Goal: Information Seeking & Learning: Learn about a topic

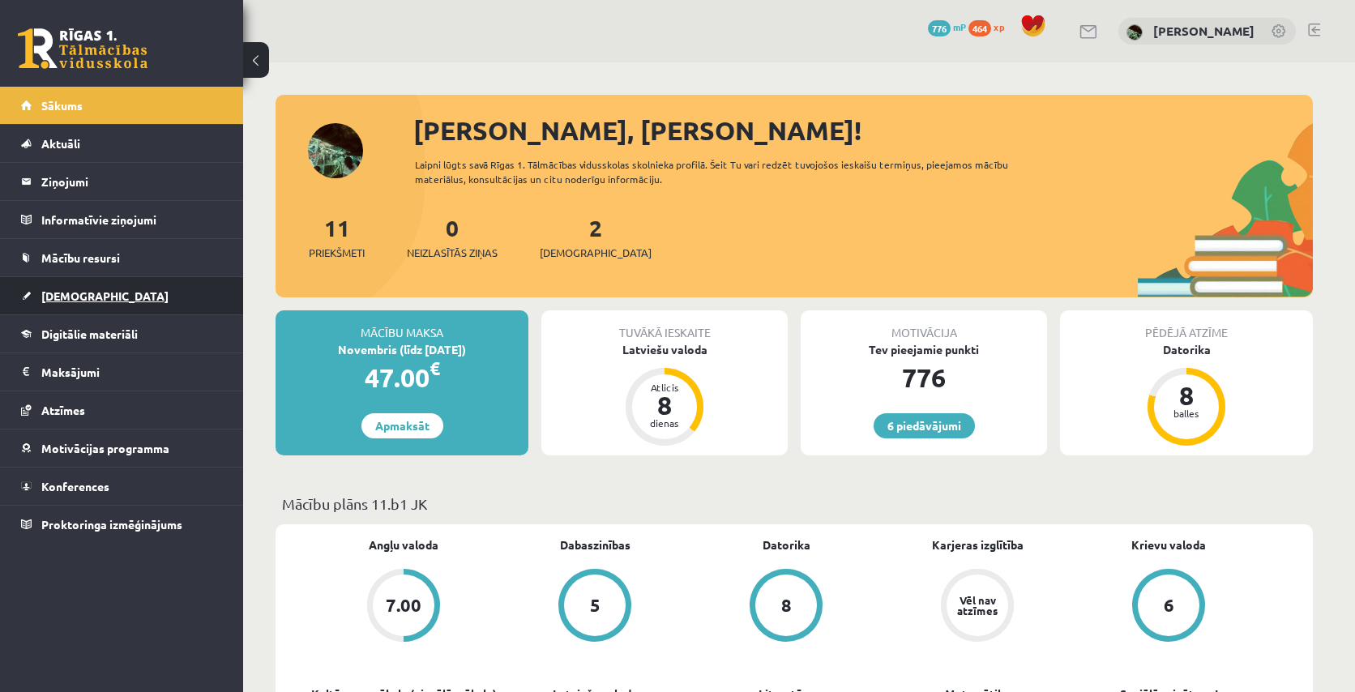
click at [150, 286] on link "[DEMOGRAPHIC_DATA]" at bounding box center [122, 295] width 202 height 37
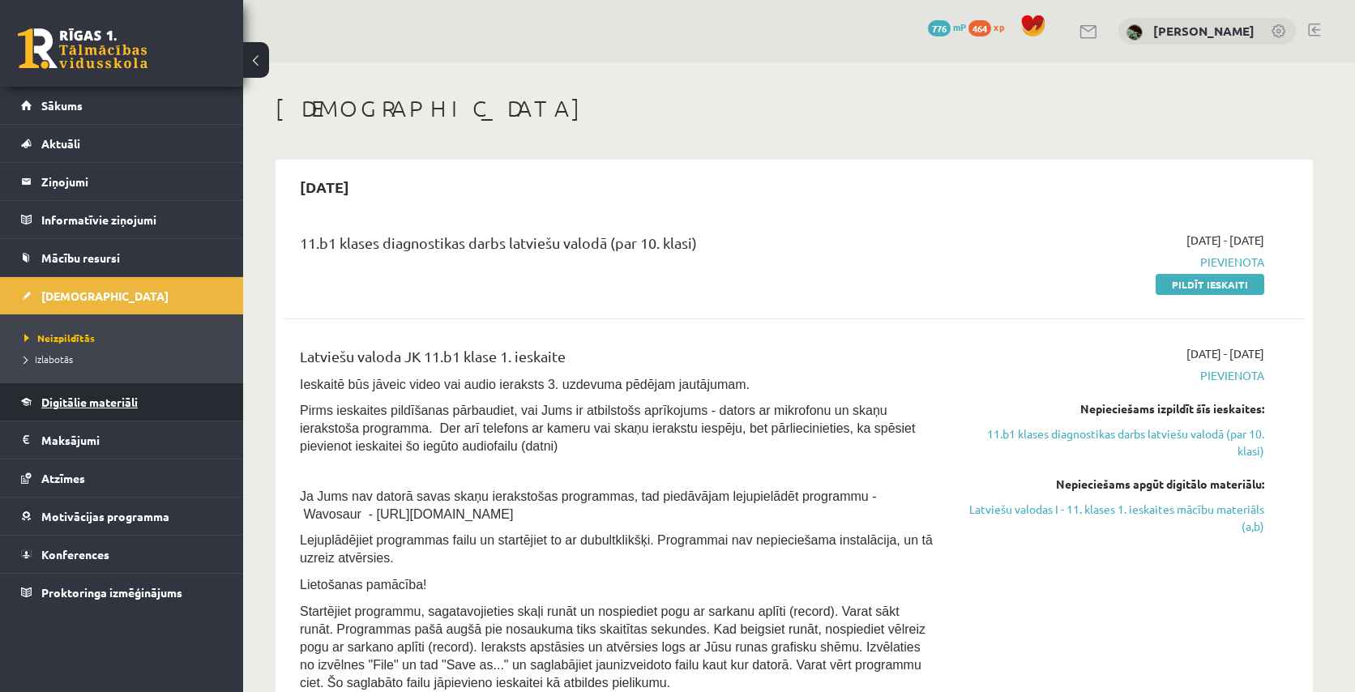
click at [75, 406] on span "Digitālie materiāli" at bounding box center [89, 402] width 96 height 15
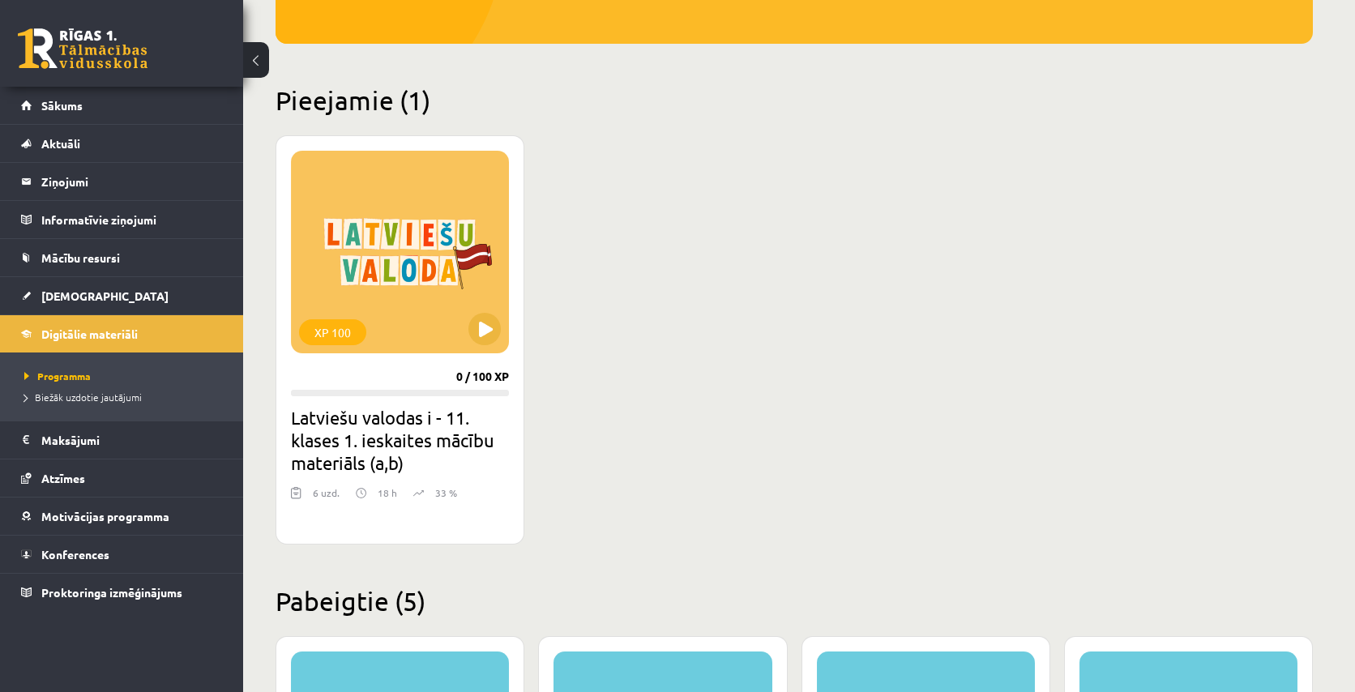
scroll to position [371, 0]
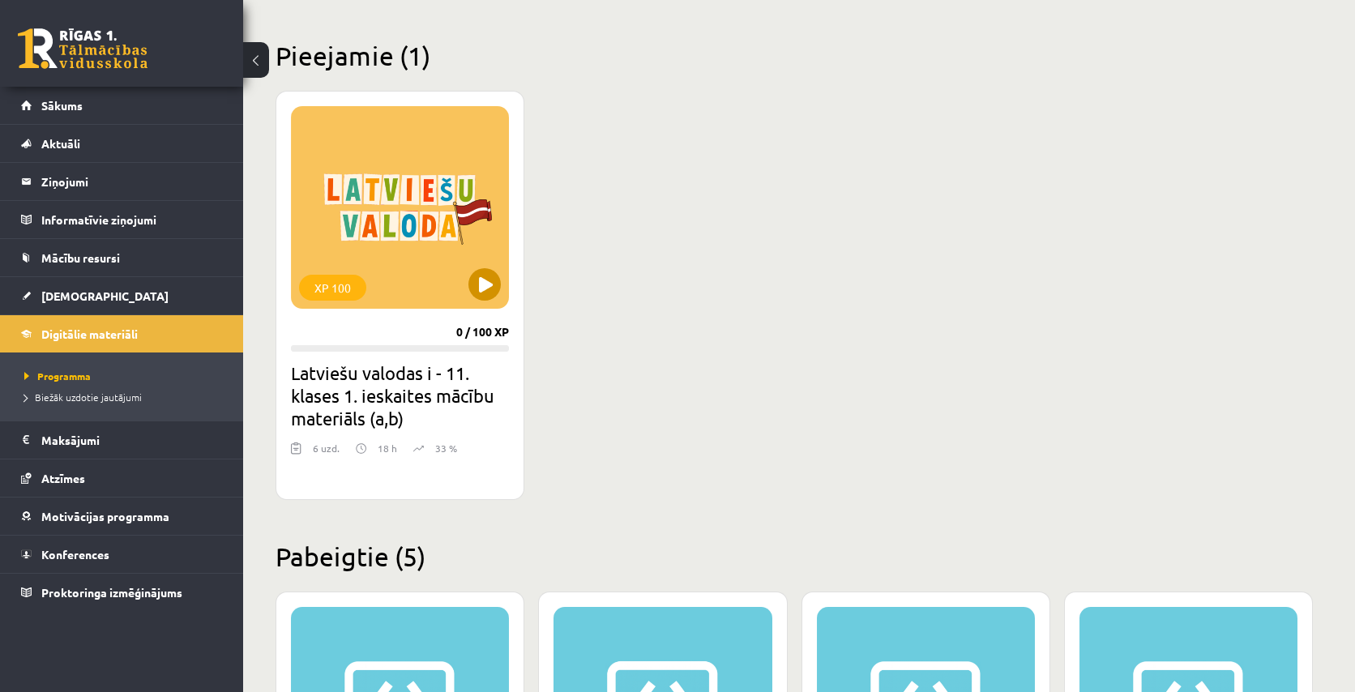
click at [485, 290] on button at bounding box center [485, 284] width 32 height 32
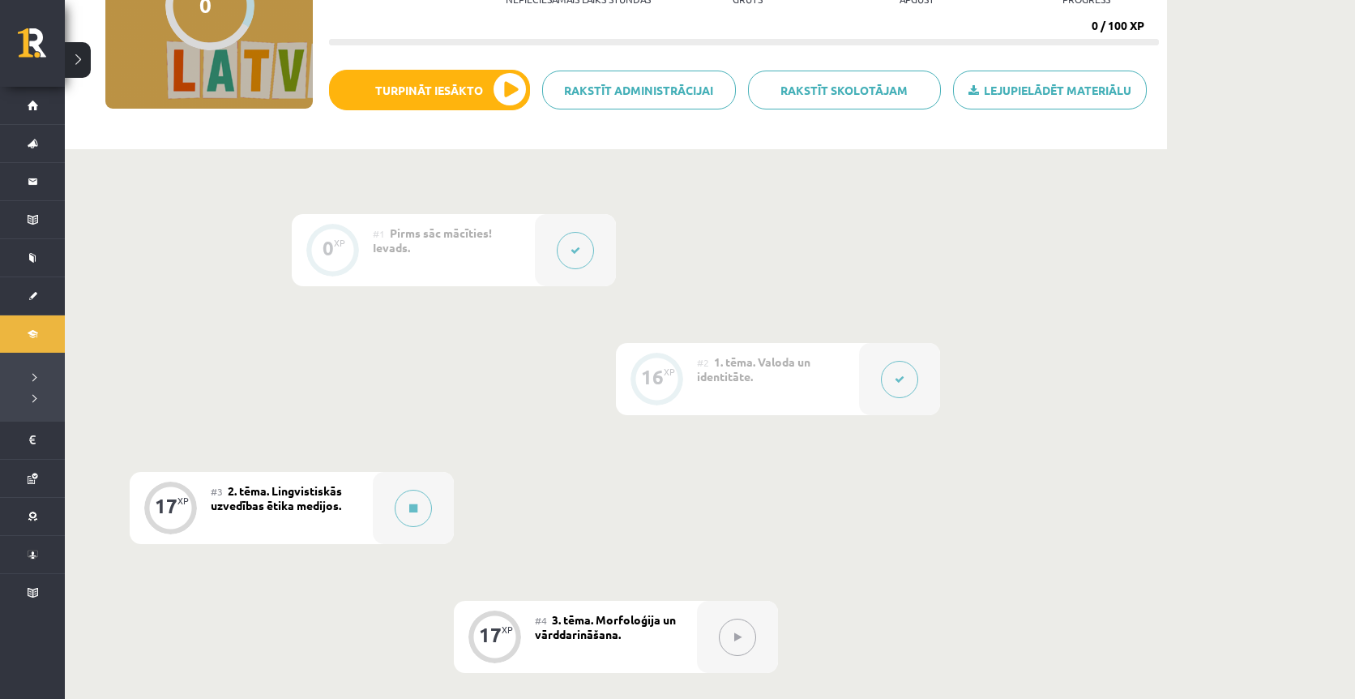
scroll to position [297, 0]
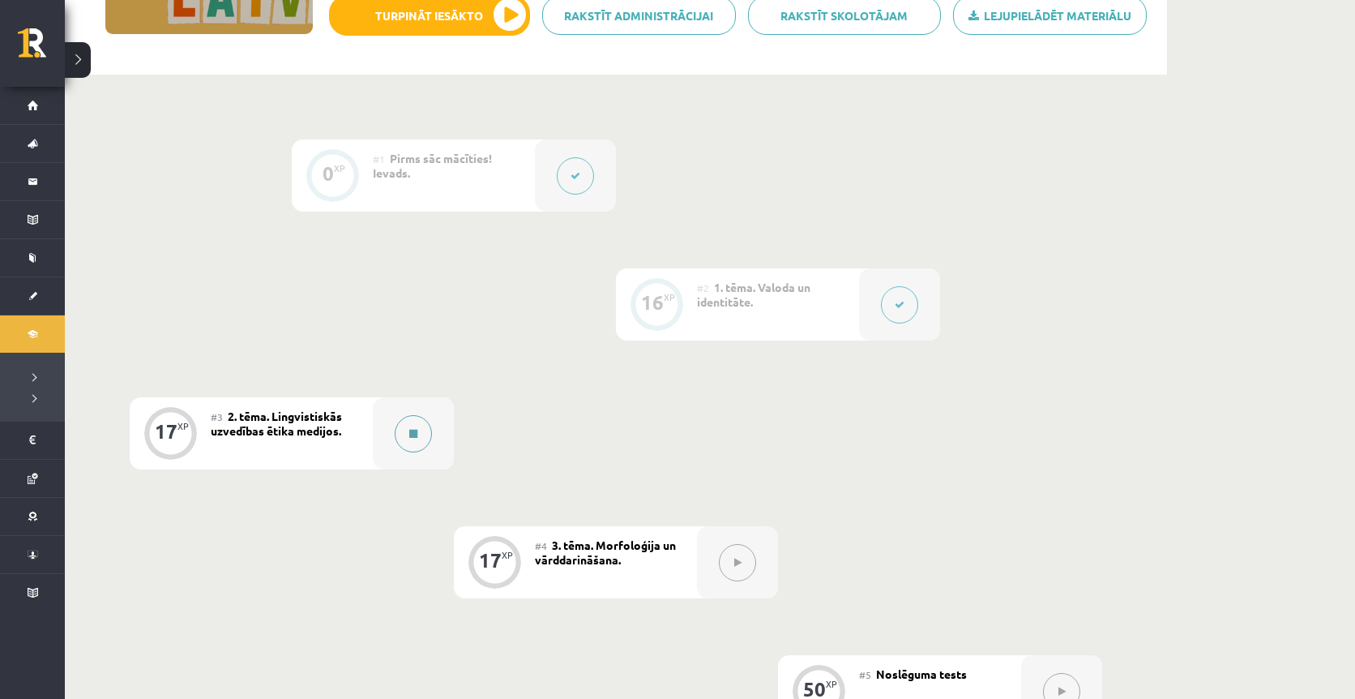
click at [418, 437] on button at bounding box center [413, 433] width 37 height 37
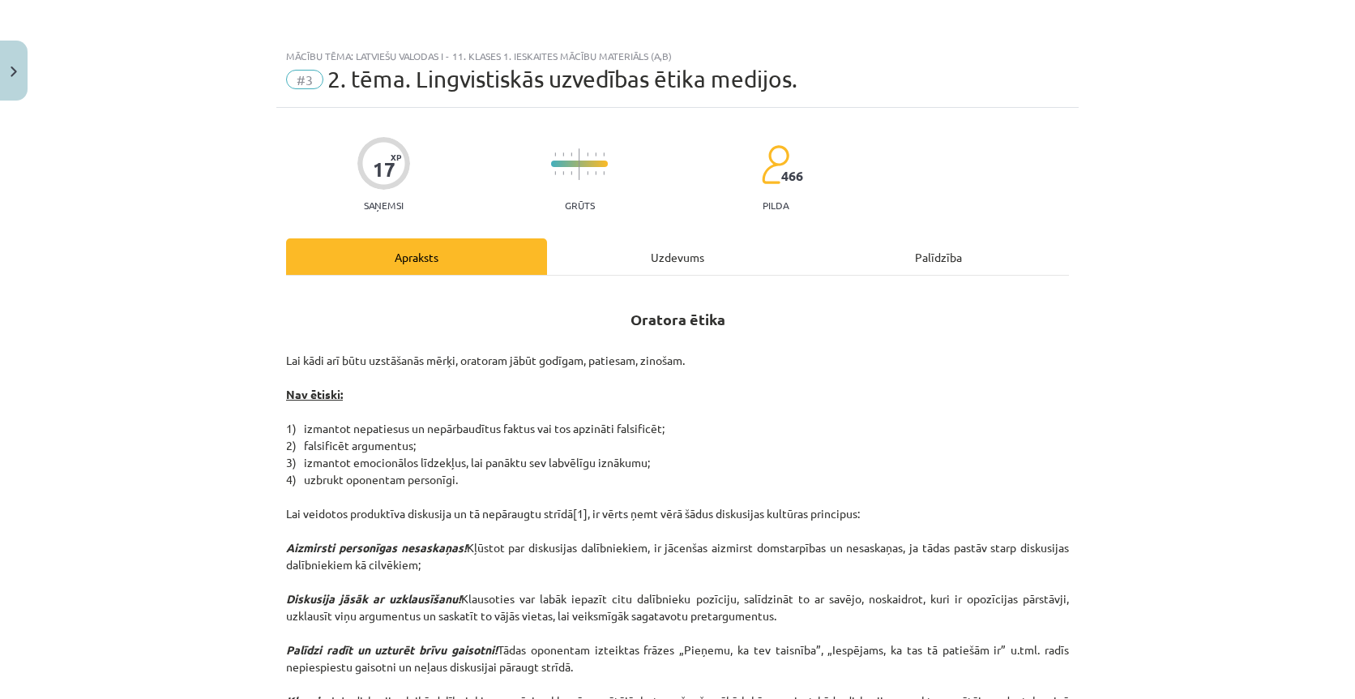
scroll to position [0, 0]
drag, startPoint x: 779, startPoint y: 83, endPoint x: 558, endPoint y: 86, distance: 221.3
click at [558, 86] on span "2. tēma. Lingvistiskās uzvedības ētika medijos." at bounding box center [562, 79] width 470 height 27
click at [724, 93] on div "Mācību tēma: Latviešu valodas i - 11. klases 1. ieskaites mācību materiāls (a,b…" at bounding box center [677, 74] width 802 height 67
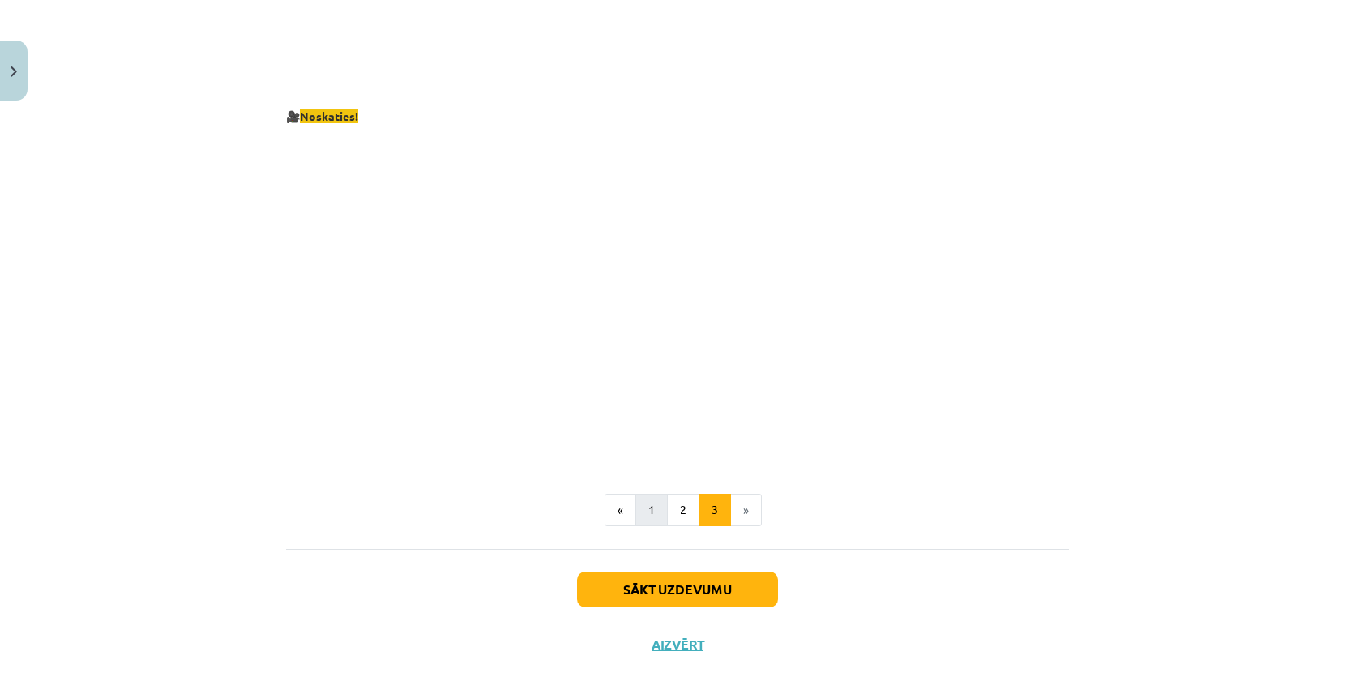
click at [653, 506] on button "1" at bounding box center [652, 510] width 32 height 32
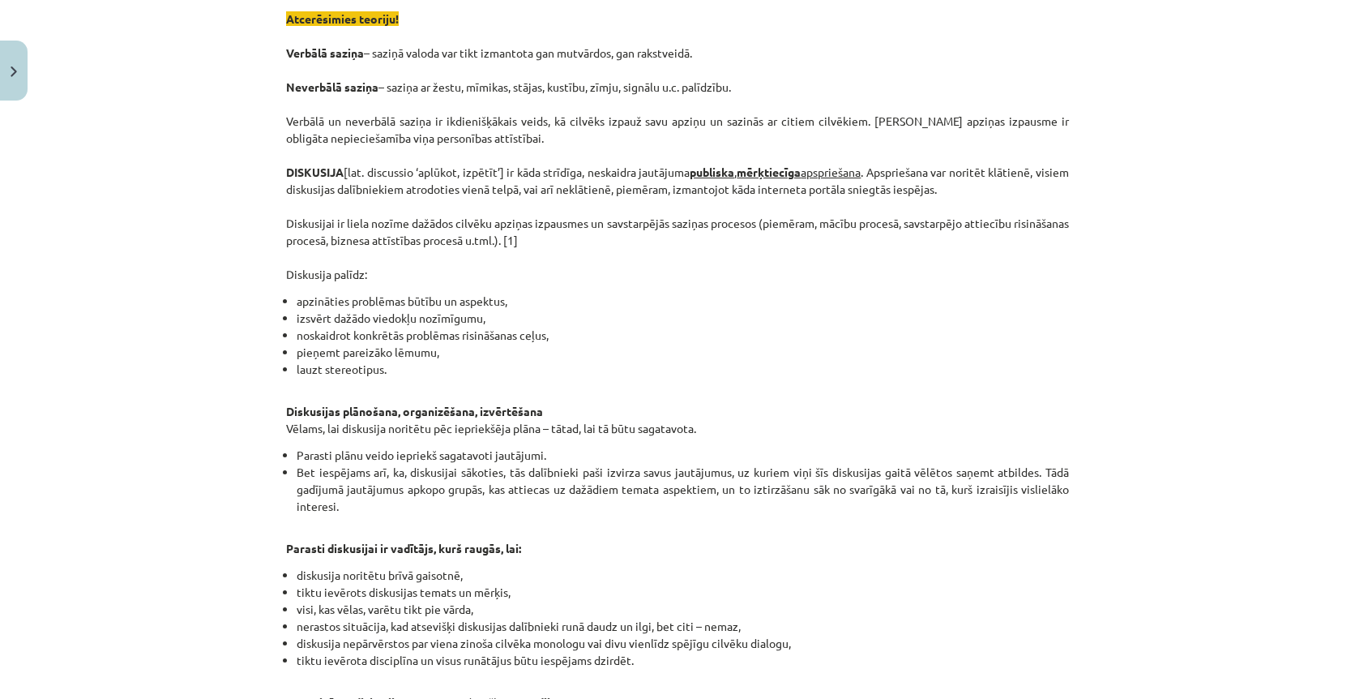
scroll to position [406, 0]
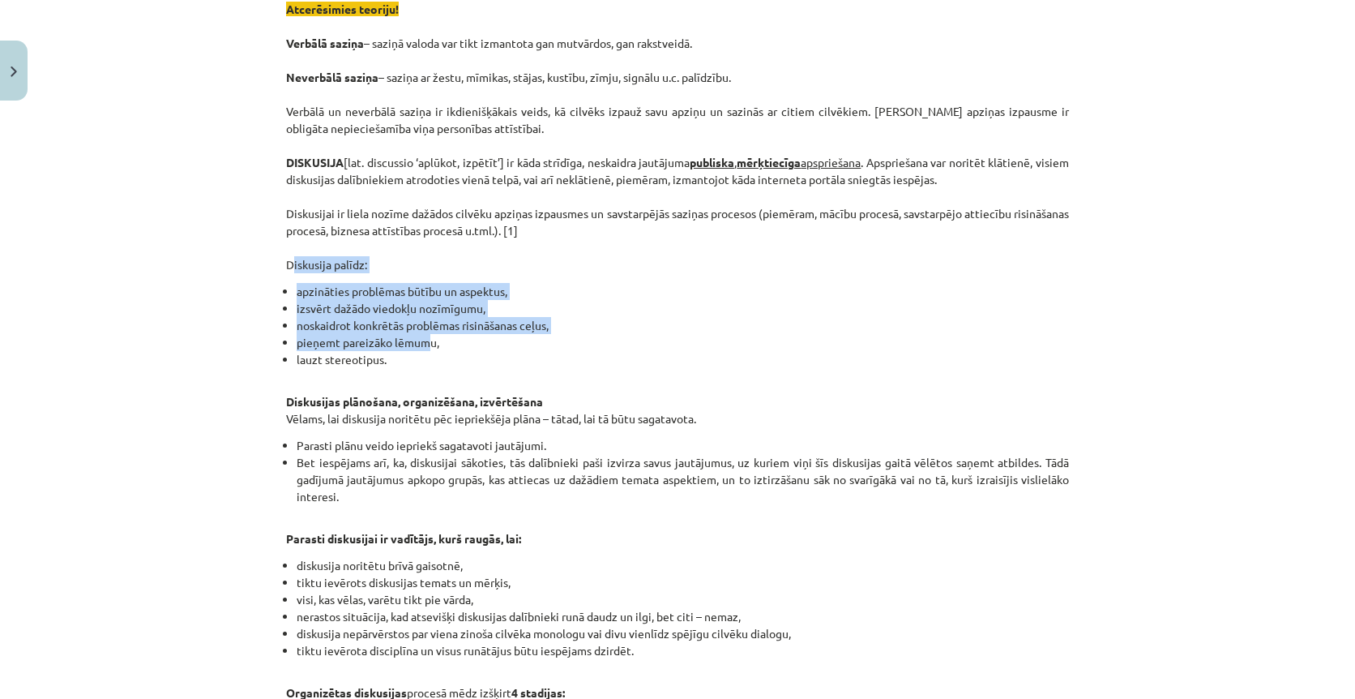
drag, startPoint x: 289, startPoint y: 255, endPoint x: 428, endPoint y: 344, distance: 165.5
click at [428, 345] on div "Lingvistiskās uzvedības ētika medijos. VALODA ir galvenais sazināšanās līdzekli…" at bounding box center [677, 642] width 783 height 1517
click at [428, 344] on li "pieņemt pareizāko lēmumu," at bounding box center [683, 342] width 772 height 17
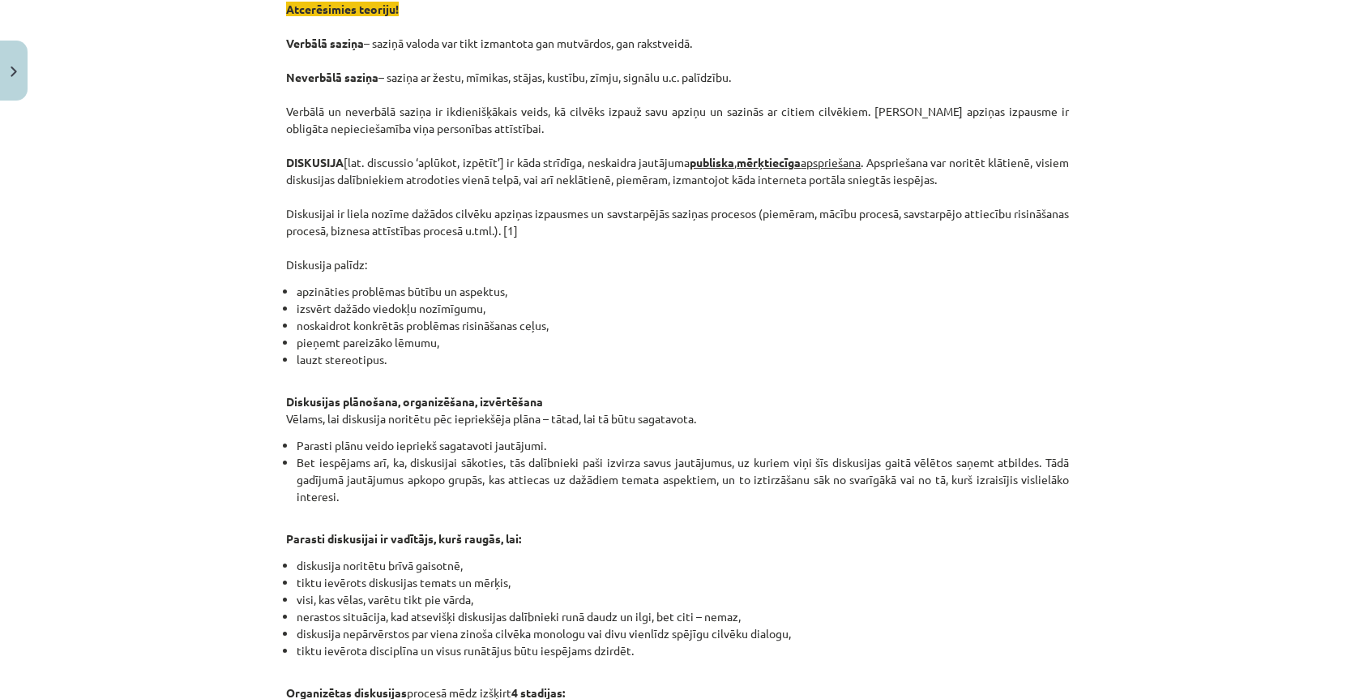
drag, startPoint x: 434, startPoint y: 362, endPoint x: 283, endPoint y: 287, distance: 168.9
click at [283, 287] on div "17 XP Saņemsi Grūts 466 pilda Apraksts Uzdevums Palīdzība Lingvistiskās uzvedīb…" at bounding box center [677, 659] width 802 height 1914
click at [307, 366] on li "lauzt stereotipus." at bounding box center [683, 359] width 772 height 17
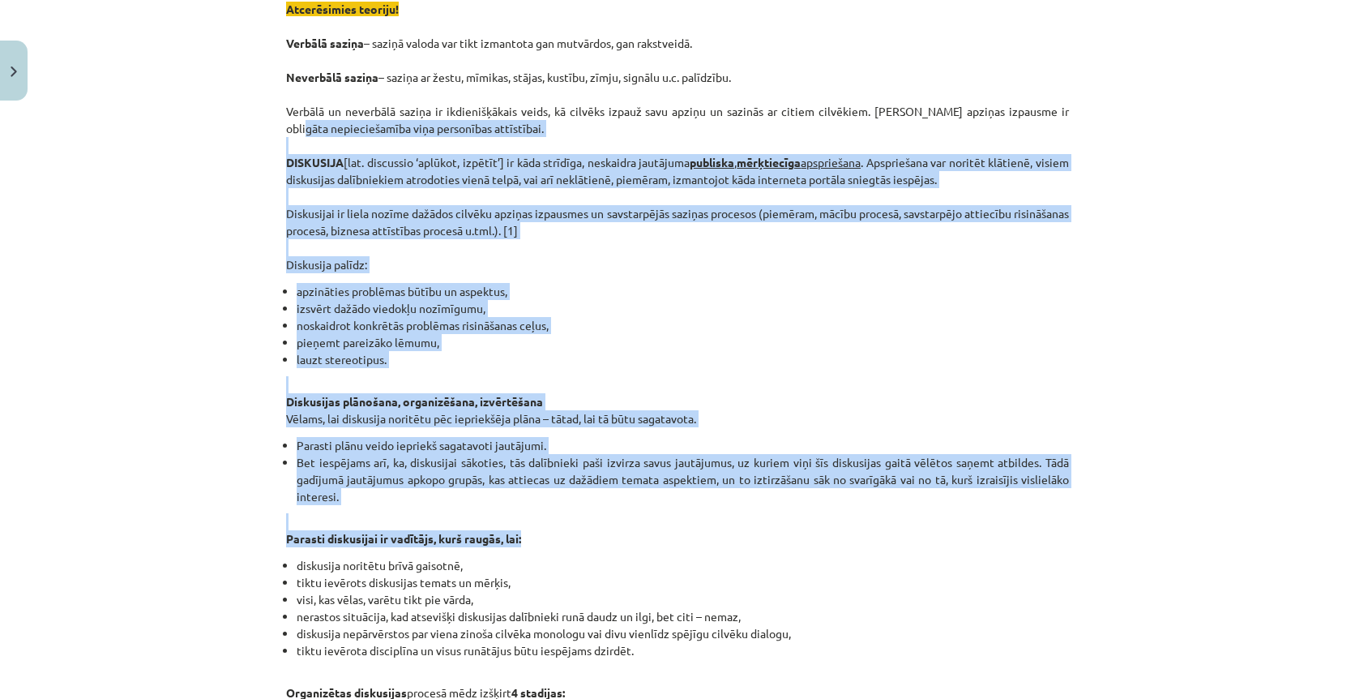
drag, startPoint x: 269, startPoint y: 530, endPoint x: 610, endPoint y: 543, distance: 341.5
click at [610, 543] on div "Mācību tēma: Latviešu valodas i - 11. klases 1. ieskaites mācību materiāls (a,b…" at bounding box center [677, 349] width 1355 height 699
click at [610, 543] on p "Parasti diskusijai ir vadītājs, kurš raugās, lai:" at bounding box center [677, 530] width 783 height 34
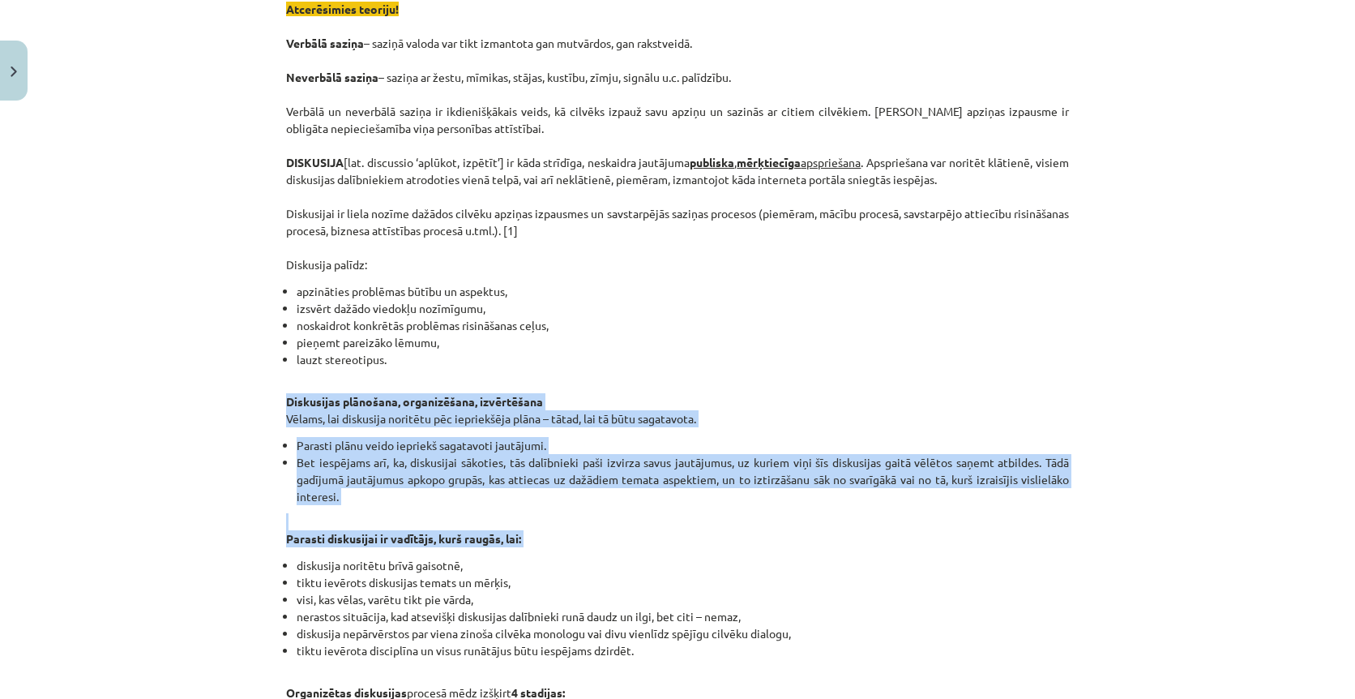
drag, startPoint x: 610, startPoint y: 543, endPoint x: 295, endPoint y: 404, distance: 344.4
click at [295, 404] on div "Lingvistiskās uzvedības ētika medijos. VALODA ir galvenais sazināšanās līdzekli…" at bounding box center [677, 642] width 783 height 1517
click at [295, 404] on strong "Diskusijas plānošana, organizēšana, izvērtēšana" at bounding box center [414, 401] width 257 height 15
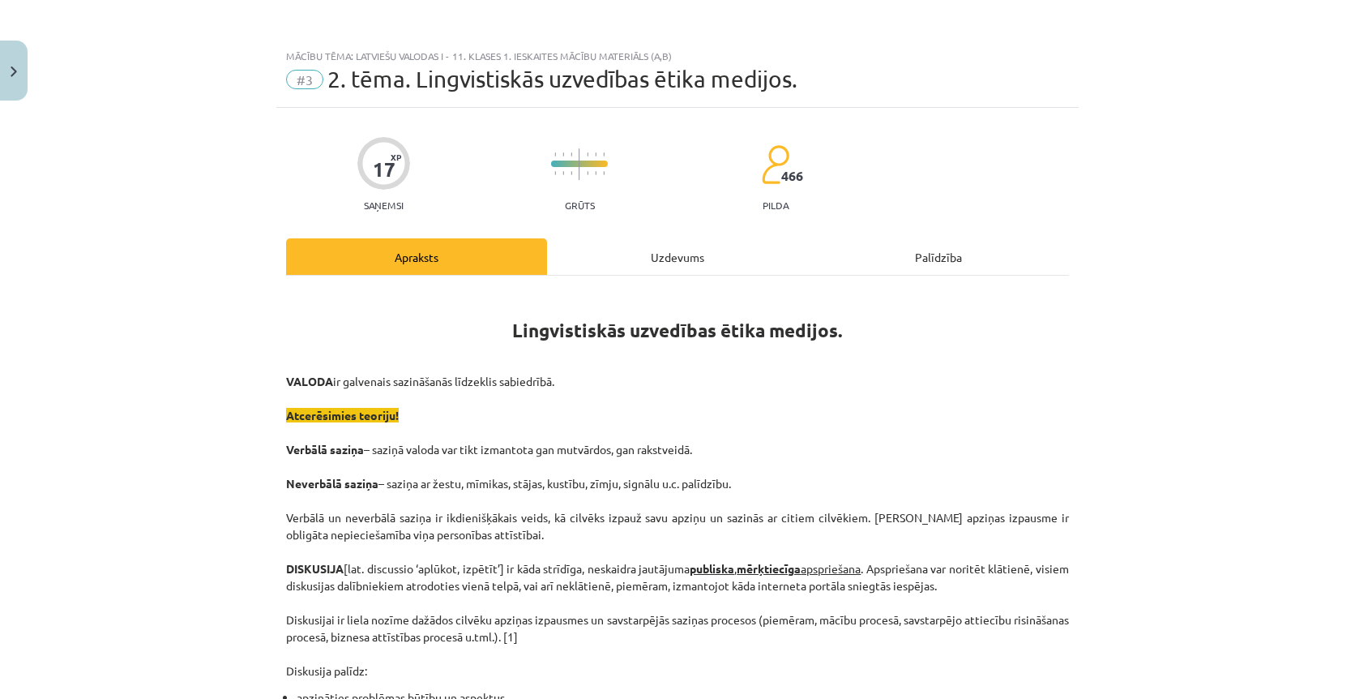
scroll to position [0, 0]
click at [633, 263] on div "Uzdevums" at bounding box center [677, 256] width 261 height 36
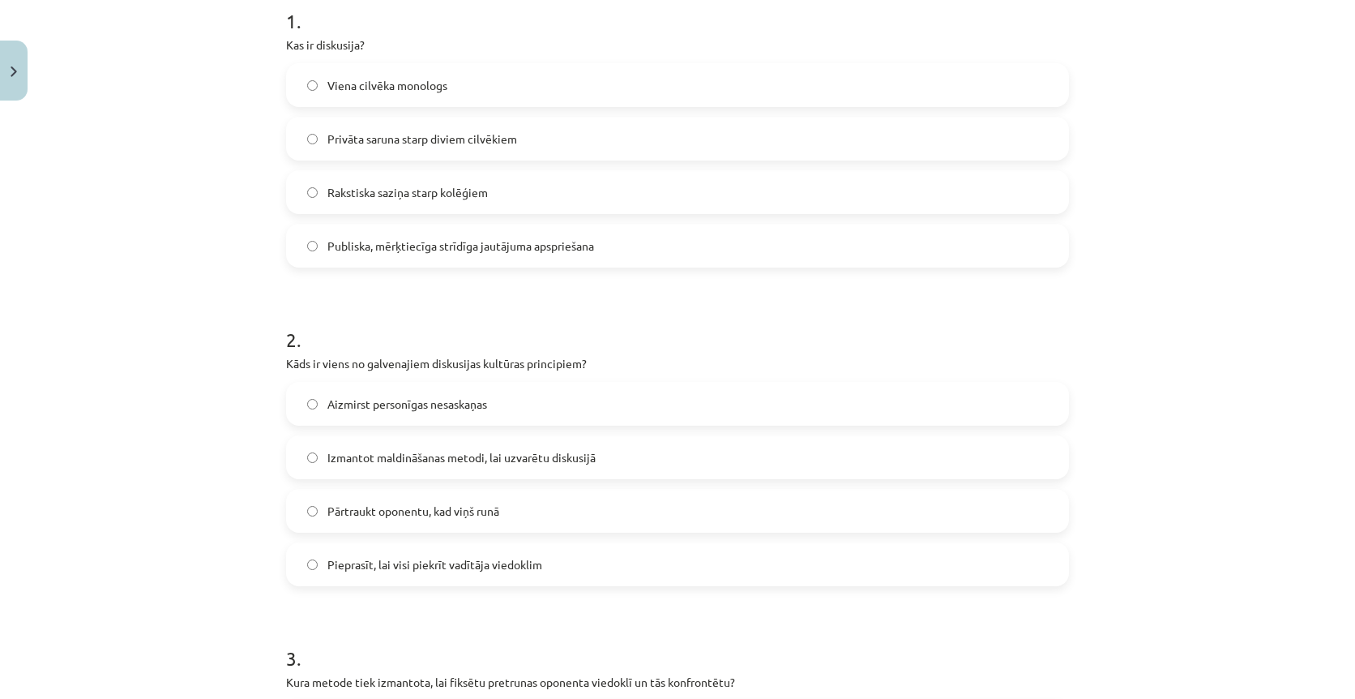
scroll to position [371, 0]
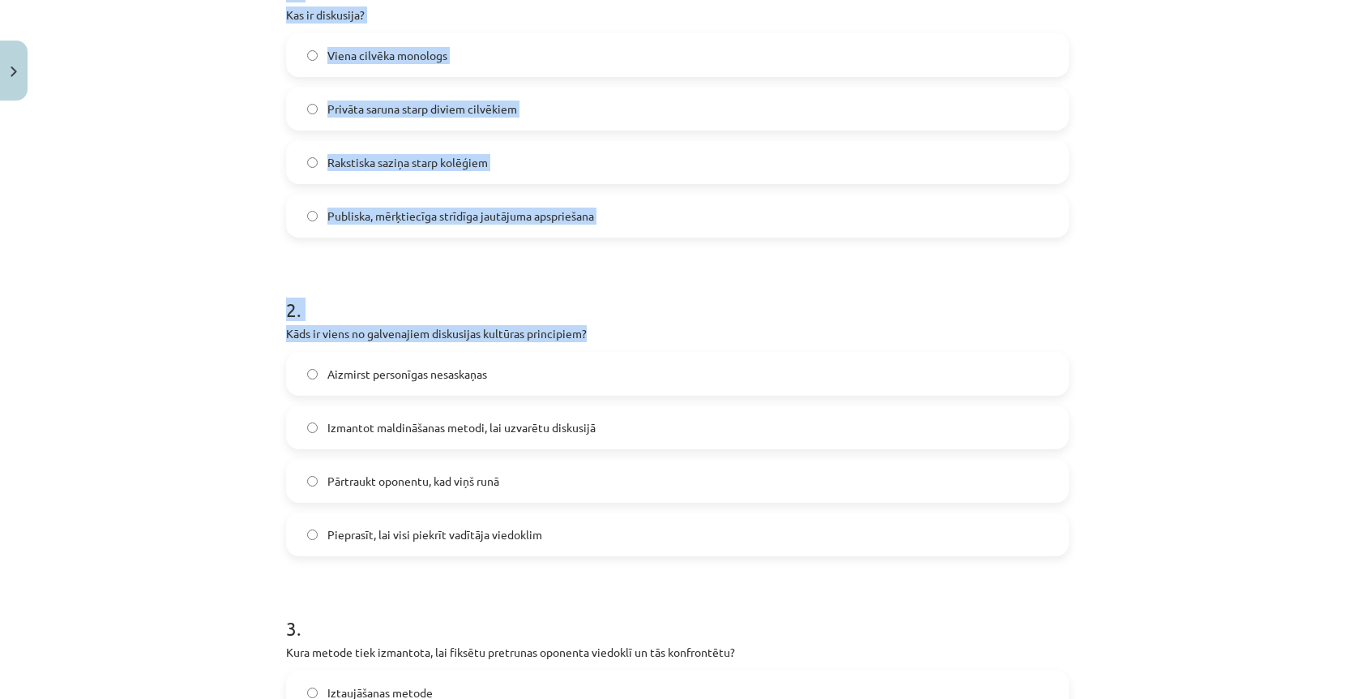
drag, startPoint x: 594, startPoint y: 327, endPoint x: 267, endPoint y: 327, distance: 326.7
click at [267, 327] on div "Mācību tēma: Latviešu valodas i - 11. klases 1. ieskaites mācību materiāls (a,b…" at bounding box center [677, 349] width 1355 height 699
click at [291, 316] on h1 "2 ." at bounding box center [677, 295] width 783 height 50
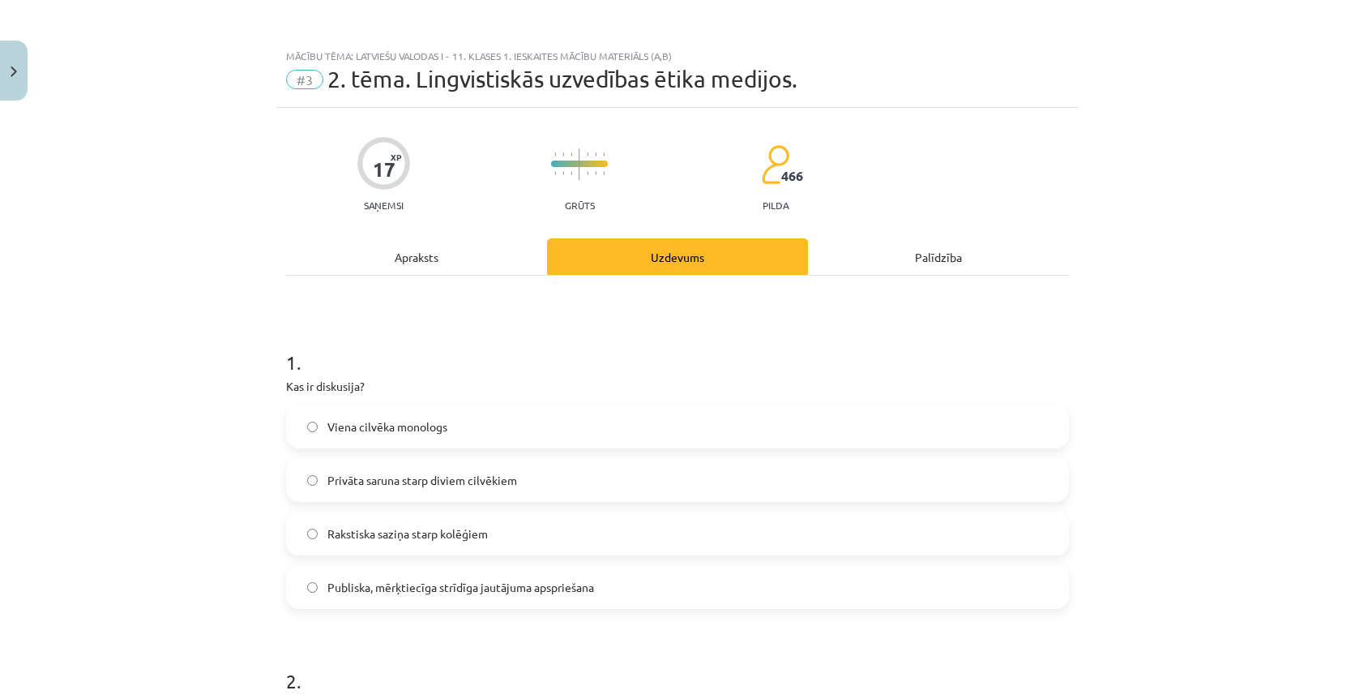
scroll to position [0, 0]
click at [392, 263] on div "Apraksts" at bounding box center [416, 256] width 261 height 36
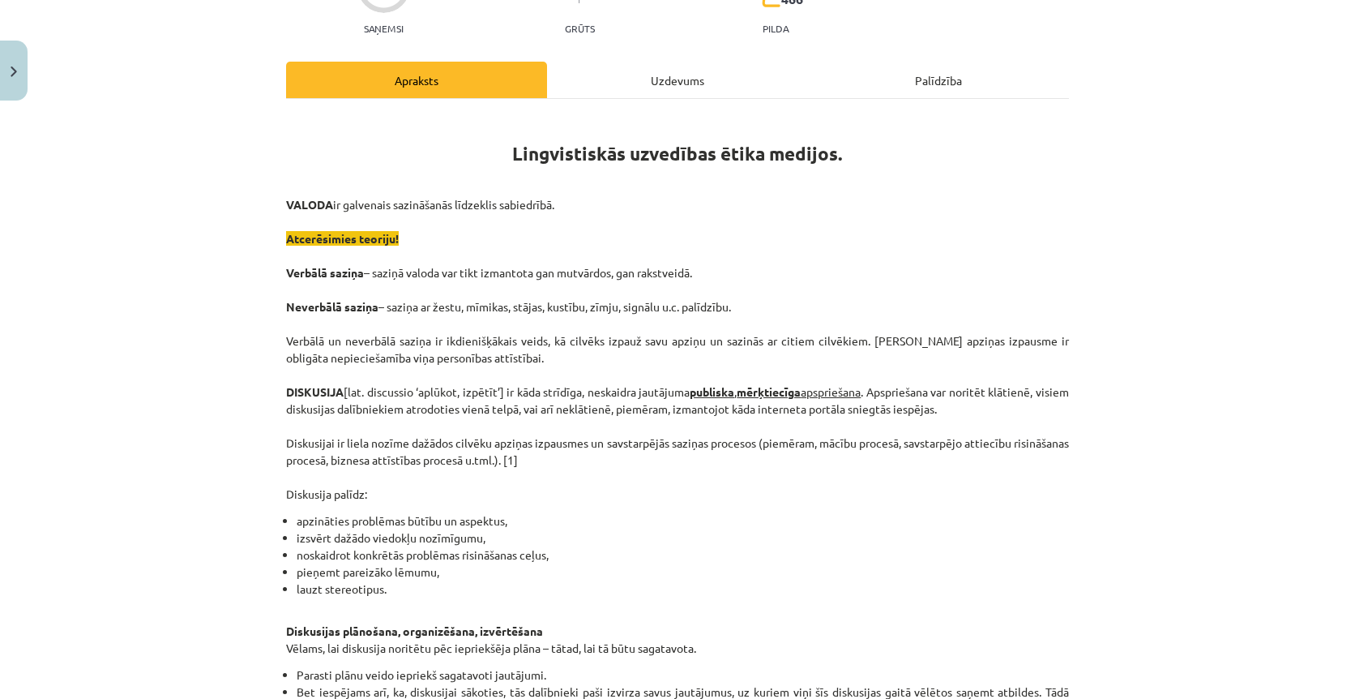
scroll to position [103, 0]
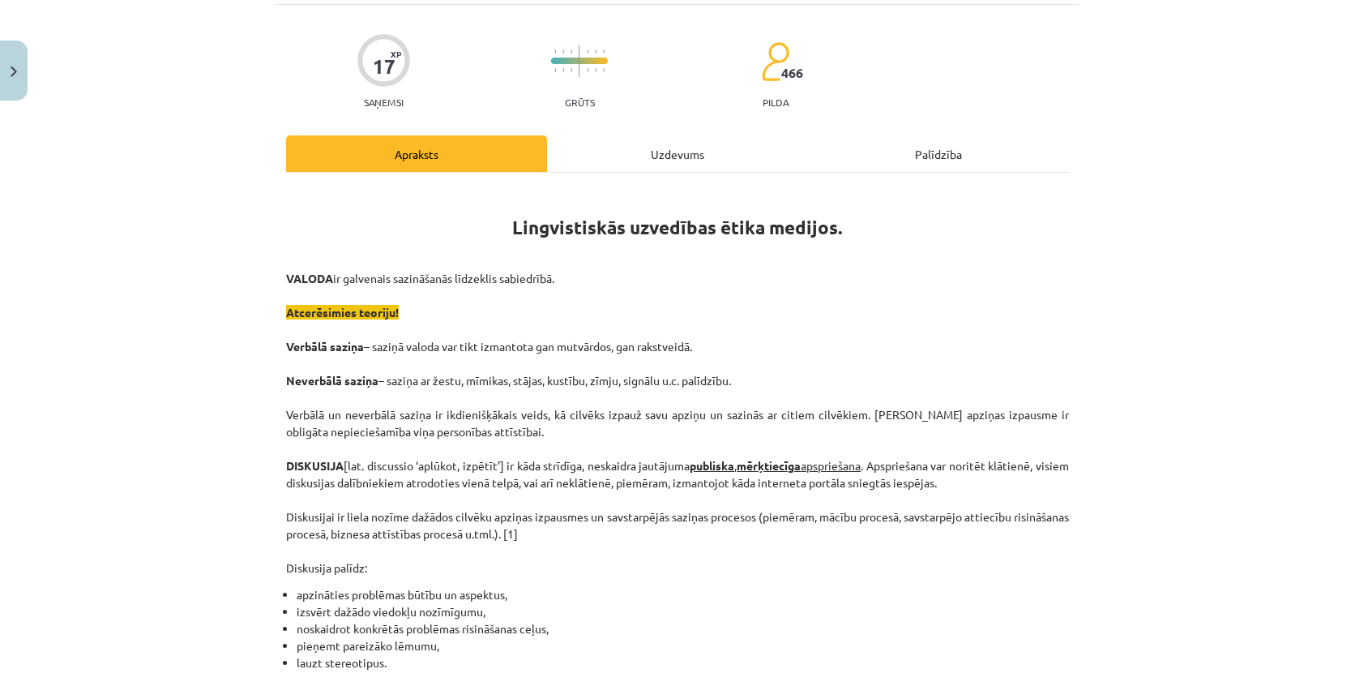
click at [17, 85] on button "Close" at bounding box center [14, 71] width 28 height 60
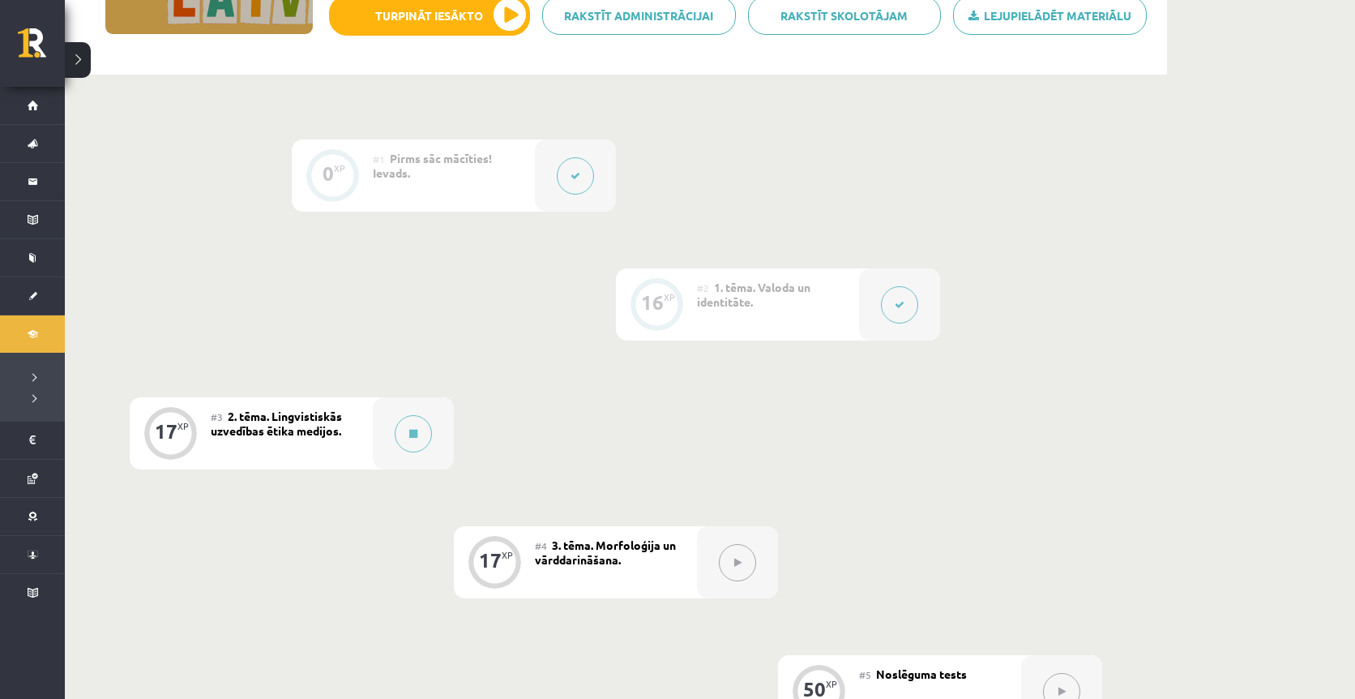
click at [886, 312] on button at bounding box center [899, 304] width 37 height 37
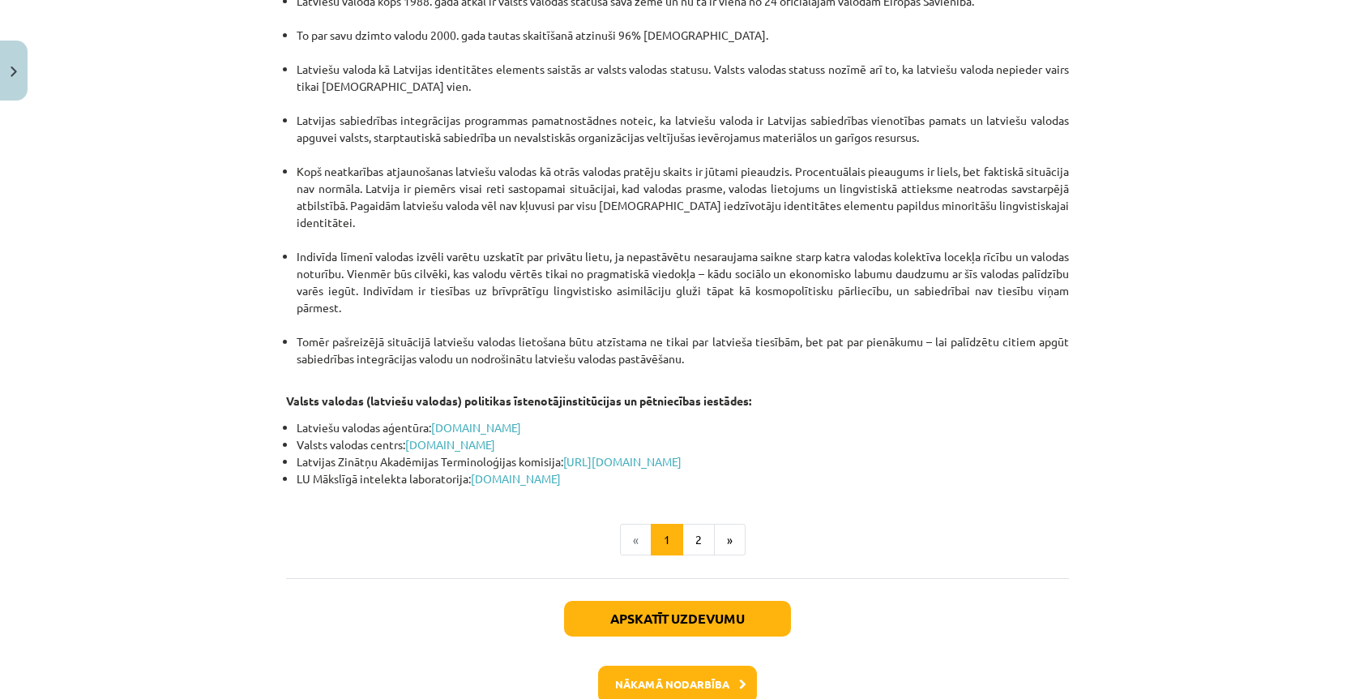
scroll to position [3353, 0]
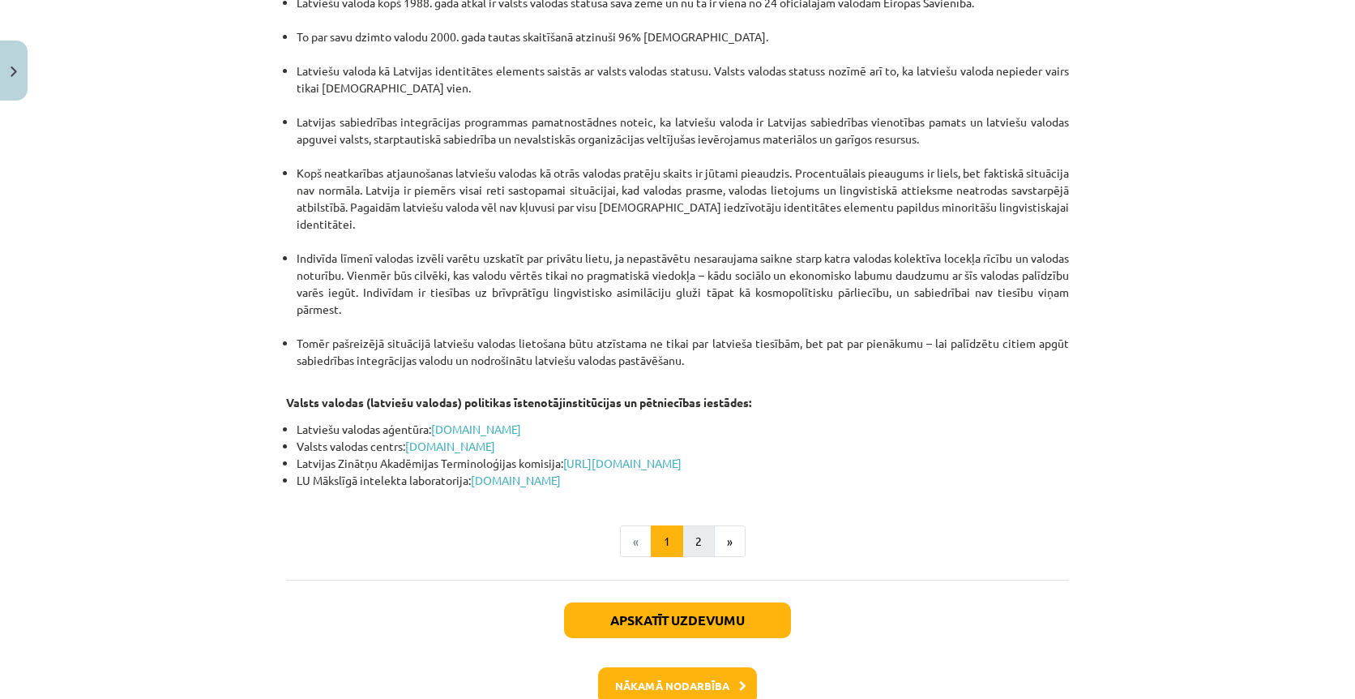
click at [697, 525] on button "2" at bounding box center [699, 541] width 32 height 32
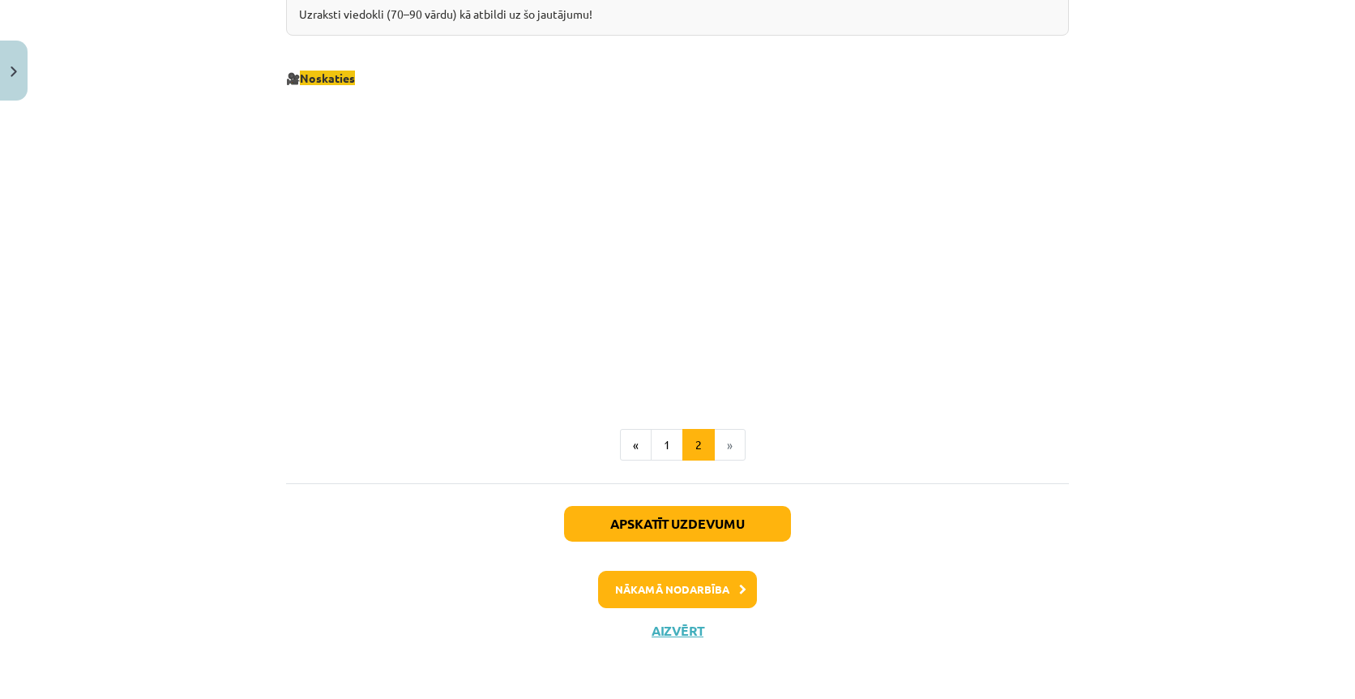
scroll to position [1707, 0]
click at [18, 77] on button "Close" at bounding box center [14, 71] width 28 height 60
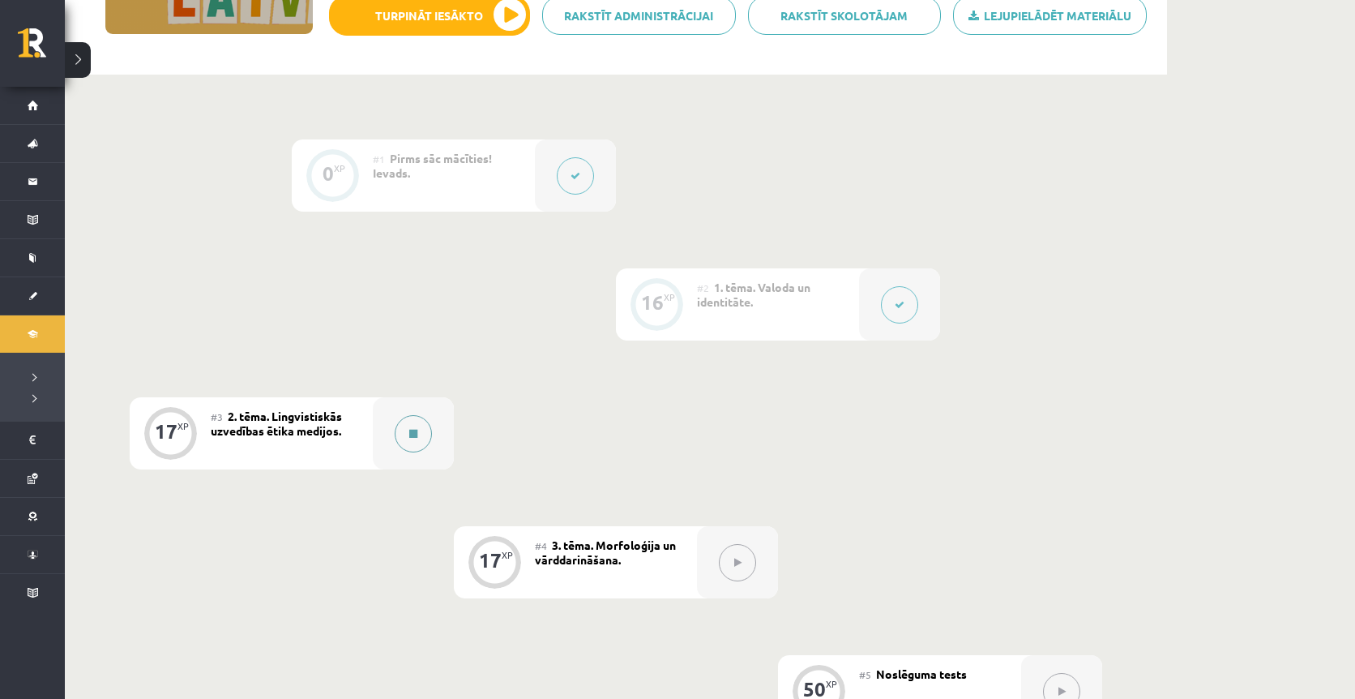
click at [398, 428] on button at bounding box center [413, 433] width 37 height 37
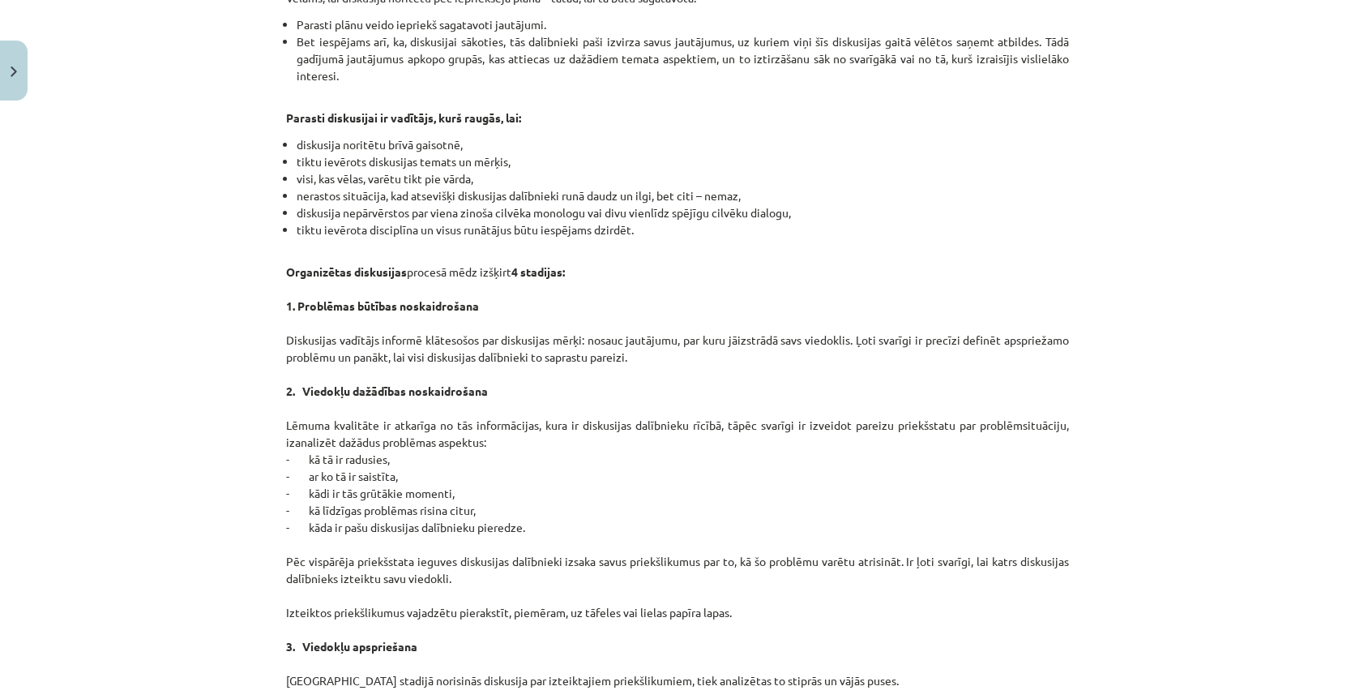
scroll to position [826, 0]
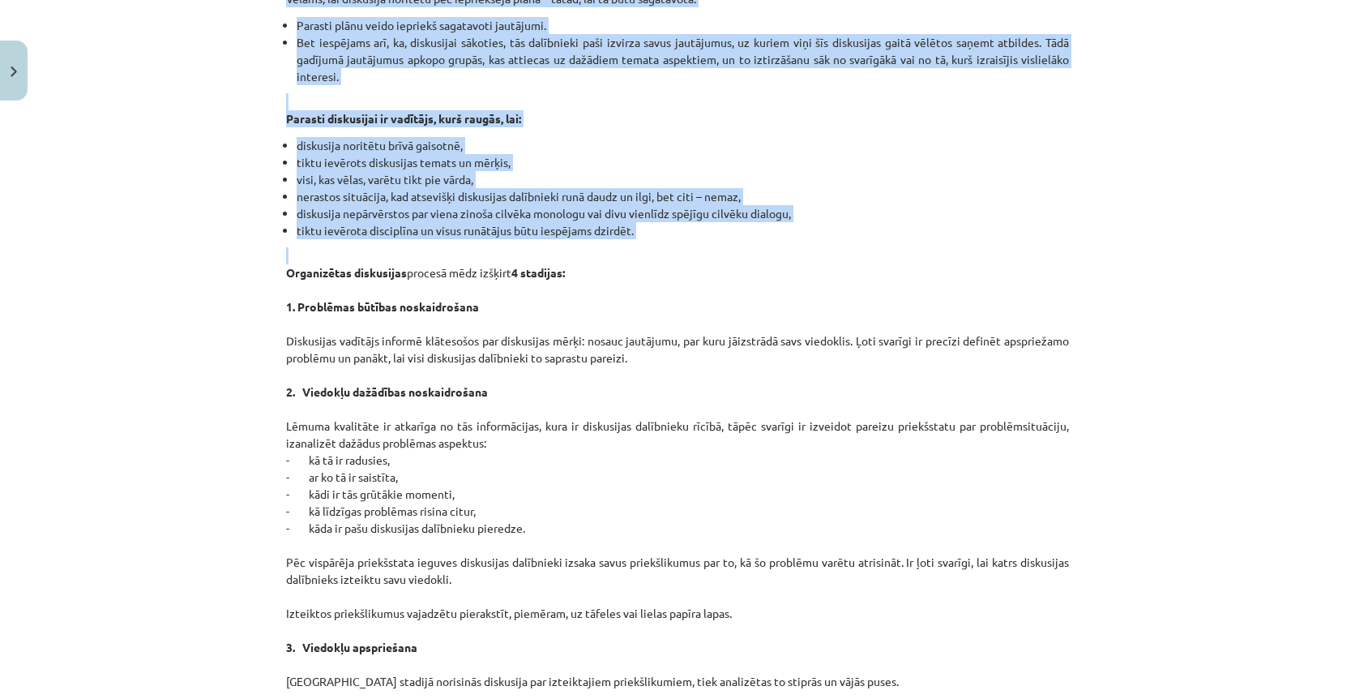
drag, startPoint x: 269, startPoint y: 125, endPoint x: 654, endPoint y: 239, distance: 401.6
click at [654, 239] on div "Mācību tēma: Latviešu valodas i - 11. klases 1. ieskaites mācību materiāls (a,b…" at bounding box center [677, 349] width 1355 height 699
click at [653, 238] on li "tiktu ievērota disciplīna un visus runātājus būtu iespējams dzirdēt." at bounding box center [683, 230] width 772 height 17
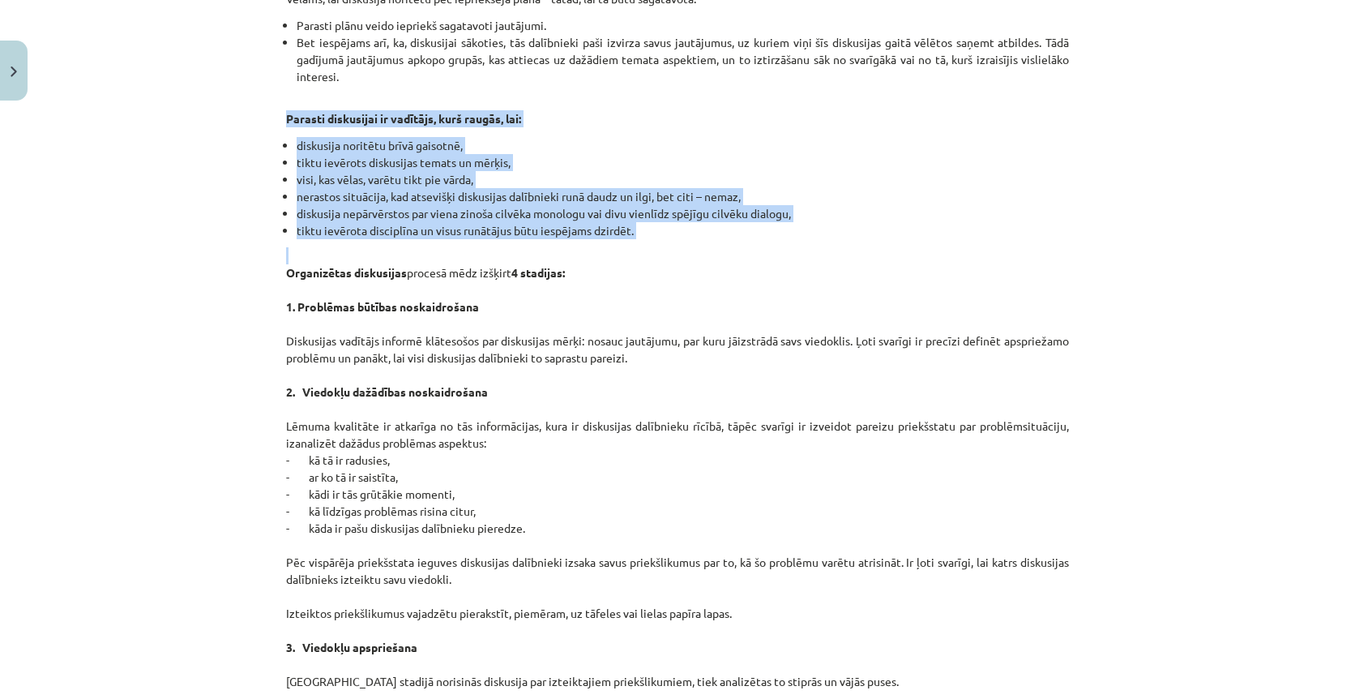
drag, startPoint x: 653, startPoint y: 238, endPoint x: 286, endPoint y: 119, distance: 385.0
click at [286, 119] on div "Lingvistiskās uzvedības ētika medijos. VALODA ir galvenais sazināšanās līdzekli…" at bounding box center [677, 222] width 783 height 1517
click at [286, 119] on strong "Parasti diskusijai ir vadītājs, kurš raugās, lai:" at bounding box center [403, 118] width 235 height 15
drag, startPoint x: 286, startPoint y: 119, endPoint x: 657, endPoint y: 227, distance: 385.8
click at [657, 227] on div "Lingvistiskās uzvedības ētika medijos. VALODA ir galvenais sazināšanās līdzekli…" at bounding box center [677, 222] width 783 height 1517
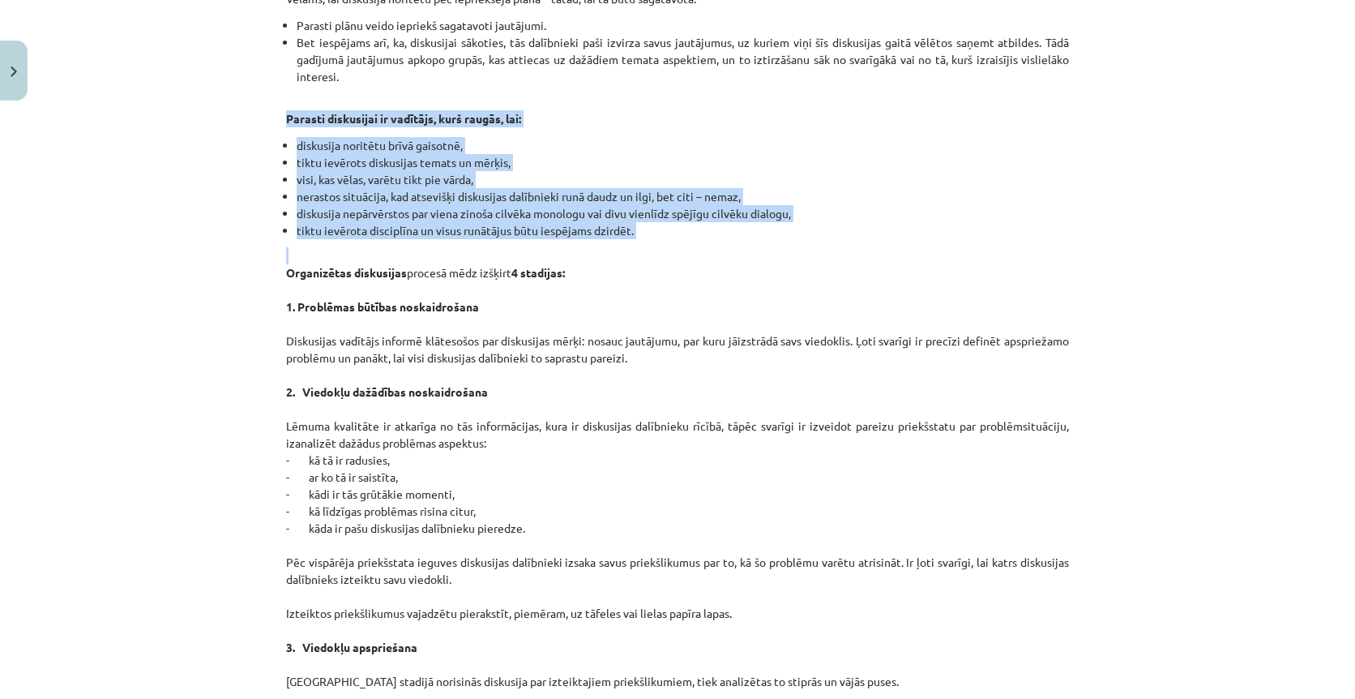
click at [657, 227] on li "tiktu ievērota disciplīna un visus runātājus būtu iespējams dzirdēt." at bounding box center [683, 230] width 772 height 17
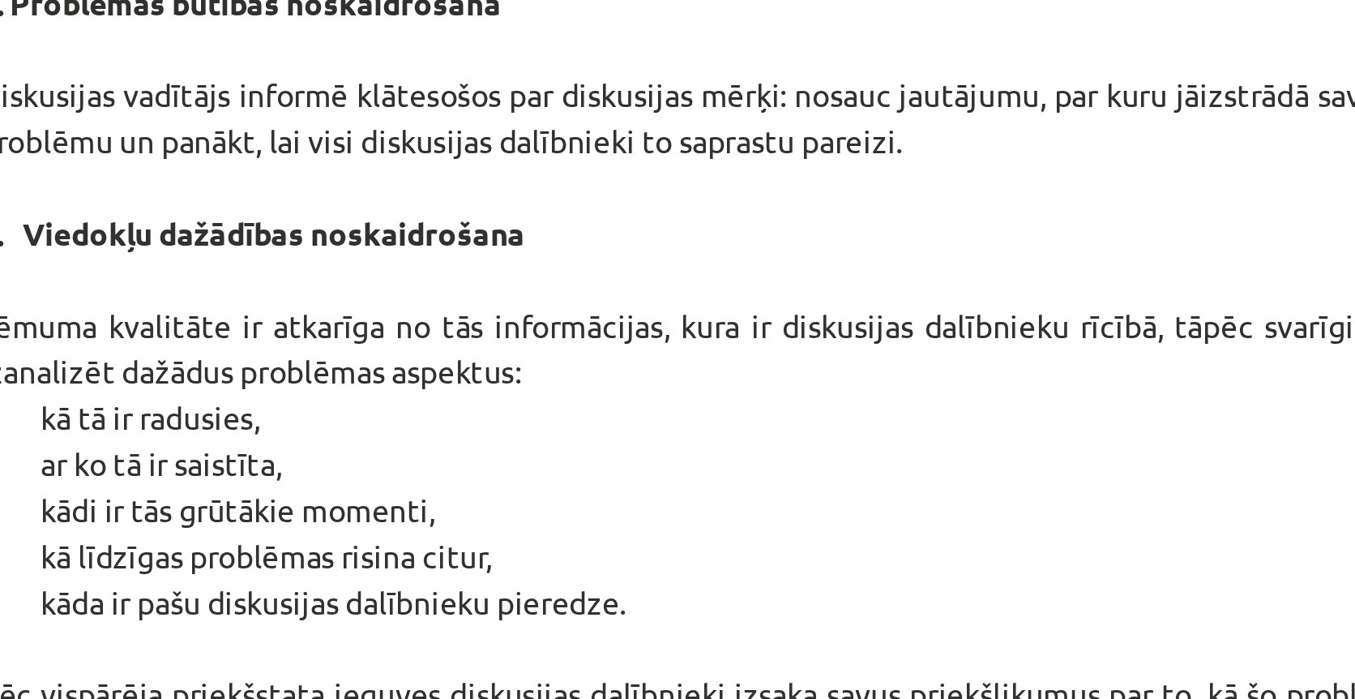
scroll to position [312, 0]
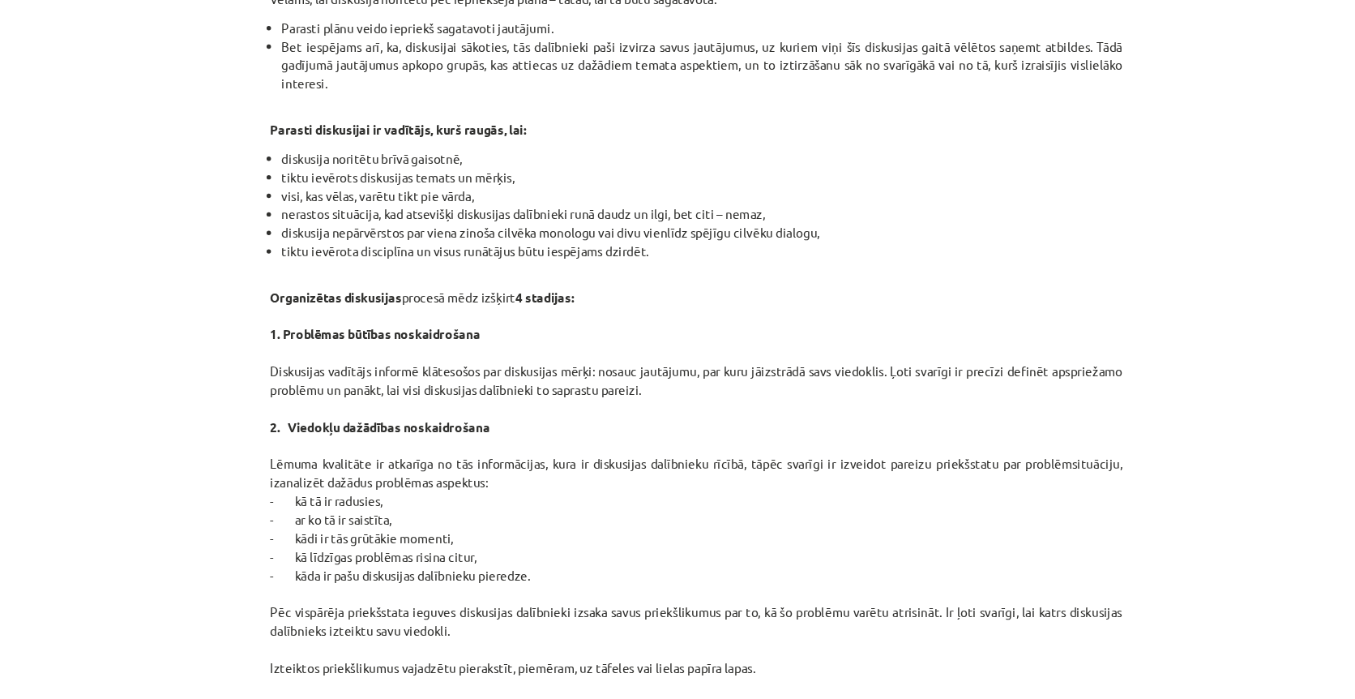
drag, startPoint x: 264, startPoint y: 195, endPoint x: 705, endPoint y: 191, distance: 441.0
click at [705, 191] on li "nerastos situācija, kad atsevišķi diskusijas dalībnieki runā daudz un ilgi, bet…" at bounding box center [683, 196] width 772 height 17
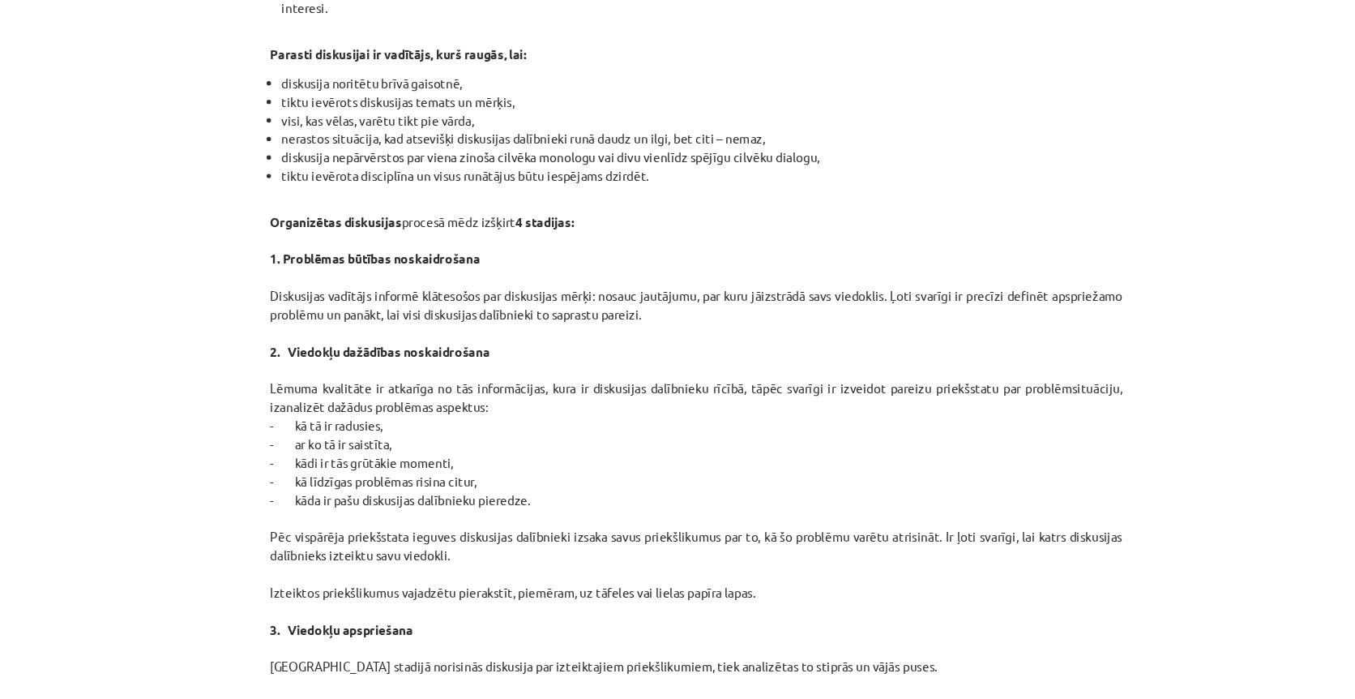
scroll to position [945, 0]
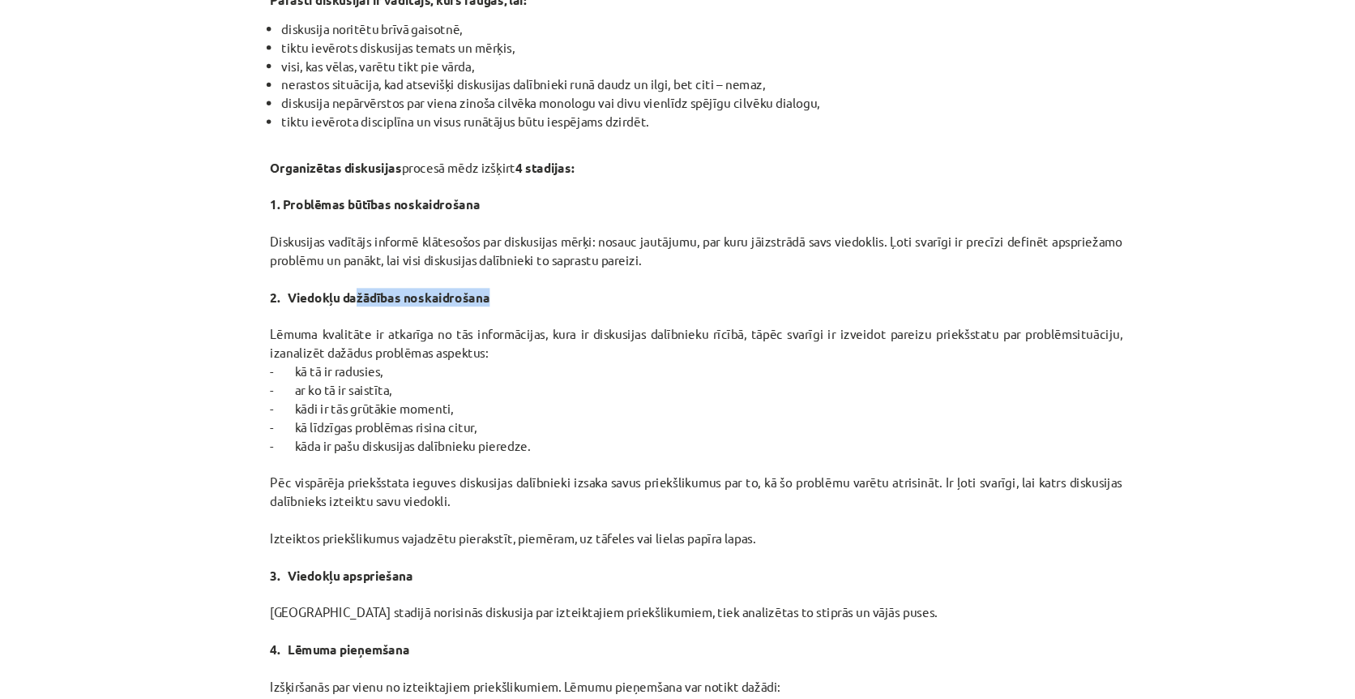
drag, startPoint x: 473, startPoint y: 274, endPoint x: 330, endPoint y: 267, distance: 143.7
click at [330, 267] on p "Organizētas diskusijas procesā mēdz izšķirt 4 stadijas: 1. Problēmas būtības no…" at bounding box center [677, 383] width 783 height 511
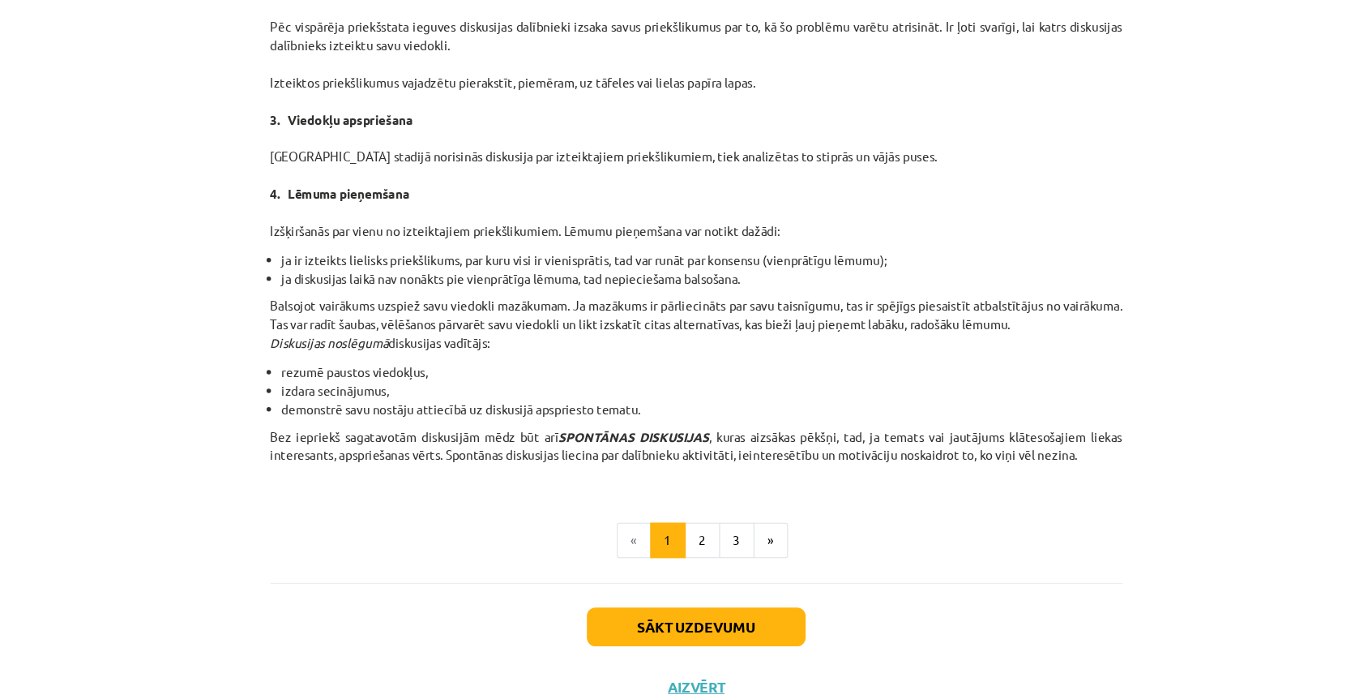
scroll to position [1364, 0]
click at [667, 495] on button "2" at bounding box center [683, 496] width 32 height 32
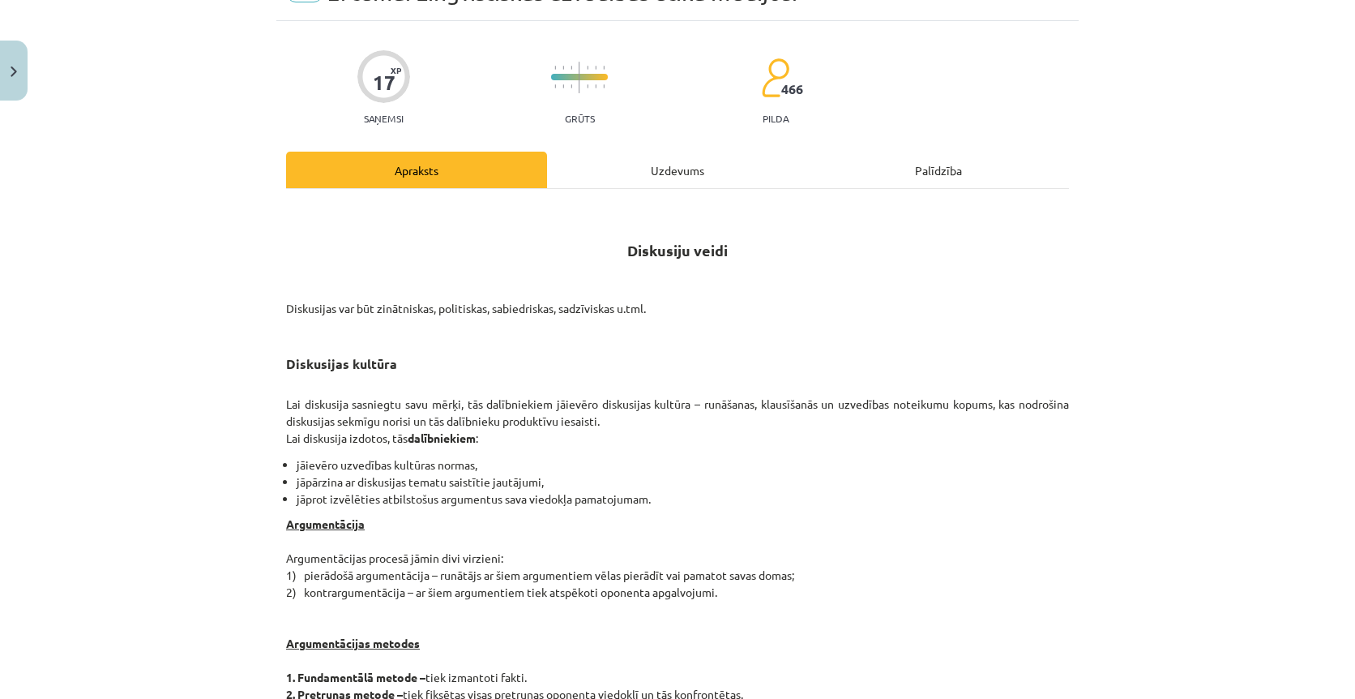
scroll to position [81, 0]
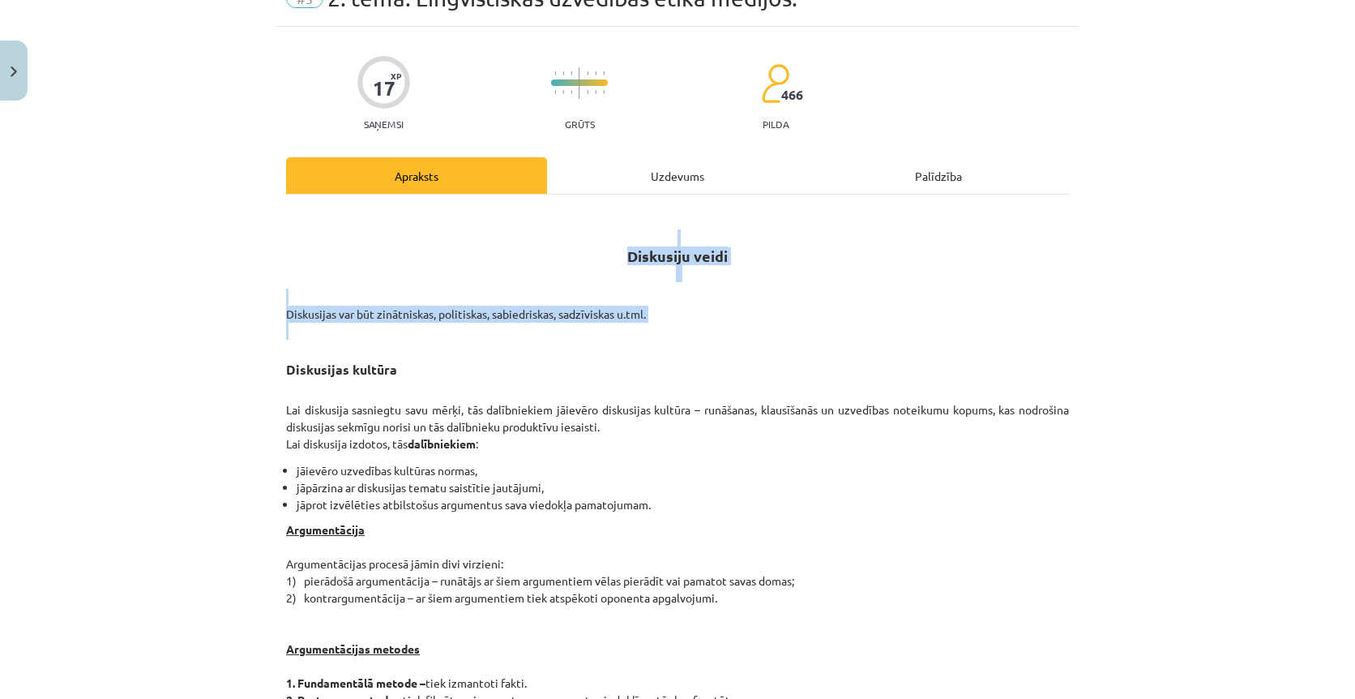
drag, startPoint x: 670, startPoint y: 328, endPoint x: 255, endPoint y: 311, distance: 416.2
click at [255, 311] on div "Mācību tēma: Latviešu valodas i - 11. klases 1. ieskaites mācību materiāls (a,b…" at bounding box center [677, 349] width 1355 height 699
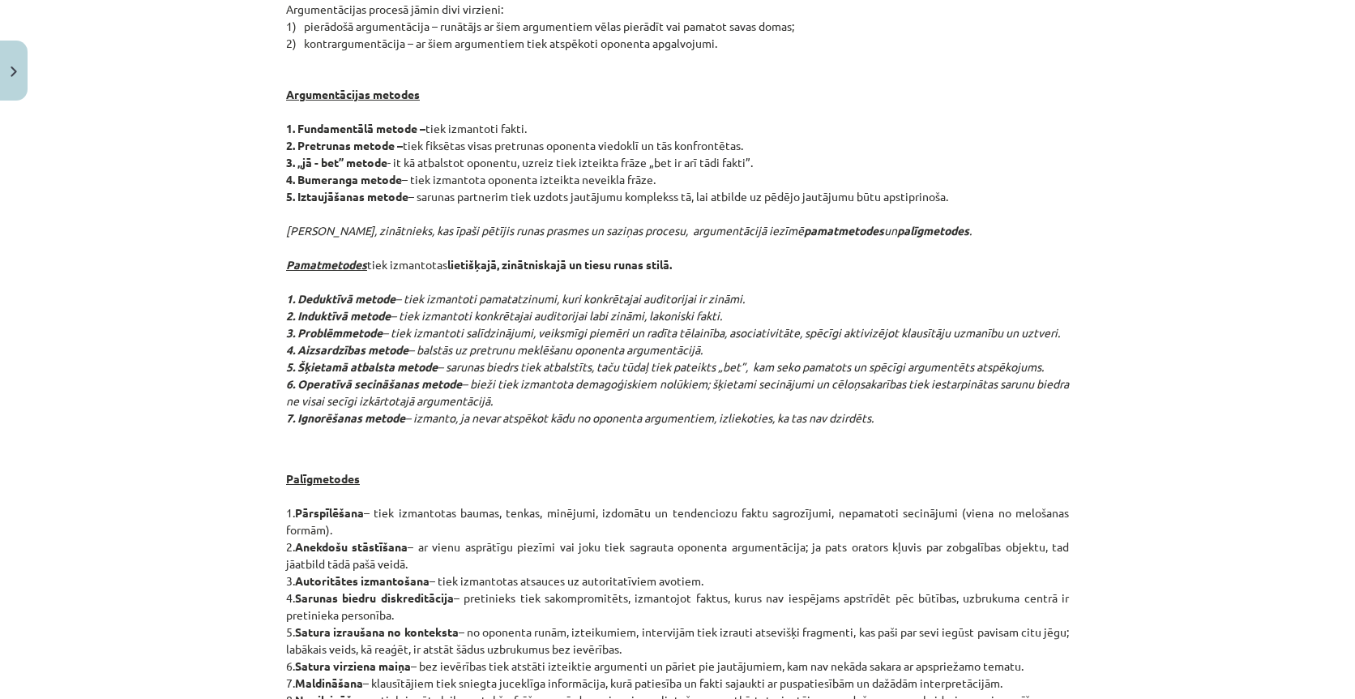
scroll to position [661, 0]
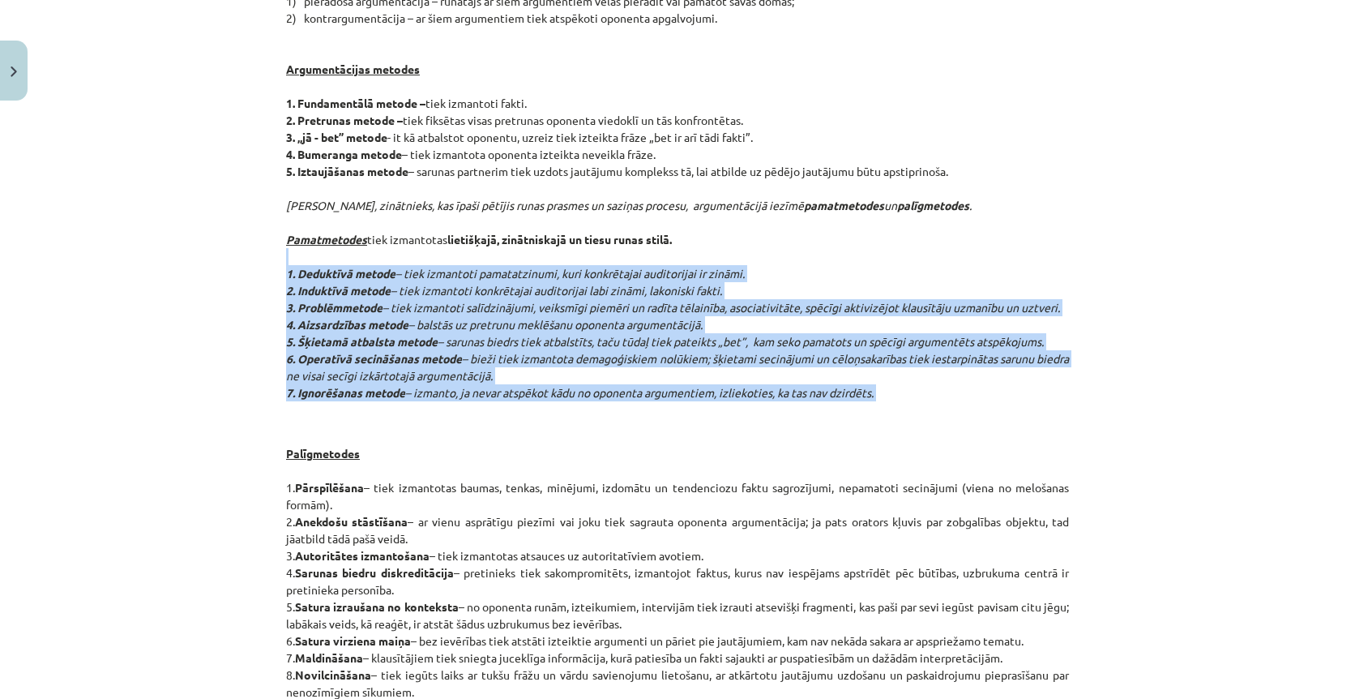
drag, startPoint x: 288, startPoint y: 243, endPoint x: 640, endPoint y: 401, distance: 385.7
click at [640, 401] on p "Argumentācija Argumentācijas procesā jāmin divi virzieni: 1) pierādošā argument…" at bounding box center [677, 189] width 783 height 494
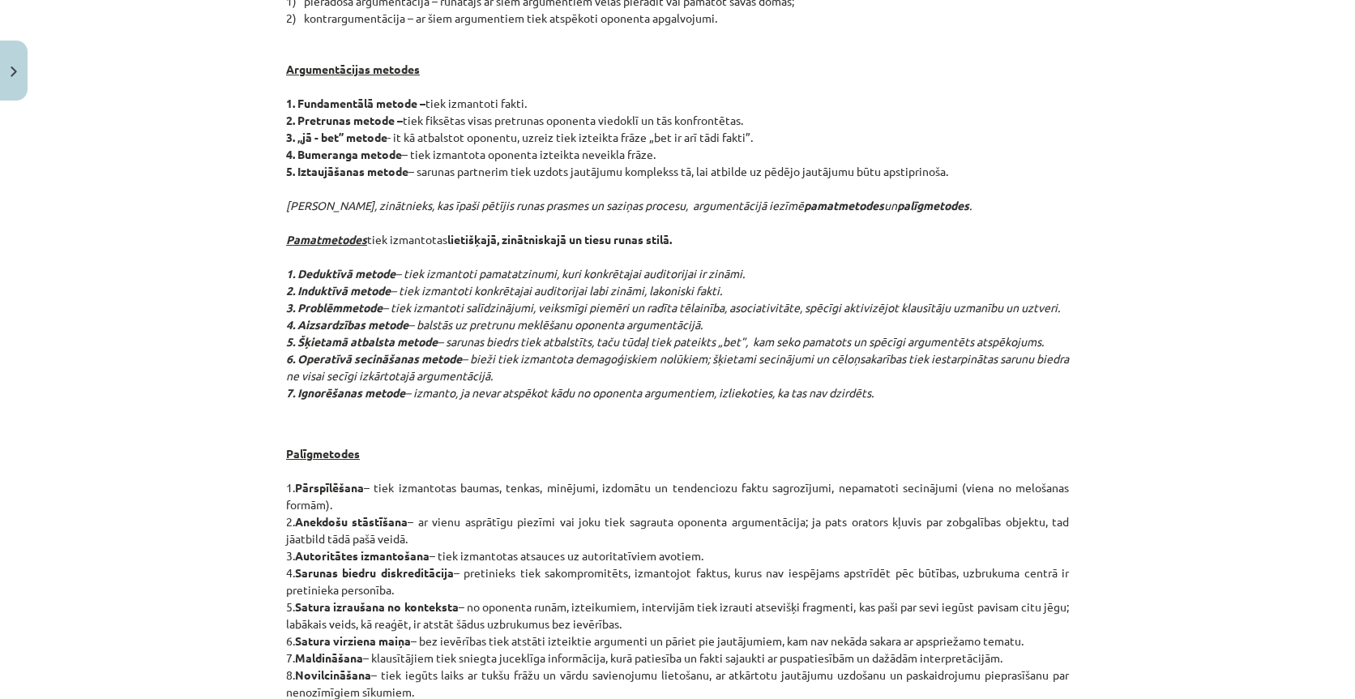
click at [640, 401] on p "Argumentācija Argumentācijas procesā jāmin divi virzieni: 1) pierādošā argument…" at bounding box center [677, 189] width 783 height 494
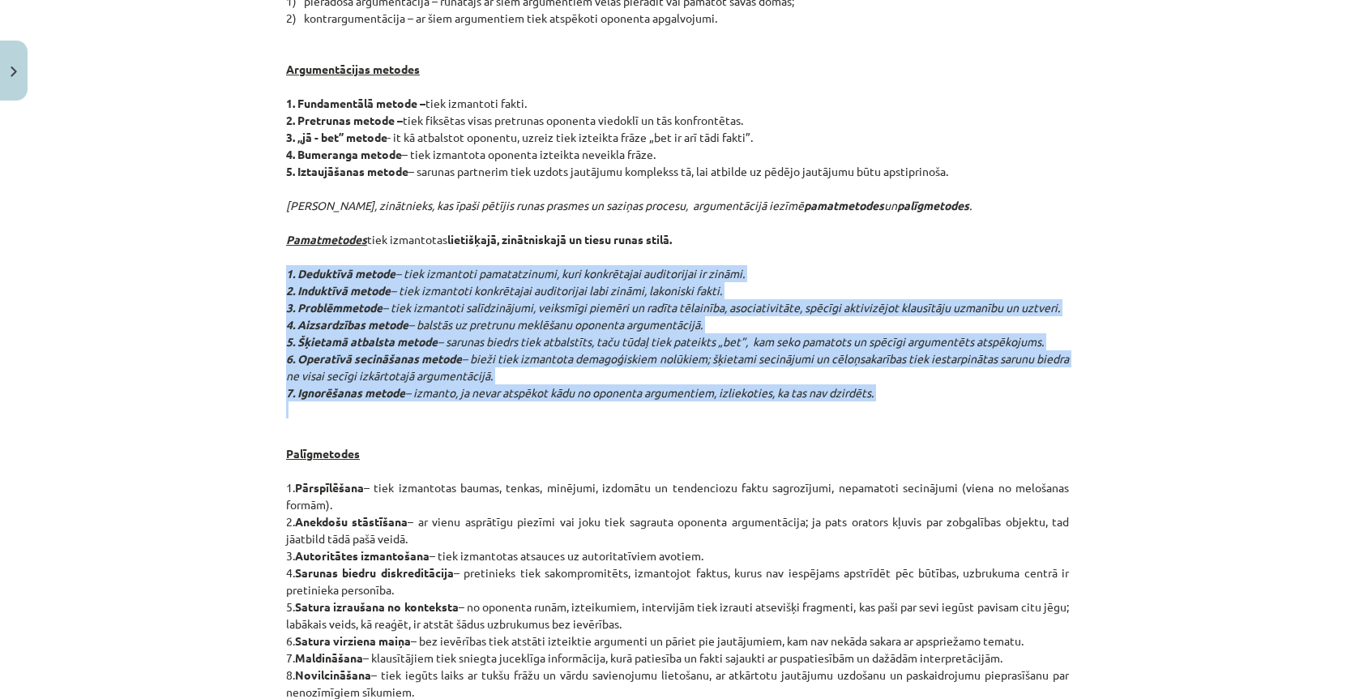
drag, startPoint x: 640, startPoint y: 401, endPoint x: 284, endPoint y: 274, distance: 377.9
click at [284, 274] on div "17 XP Saņemsi Grūts 466 pilda Apraksts Uzdevums Palīdzība Diskusiju veidi Disku…" at bounding box center [677, 322] width 802 height 1750
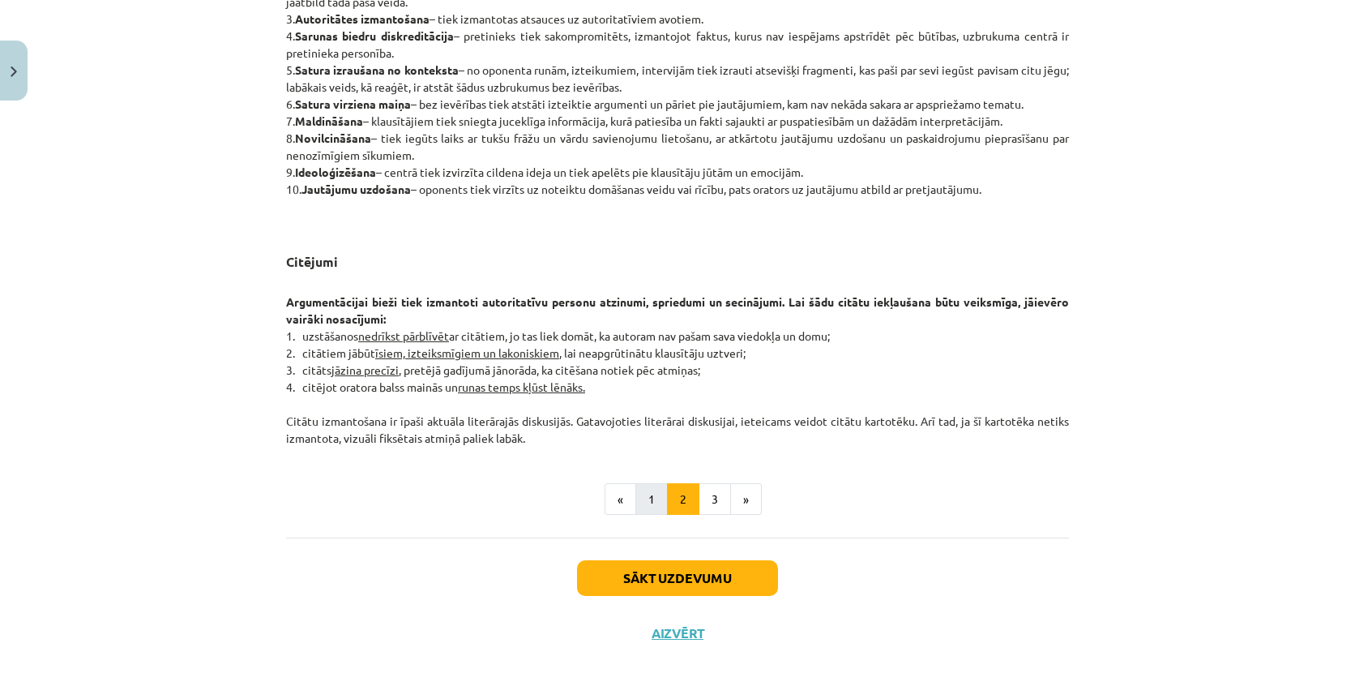
click at [659, 507] on button "1" at bounding box center [652, 499] width 32 height 32
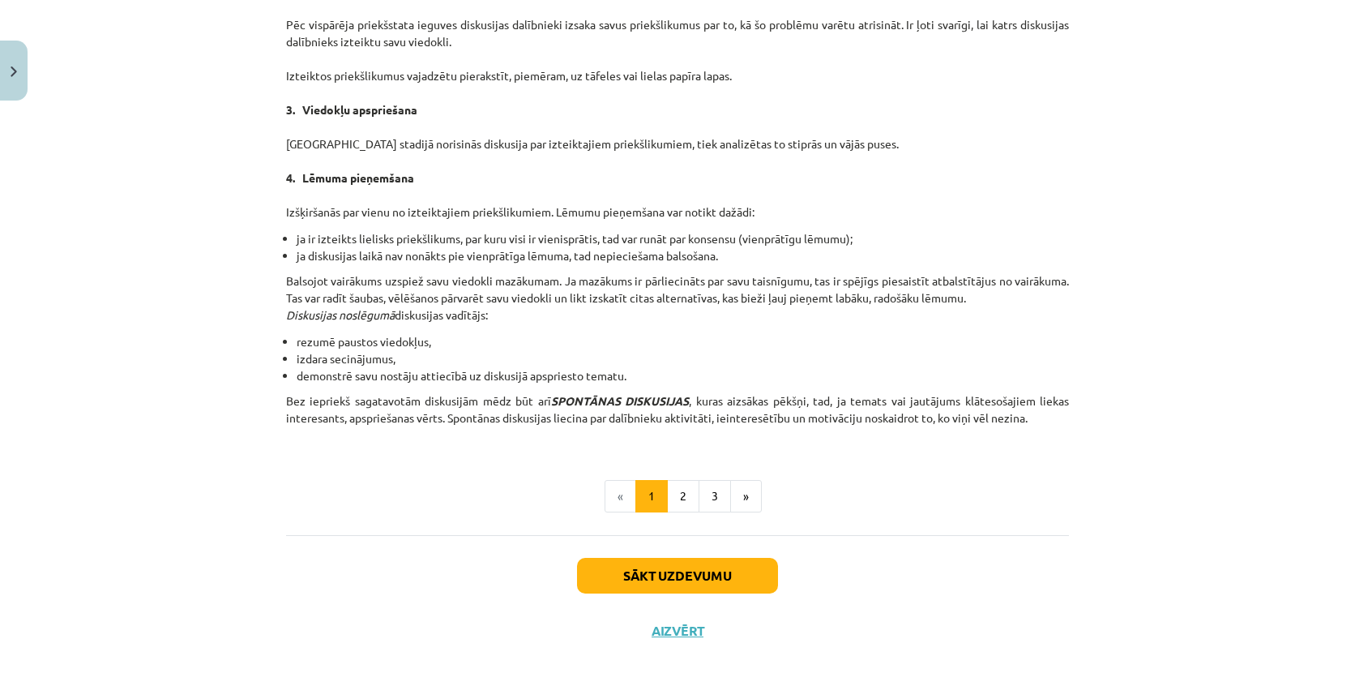
scroll to position [1364, 0]
click at [680, 488] on button "2" at bounding box center [683, 496] width 32 height 32
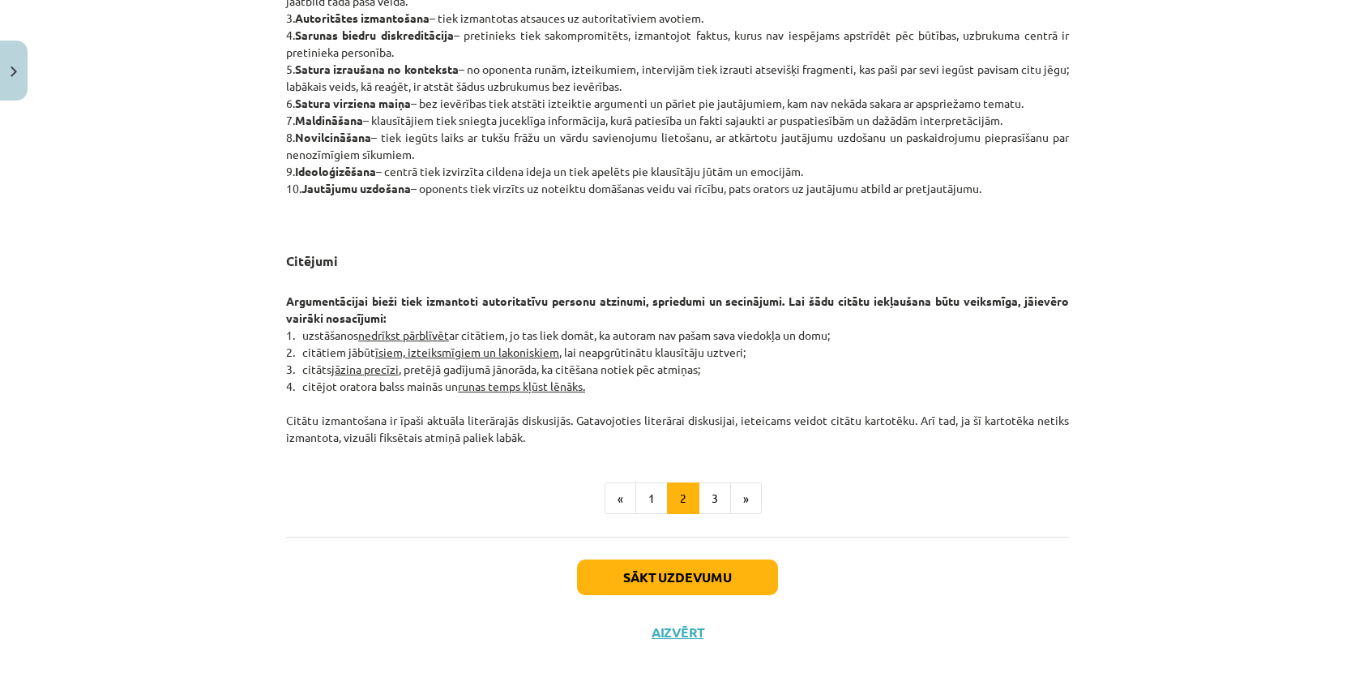
scroll to position [1197, 0]
click at [710, 490] on button "3" at bounding box center [715, 499] width 32 height 32
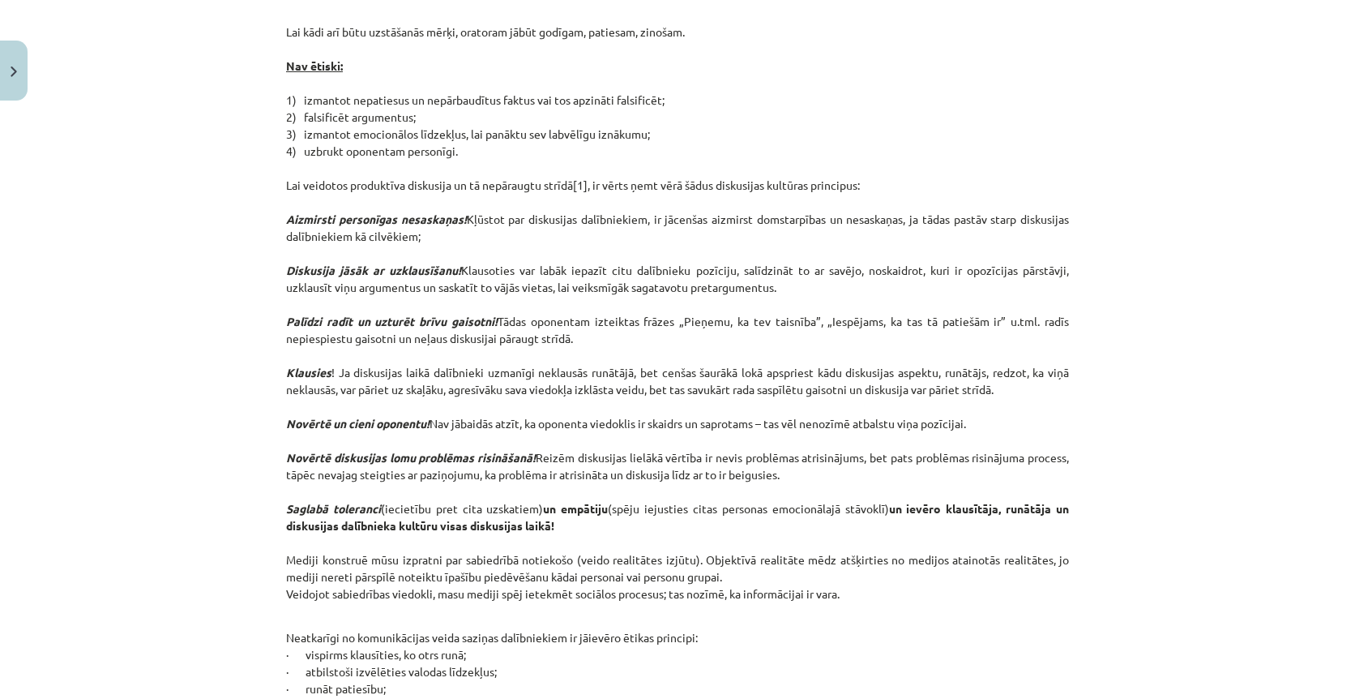
scroll to position [330, 0]
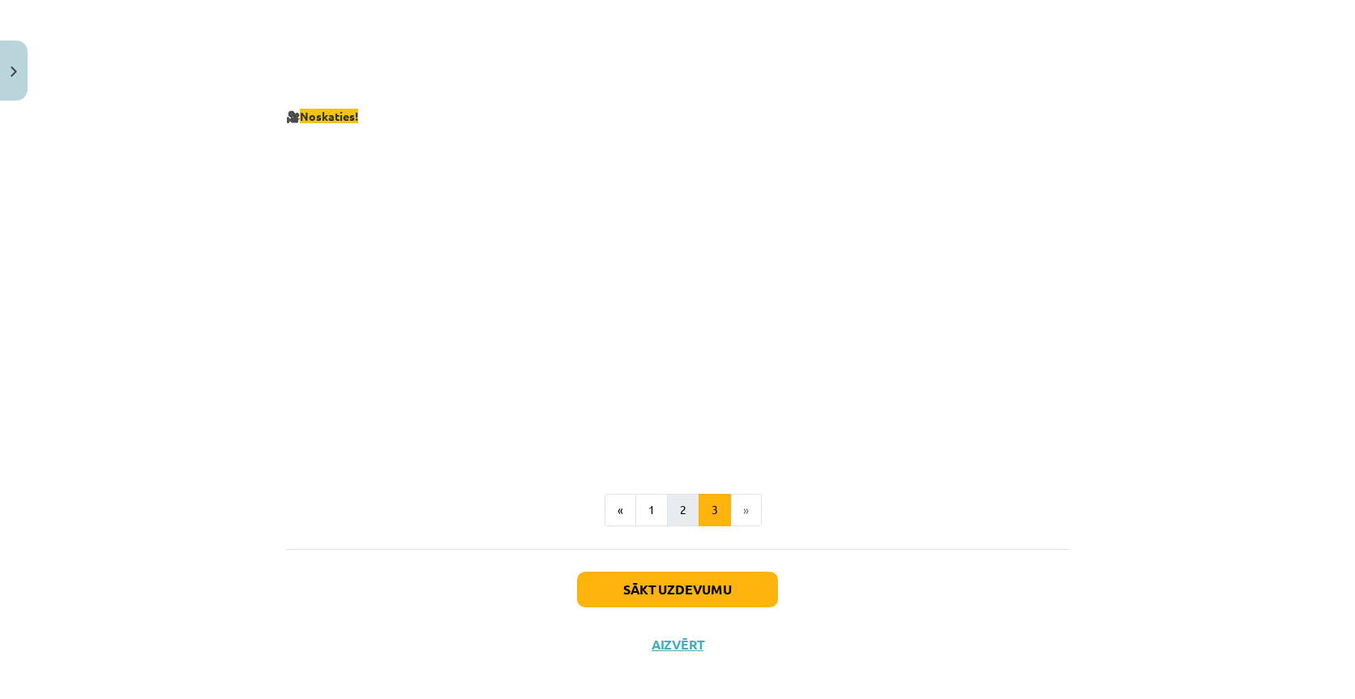
click at [683, 503] on button "2" at bounding box center [683, 510] width 32 height 32
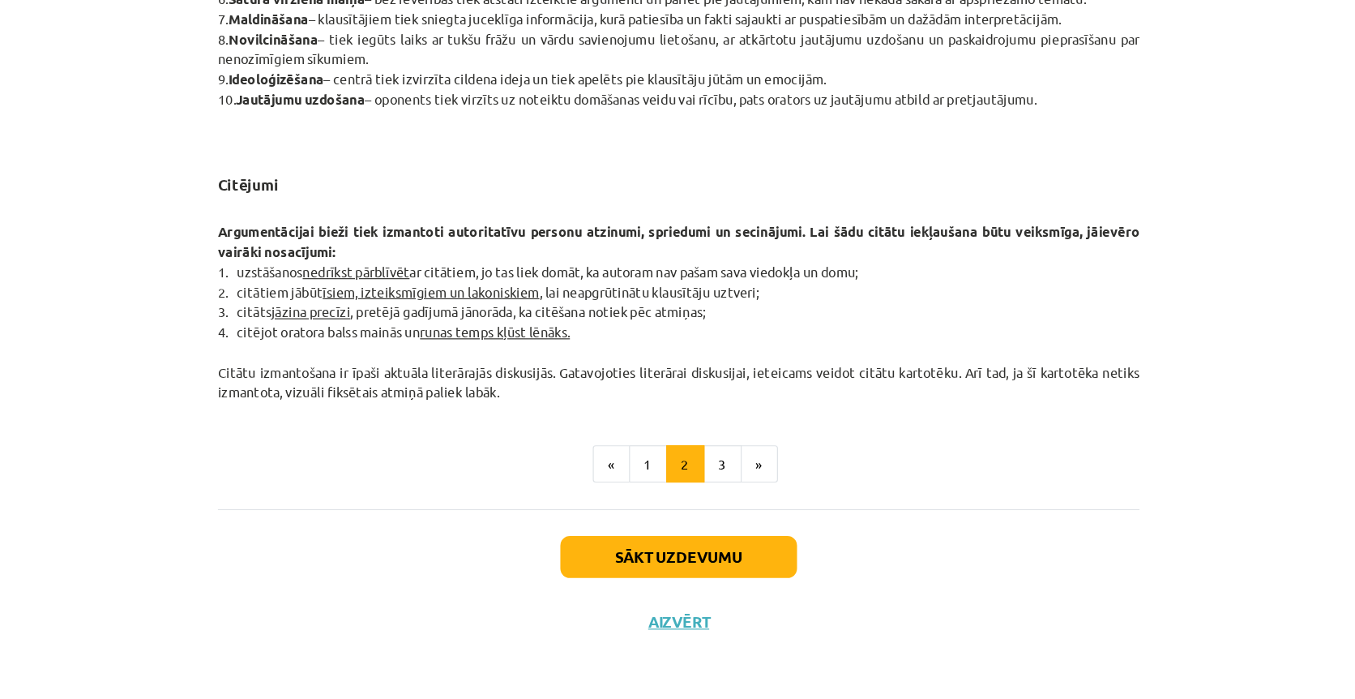
scroll to position [244, 0]
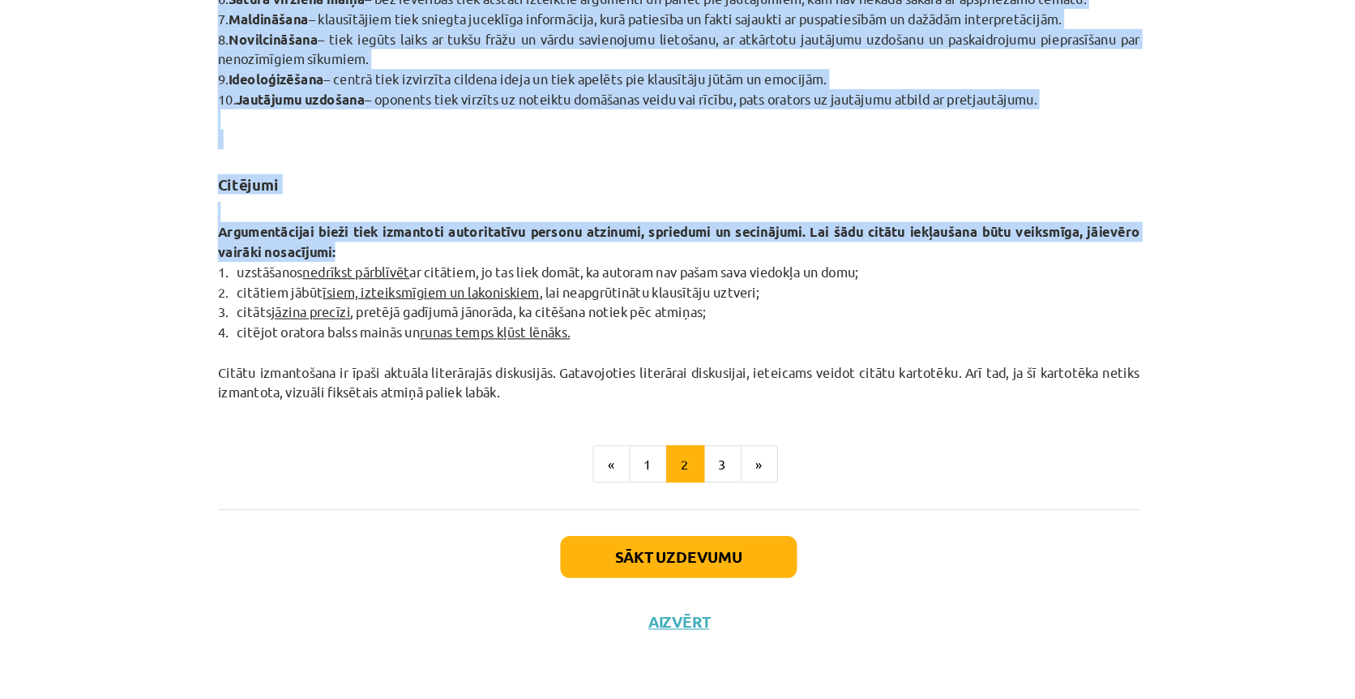
drag, startPoint x: 169, startPoint y: 189, endPoint x: 330, endPoint y: 203, distance: 161.2
click at [330, 204] on div "Mācību tēma: Latviešu valodas i - 11. klases 1. ieskaites mācību materiāls (a,b…" at bounding box center [677, 349] width 1355 height 699
click at [330, 276] on p "Argumentācijai bieži tiek izmantoti autoritatīvu personu atzinumi, spriedumi un…" at bounding box center [677, 361] width 783 height 170
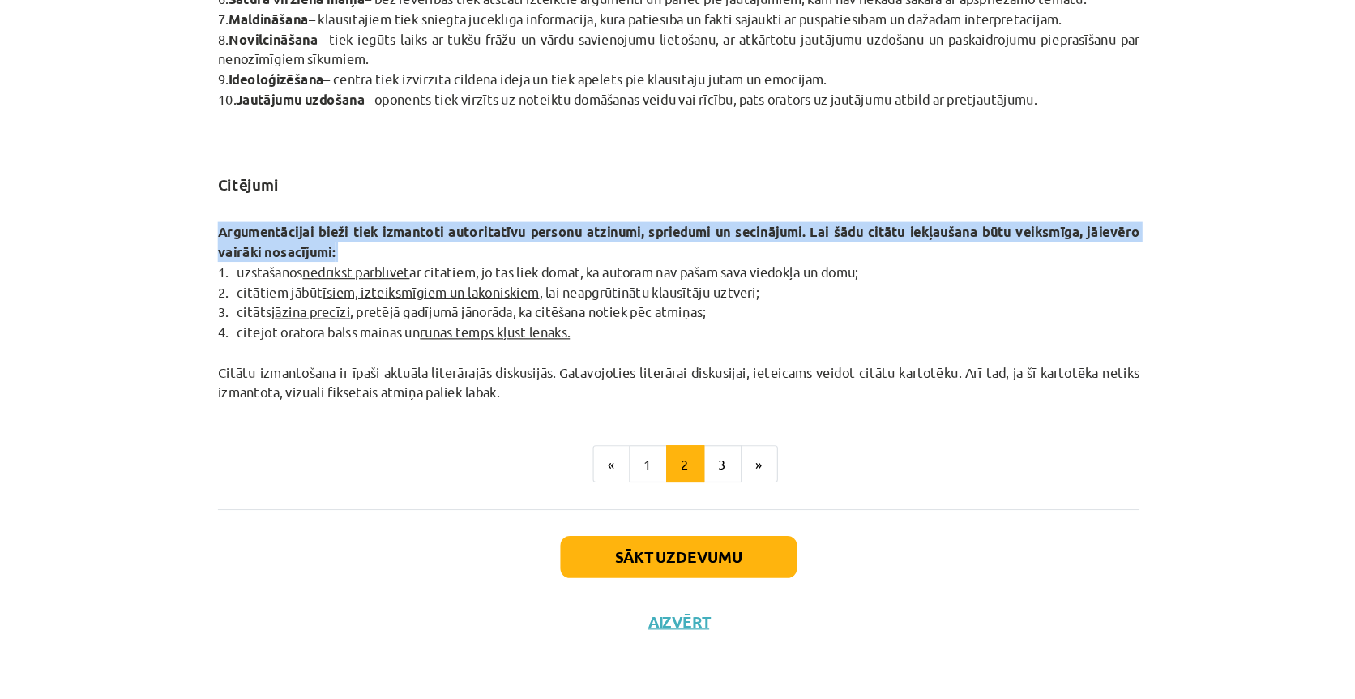
drag, startPoint x: 330, startPoint y: 203, endPoint x: 191, endPoint y: 188, distance: 139.5
click at [286, 276] on p "Argumentācijai bieži tiek izmantoti autoritatīvu personu atzinumi, spriedumi un…" at bounding box center [677, 361] width 783 height 170
click at [669, 276] on p "Argumentācijai bieži tiek izmantoti autoritatīvu personu atzinumi, spriedumi un…" at bounding box center [677, 361] width 783 height 170
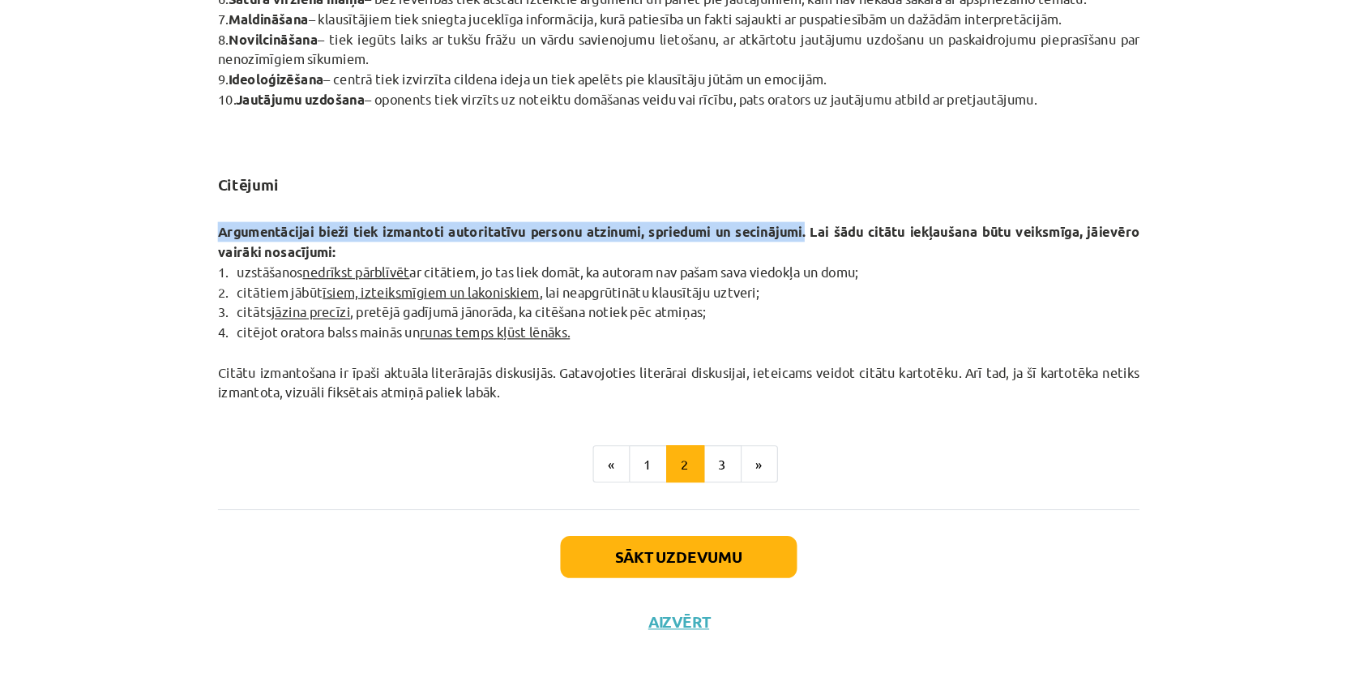
drag, startPoint x: 685, startPoint y: 194, endPoint x: 176, endPoint y: 190, distance: 509.1
click at [699, 483] on button "3" at bounding box center [715, 499] width 32 height 32
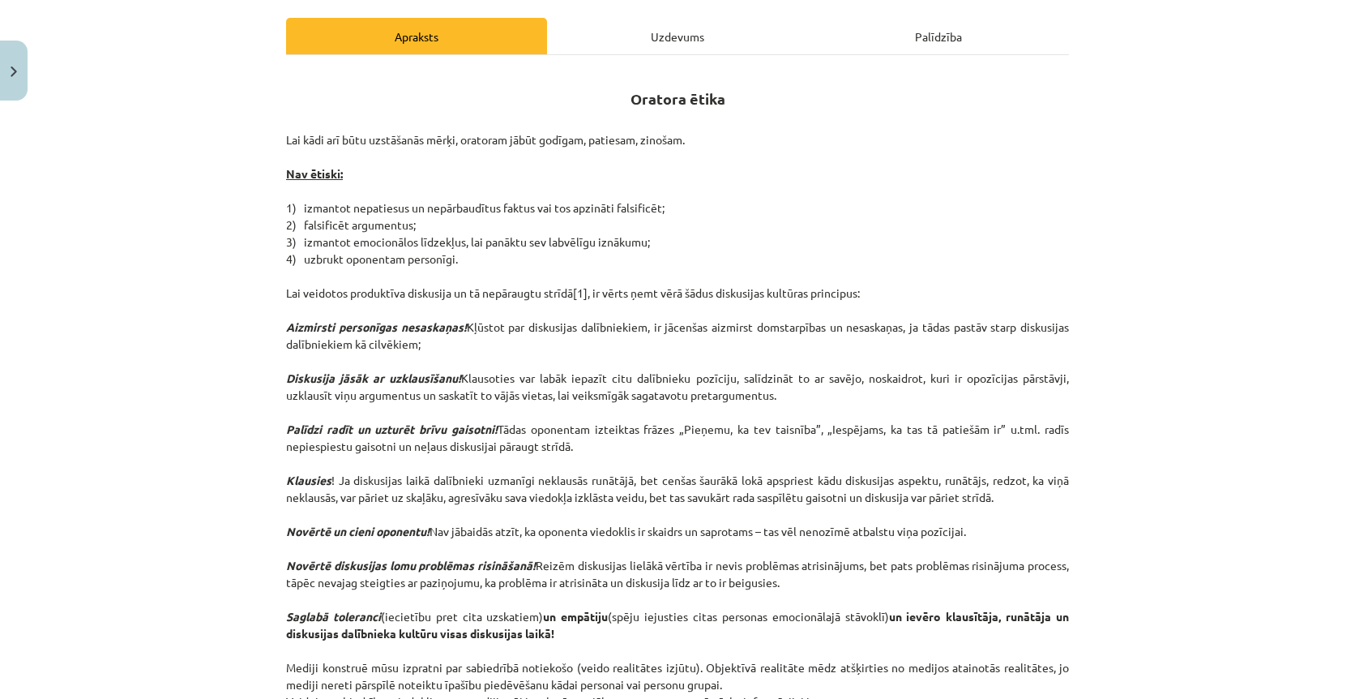
scroll to position [183, 0]
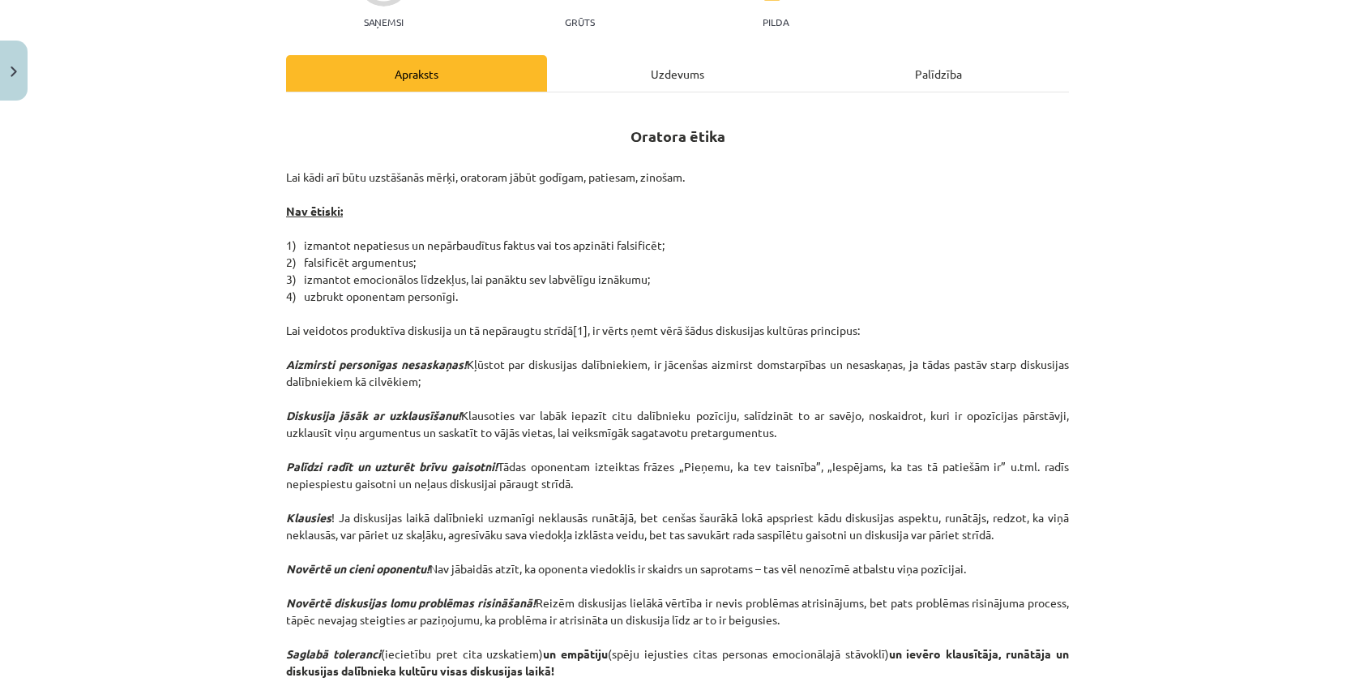
drag, startPoint x: 730, startPoint y: 135, endPoint x: 653, endPoint y: 300, distance: 182.4
click at [653, 300] on p "Lai kādi arī būtu uzstāšanās mērķi, oratoram jābūt godīgam, patiesam, zinošam. …" at bounding box center [677, 458] width 783 height 579
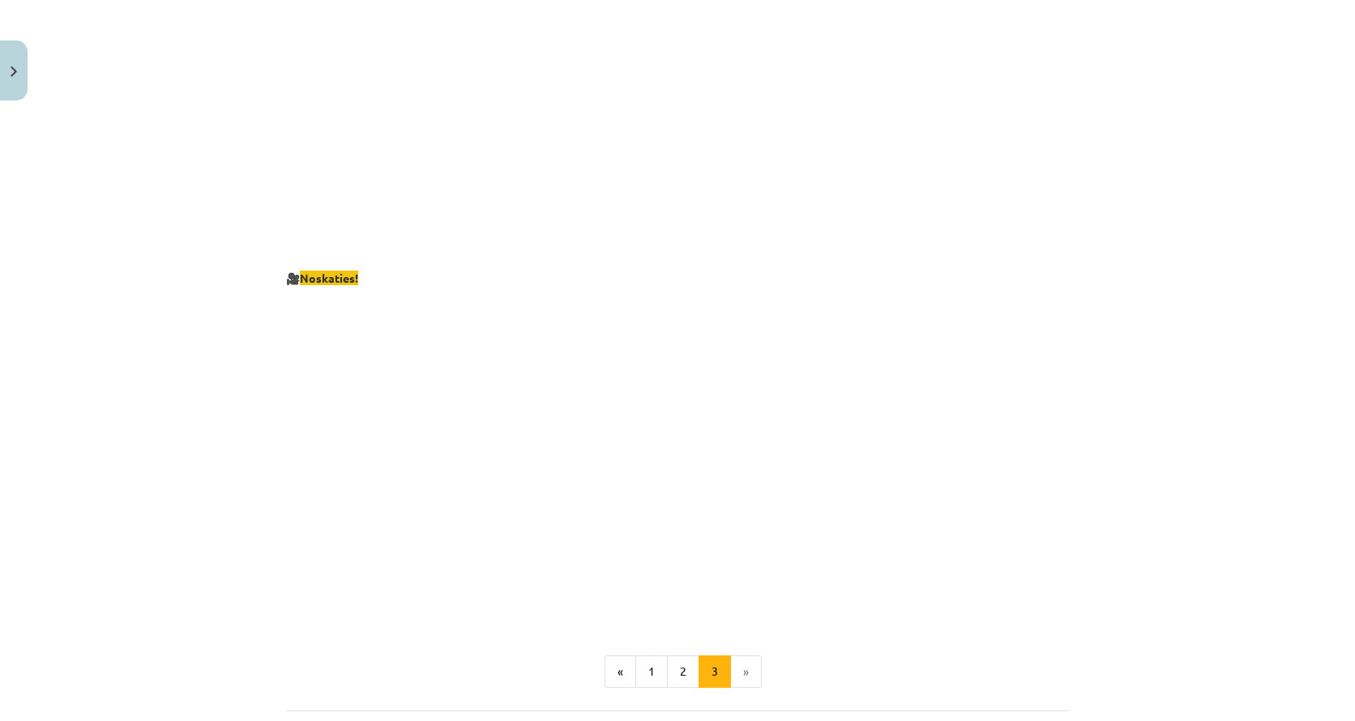
scroll to position [2891, 0]
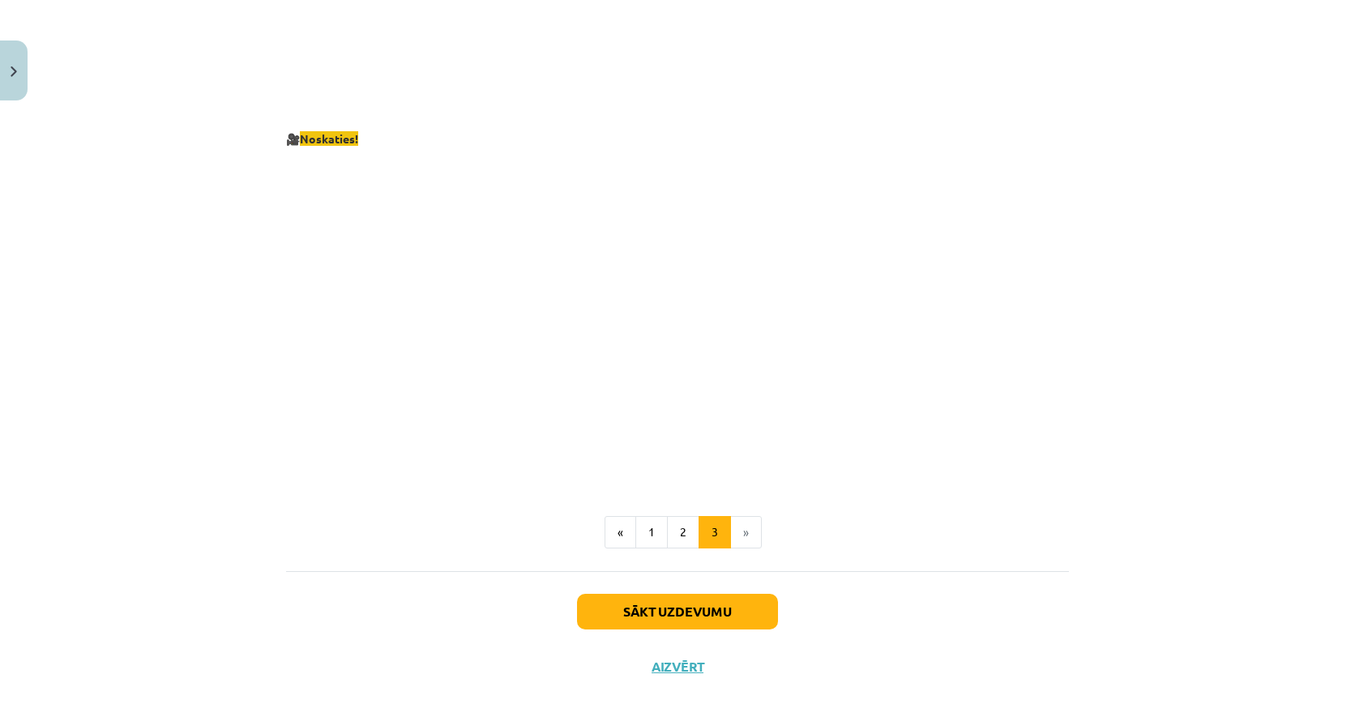
click at [682, 594] on button "Sākt uzdevumu" at bounding box center [677, 612] width 201 height 36
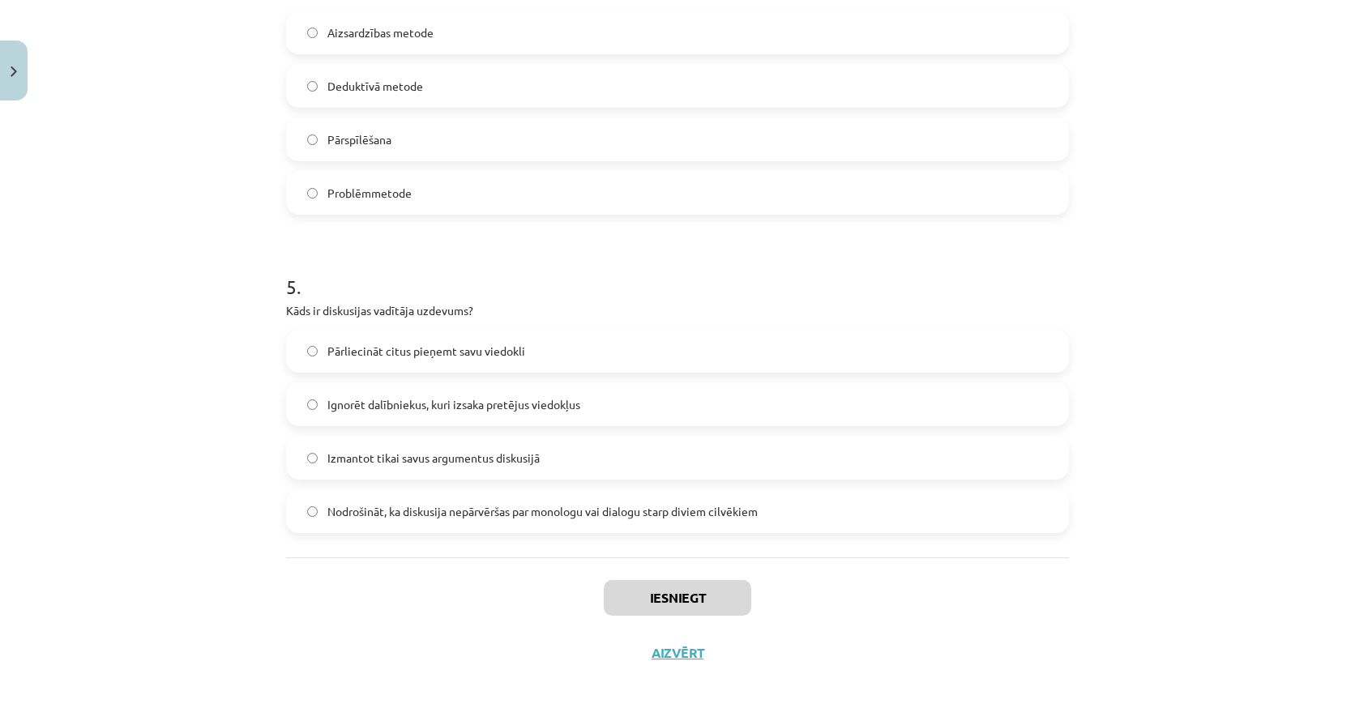
scroll to position [41, 0]
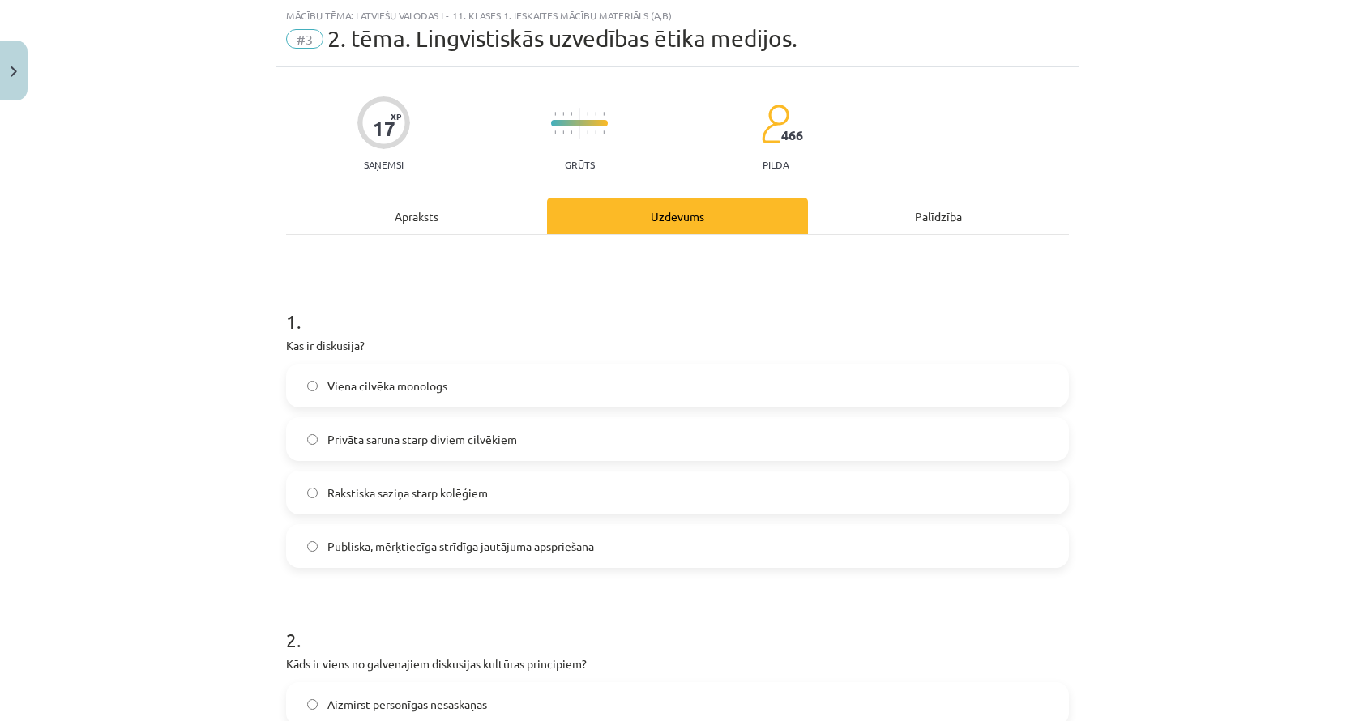
click at [606, 544] on label "Publiska, mērķtiecīga strīdīga jautājuma apspriešana" at bounding box center [678, 546] width 780 height 41
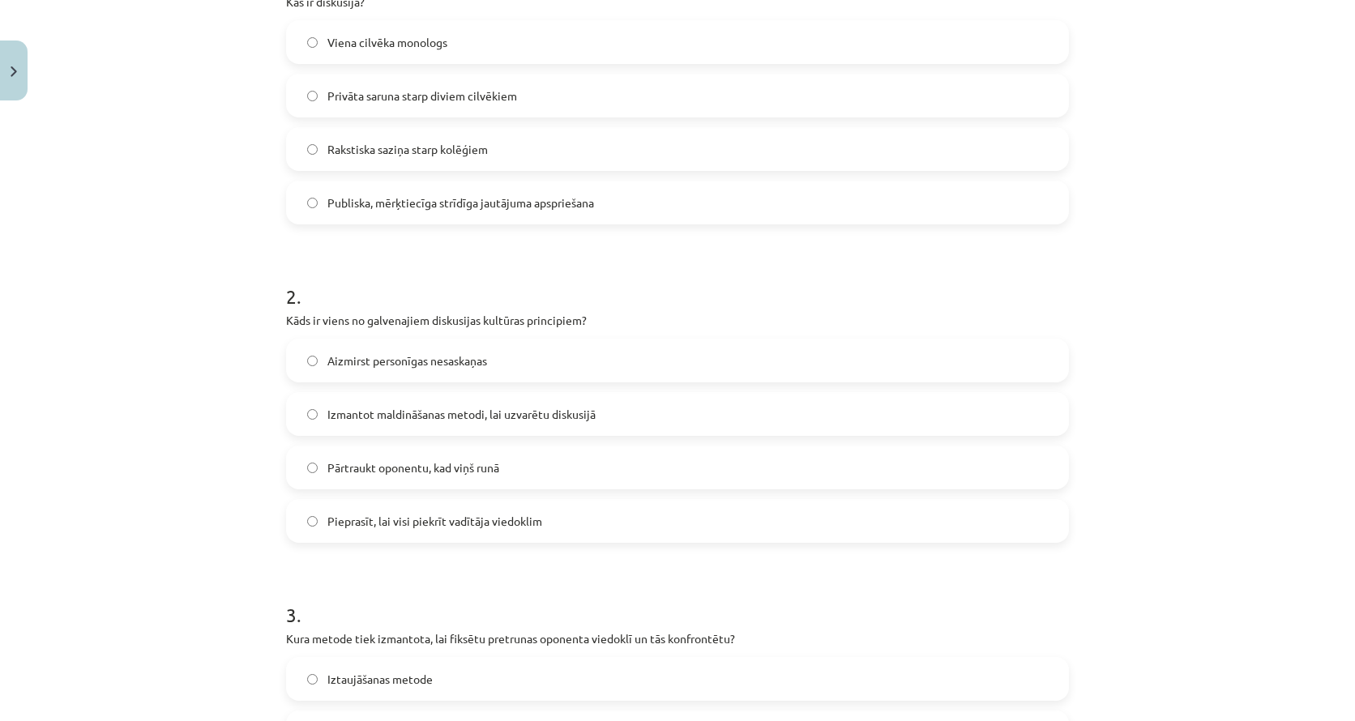
scroll to position [385, 0]
drag, startPoint x: 601, startPoint y: 310, endPoint x: 600, endPoint y: 323, distance: 13.1
click at [600, 324] on div "2 . Kāds ir viens no galvenajiem diskusijas kultūras principiem? Aizmirst perso…" at bounding box center [677, 399] width 783 height 286
click at [636, 309] on div "2 . Kāds ir viens no galvenajiem diskusijas kultūras principiem? Aizmirst perso…" at bounding box center [677, 399] width 783 height 286
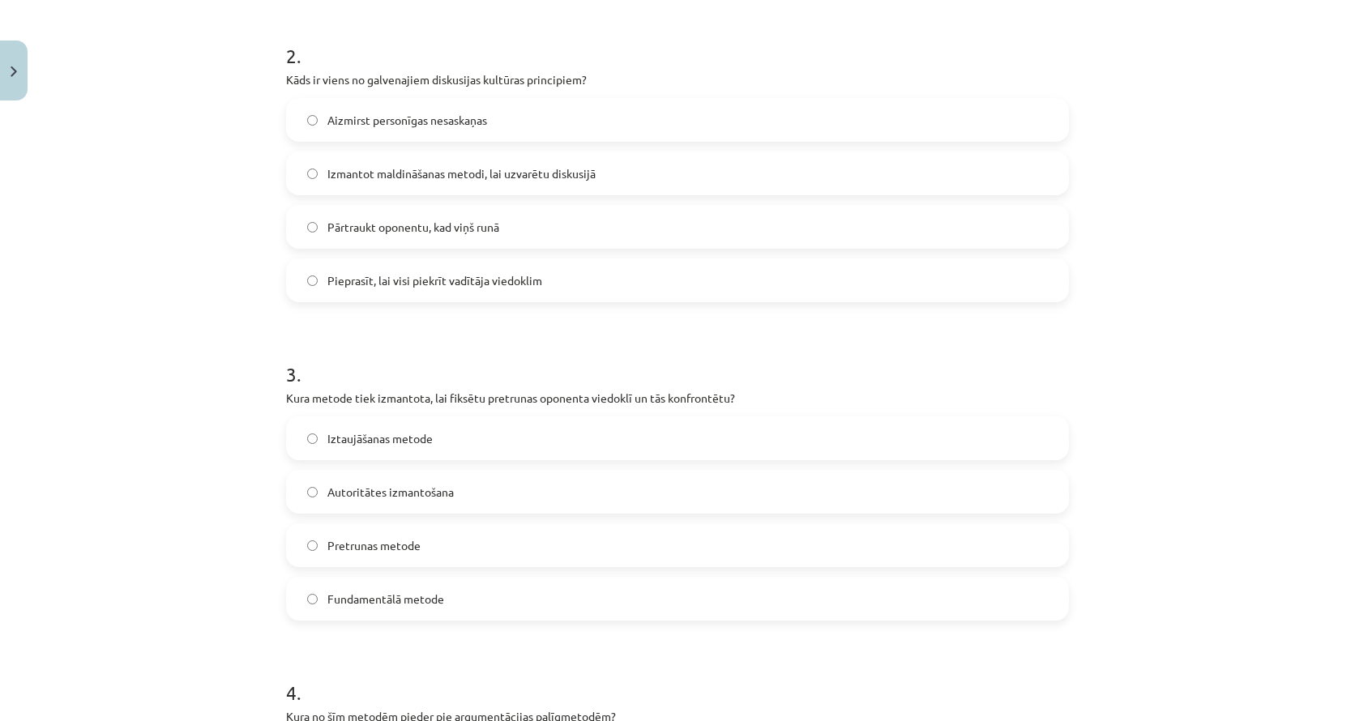
scroll to position [627, 0]
drag, startPoint x: 756, startPoint y: 387, endPoint x: 375, endPoint y: 387, distance: 381.0
click at [374, 387] on div "3 . Kura metode tiek izmantota, lai fiksētu pretrunas oponenta viedoklī un tās …" at bounding box center [677, 475] width 783 height 286
click at [411, 357] on h1 "3 ." at bounding box center [677, 357] width 783 height 50
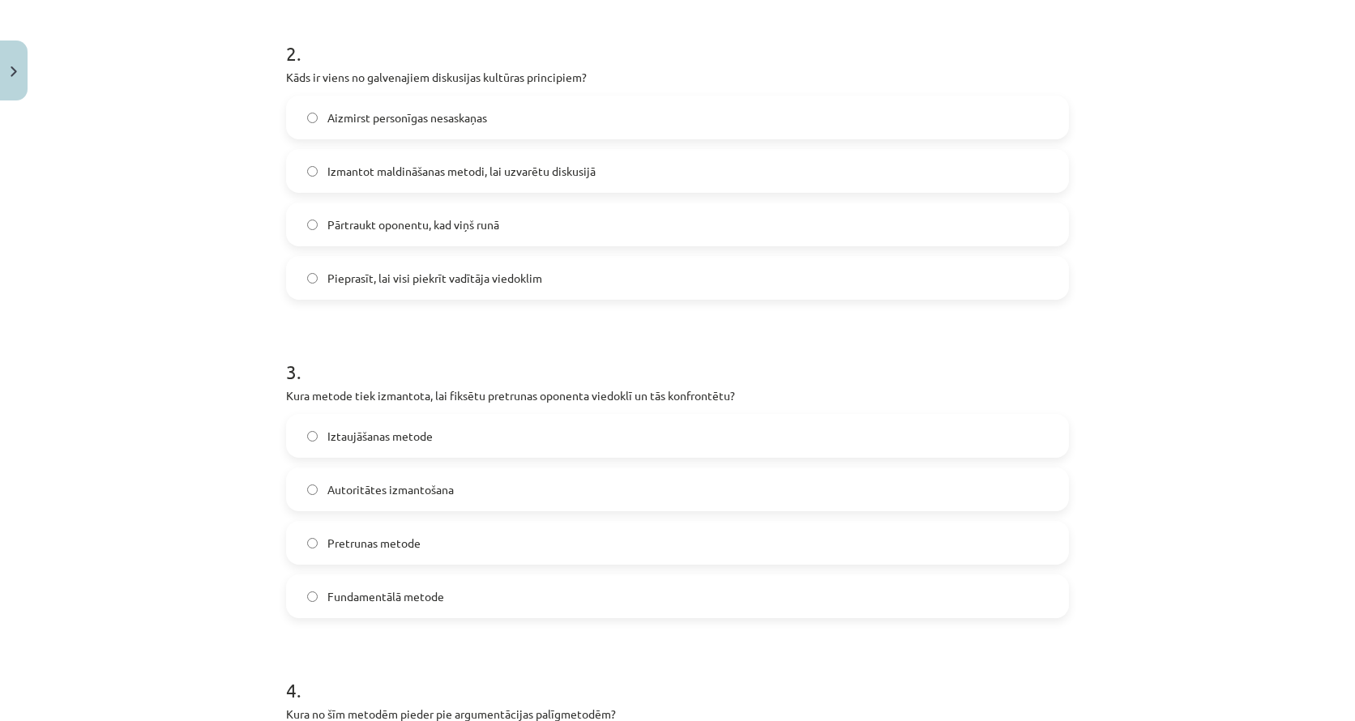
click at [464, 530] on label "Pretrunas metode" at bounding box center [678, 543] width 780 height 41
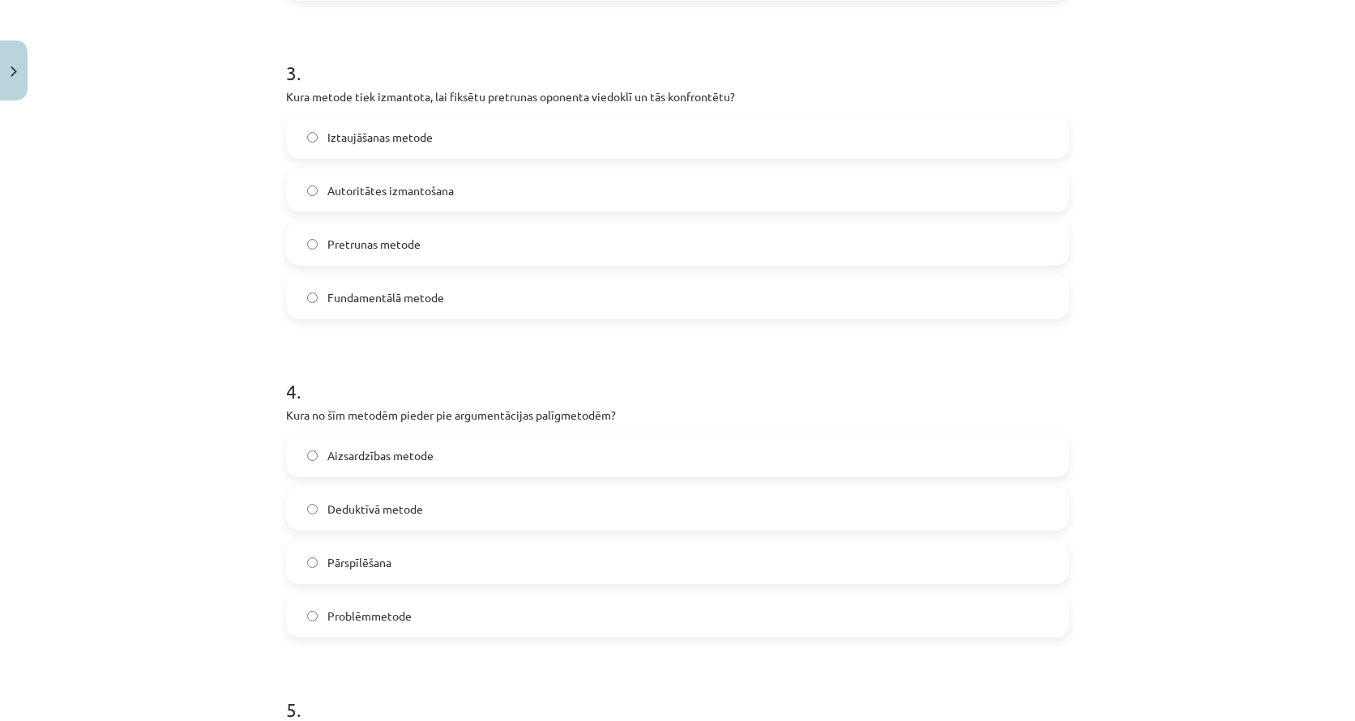
scroll to position [1024, 0]
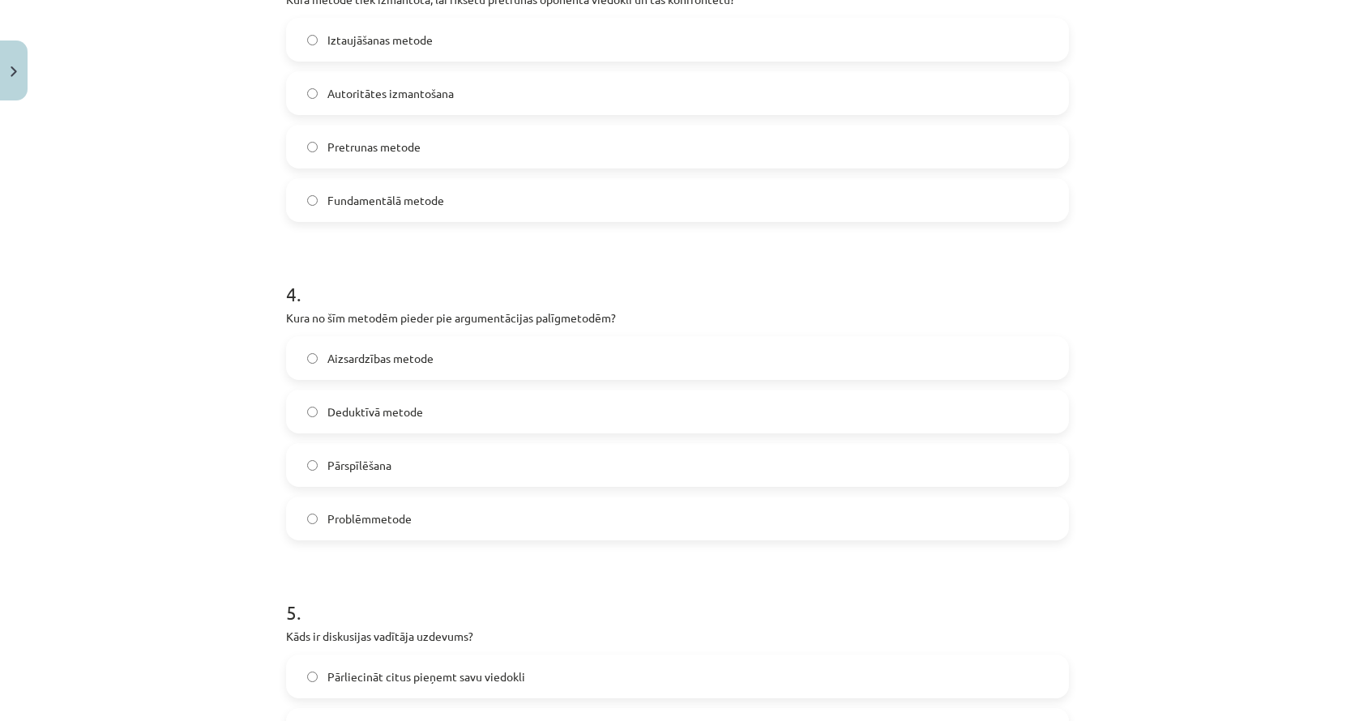
click at [477, 466] on label "Pārspīlēšana" at bounding box center [678, 465] width 780 height 41
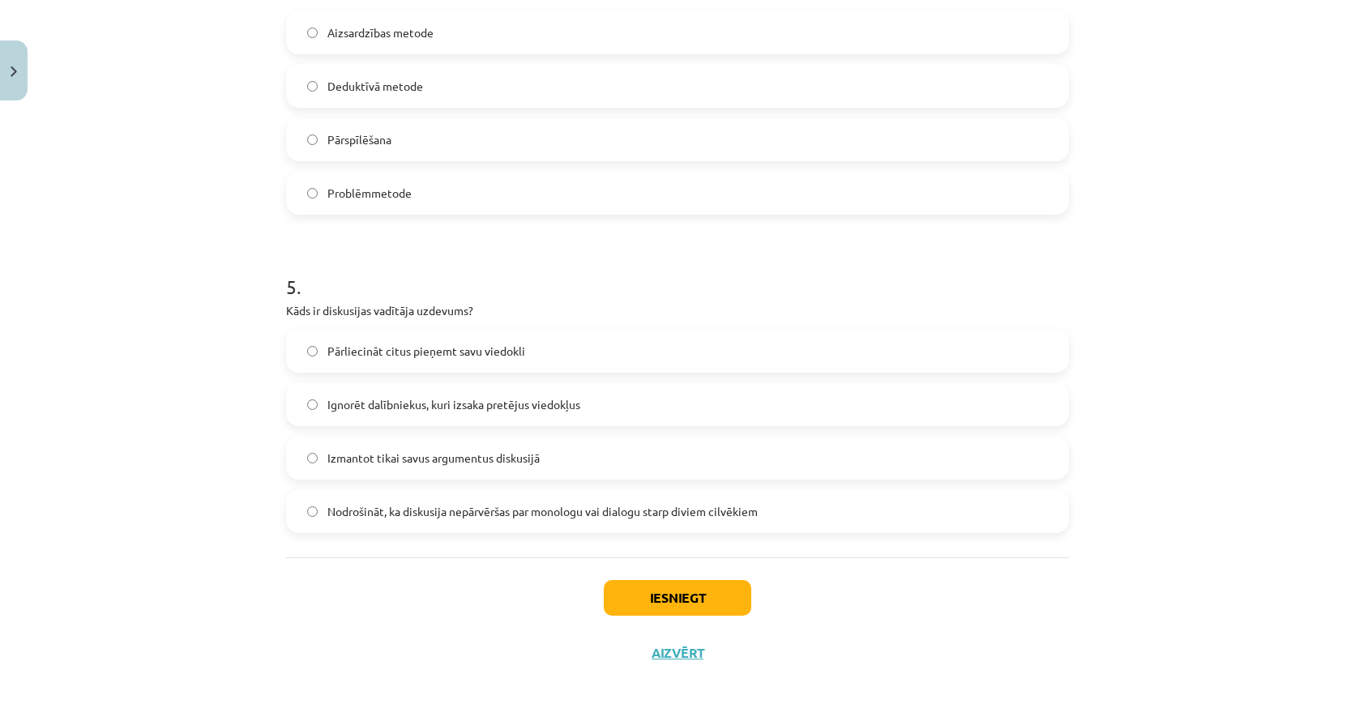
scroll to position [1352, 0]
click at [707, 522] on label "Nodrošināt, ka diskusija nepārvēršas par monologu vai dialogu starp diviem cilv…" at bounding box center [678, 511] width 780 height 41
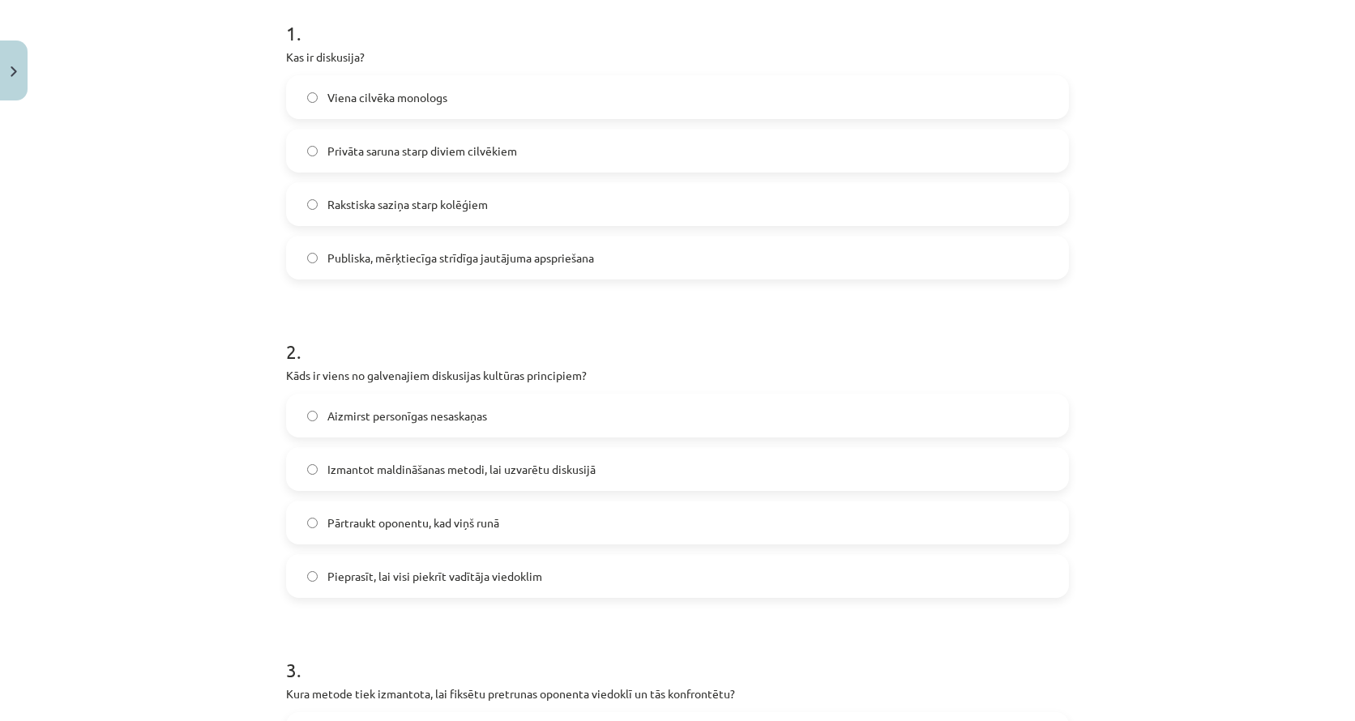
scroll to position [395, 0]
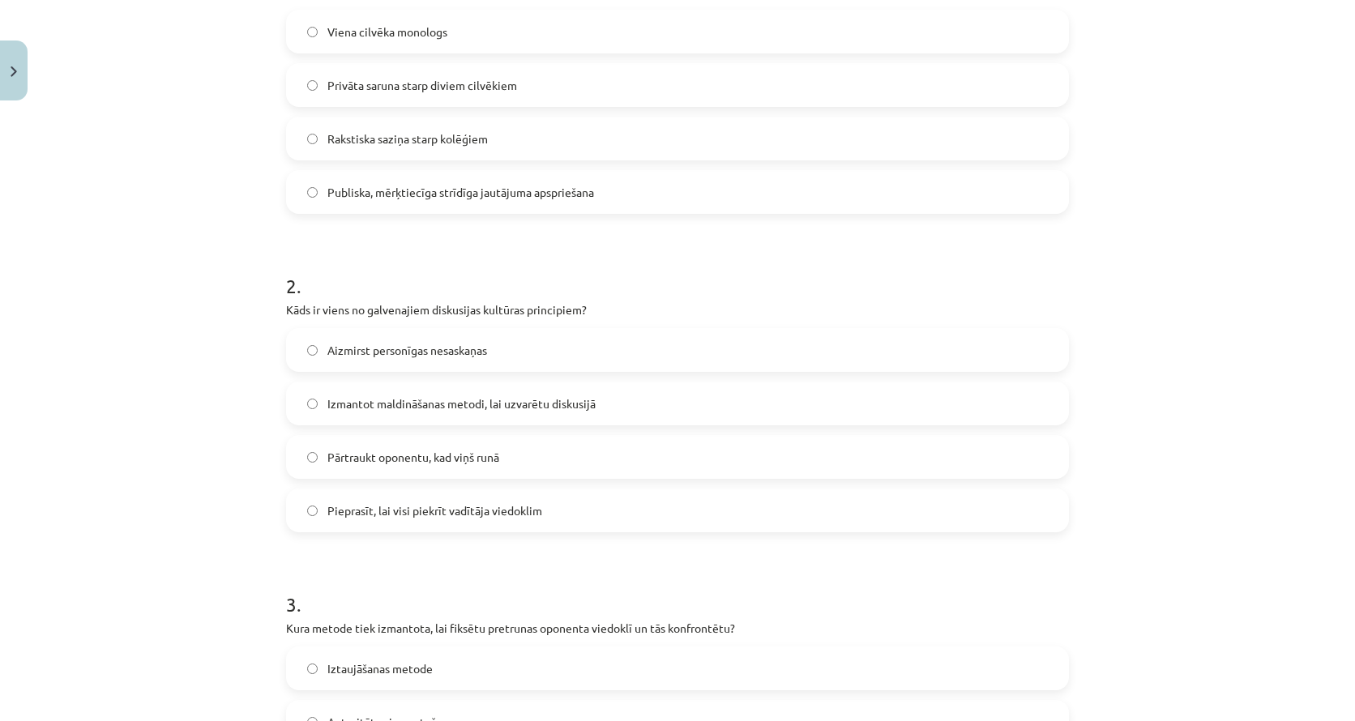
click at [496, 499] on label "Pieprasīt, lai visi piekrīt vadītāja viedoklim" at bounding box center [678, 510] width 780 height 41
click at [454, 342] on span "Aizmirst personīgas nesaskaņas" at bounding box center [407, 350] width 160 height 17
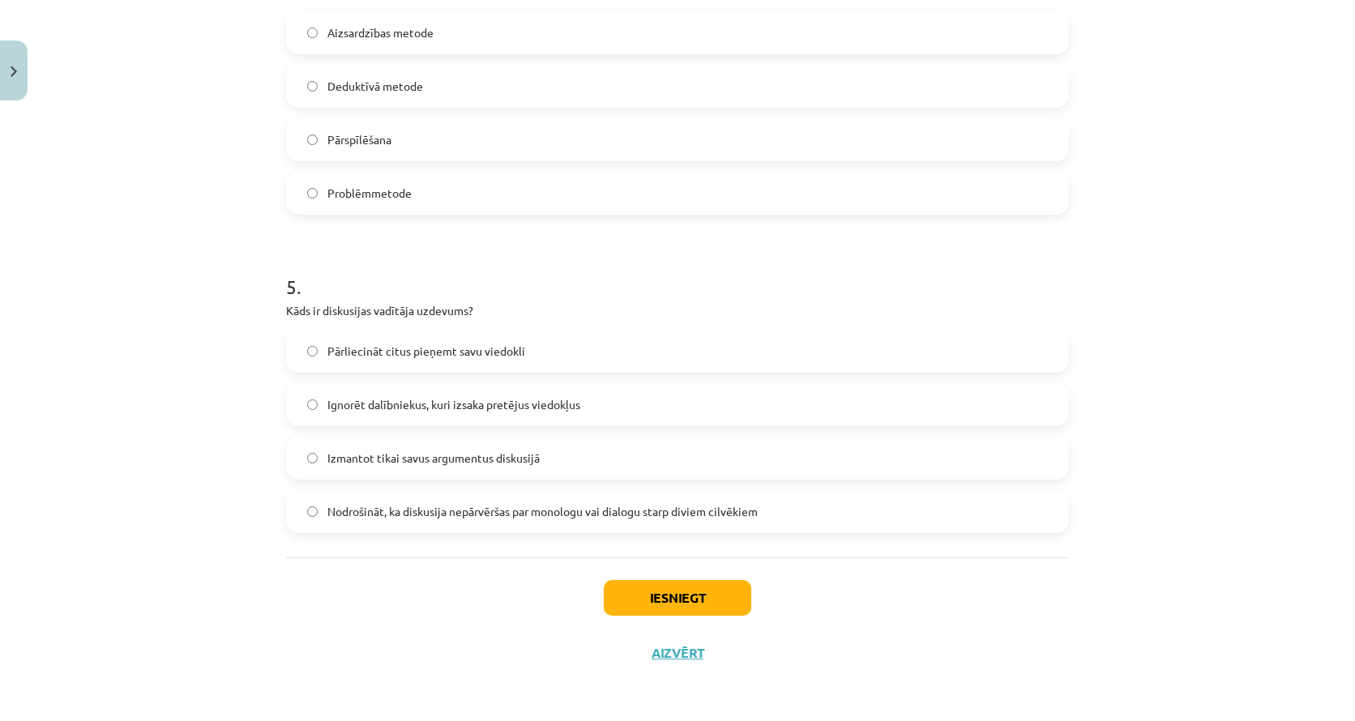
scroll to position [1352, 0]
click at [673, 593] on button "Iesniegt" at bounding box center [678, 598] width 148 height 36
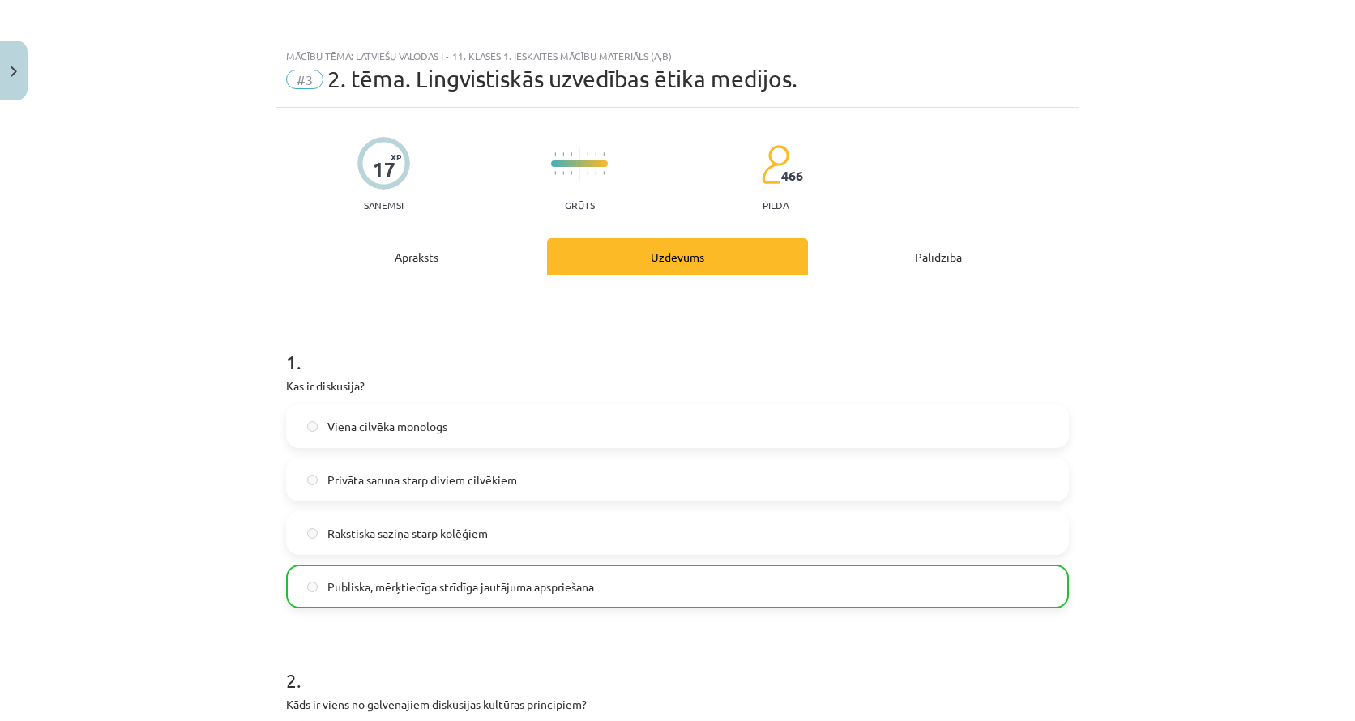
scroll to position [0, 0]
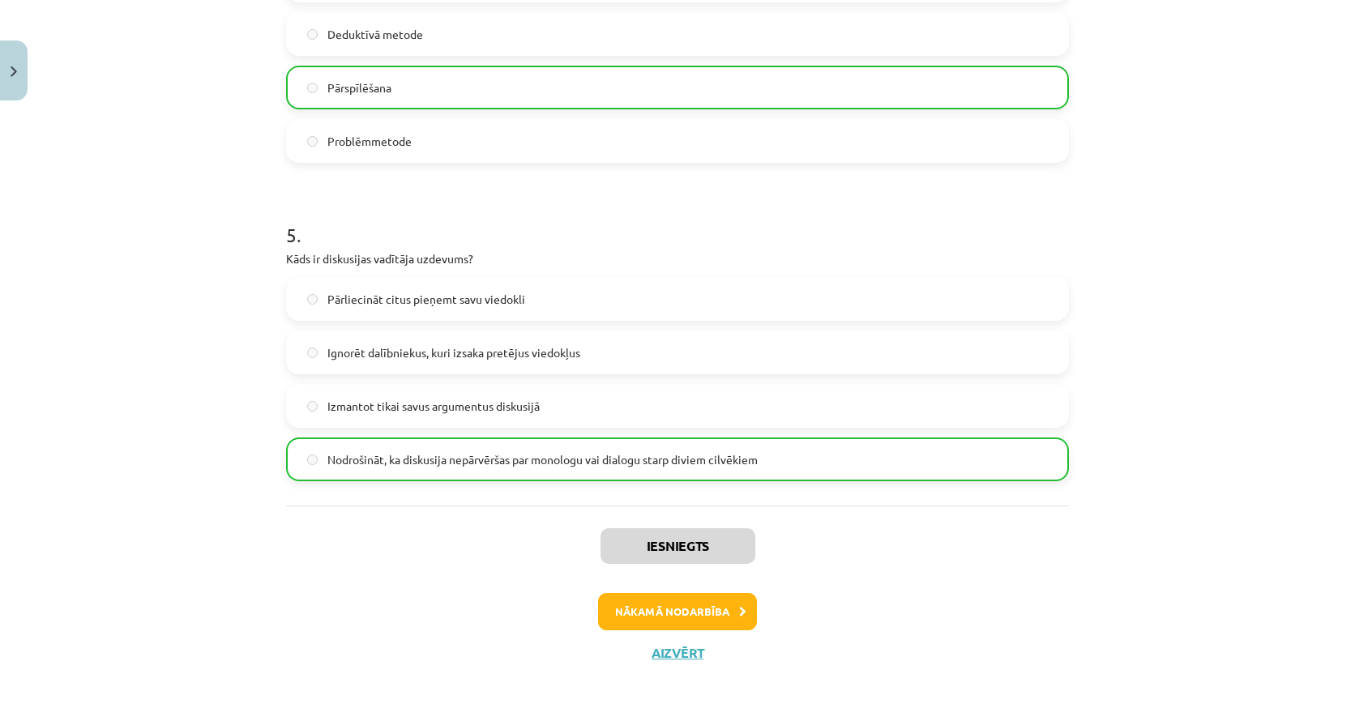
click at [687, 614] on button "Nākamā nodarbība" at bounding box center [677, 611] width 159 height 37
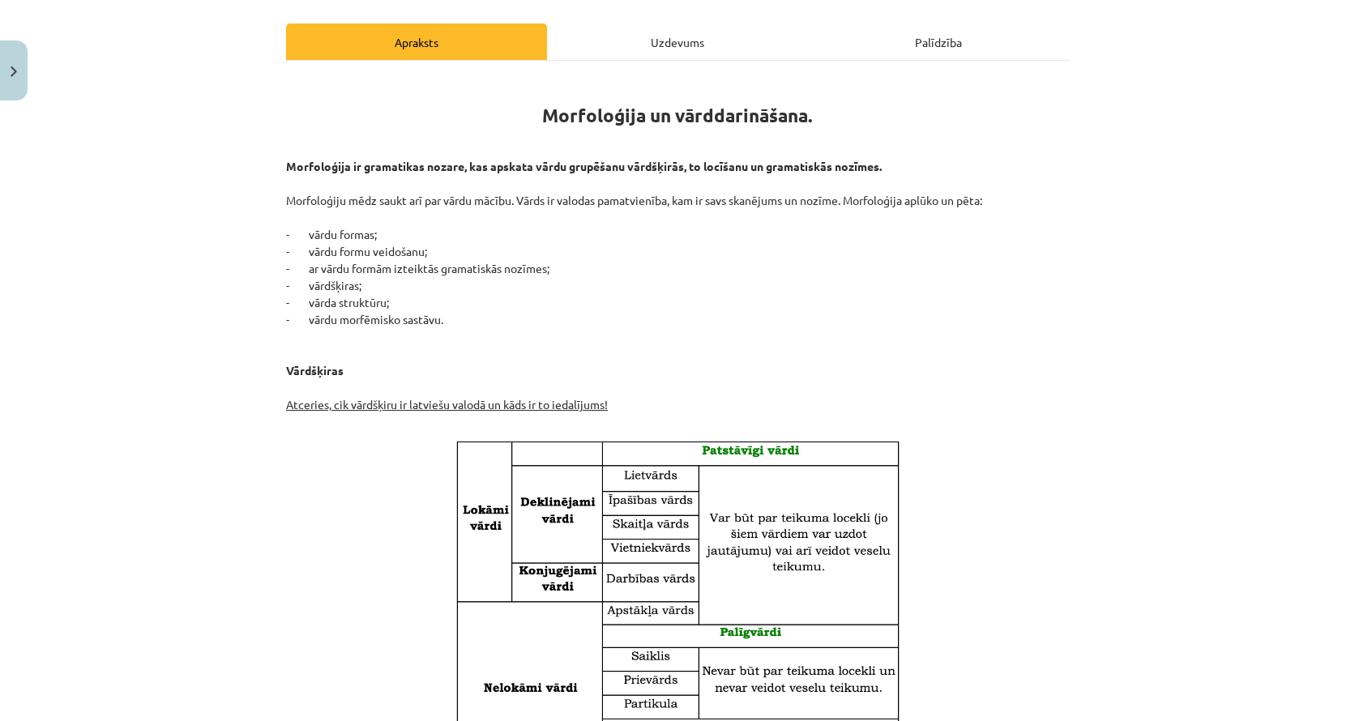
scroll to position [214, 0]
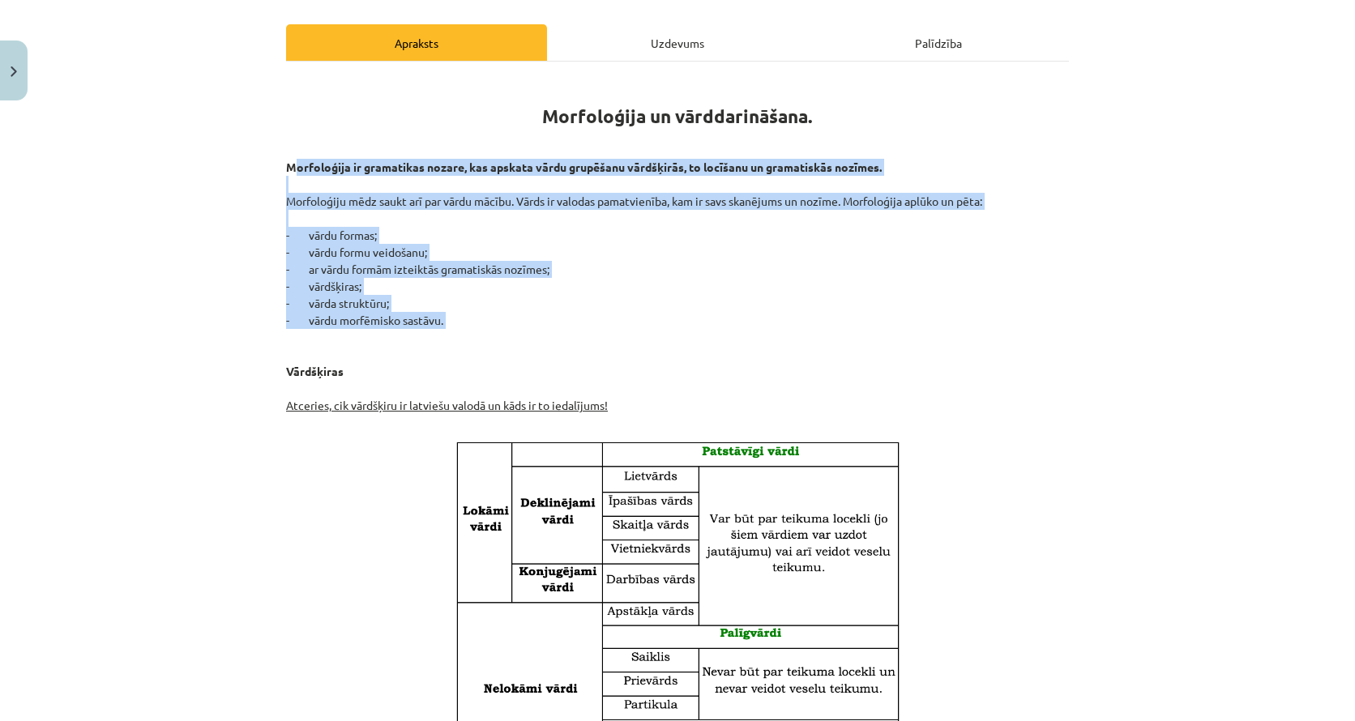
drag, startPoint x: 489, startPoint y: 338, endPoint x: 292, endPoint y: 160, distance: 265.7
click at [292, 160] on p "Morfoloģija ir gramatikas nozare, kas apskata vārdu grupēšanu vārdšķirās, to lo…" at bounding box center [677, 295] width 783 height 272
click at [292, 160] on strong "Morfoloģija ir gramatikas nozare, kas apskata vārdu grupēšanu vārdšķirās, to lo…" at bounding box center [584, 167] width 596 height 15
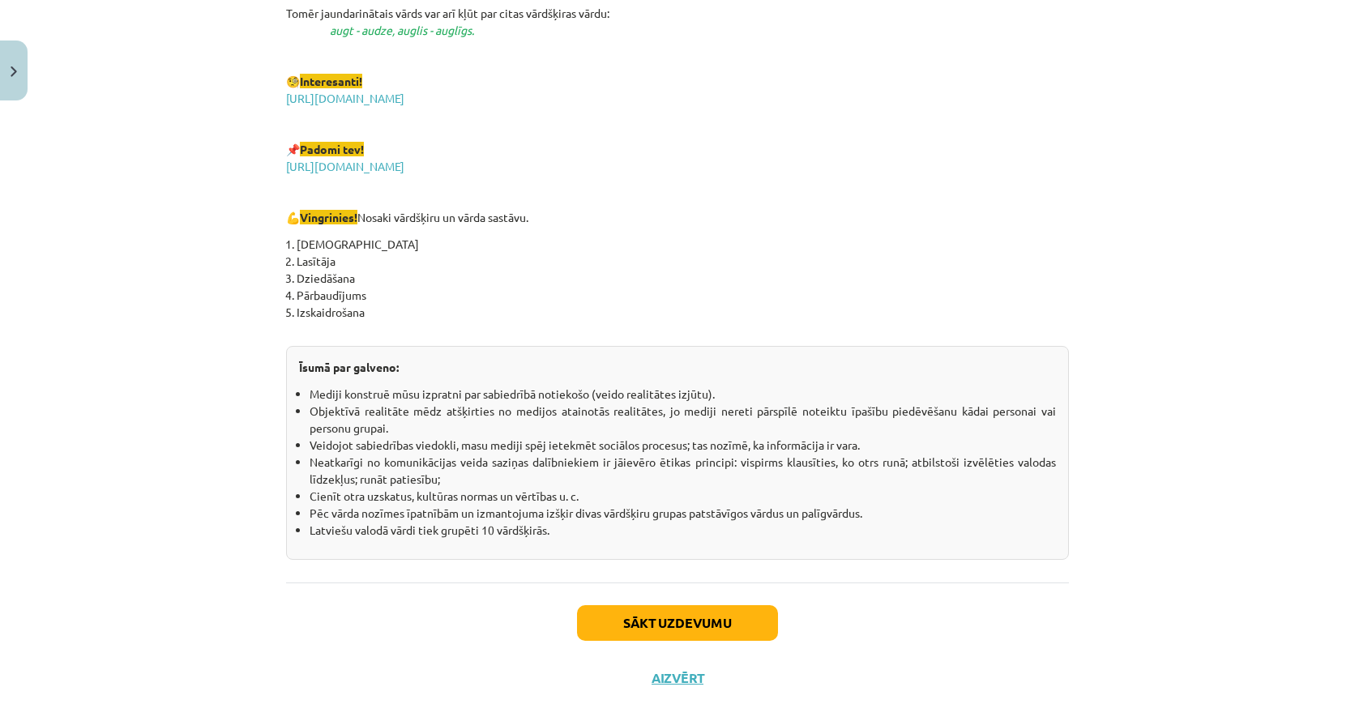
scroll to position [2745, 0]
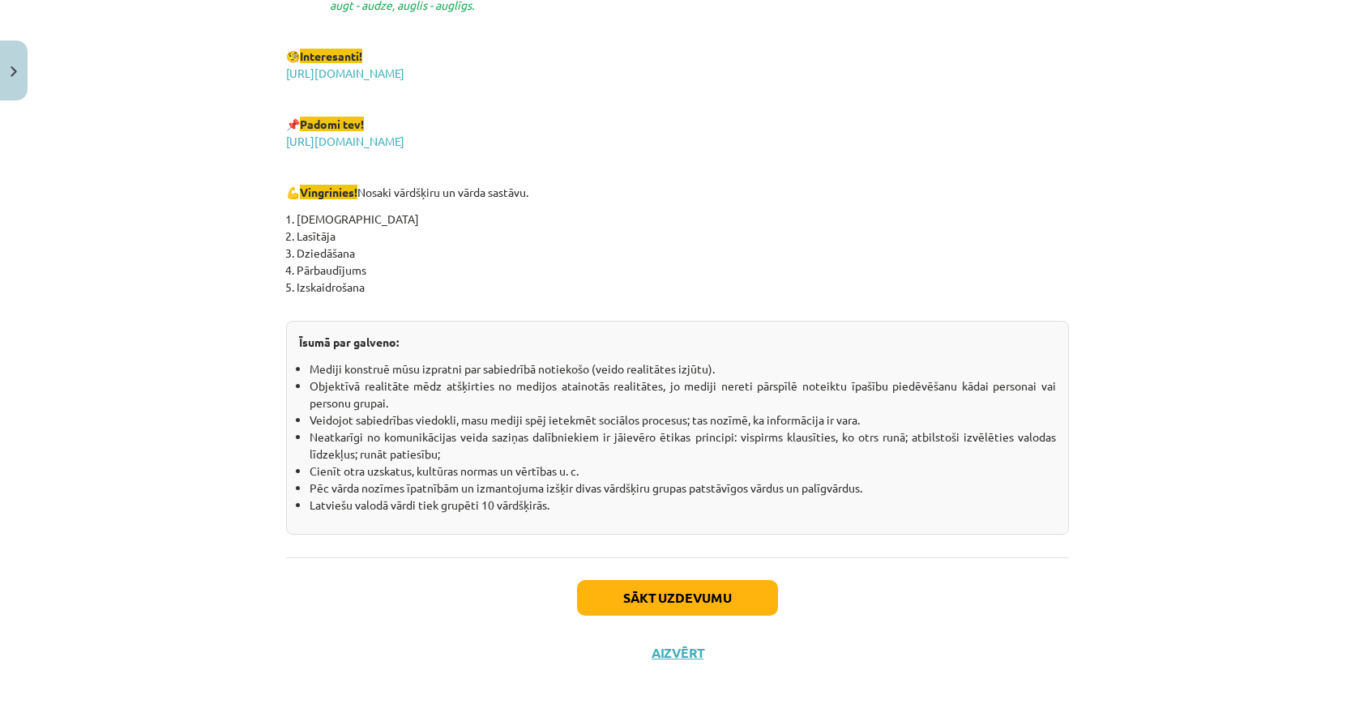
click at [659, 600] on button "Sākt uzdevumu" at bounding box center [677, 598] width 201 height 36
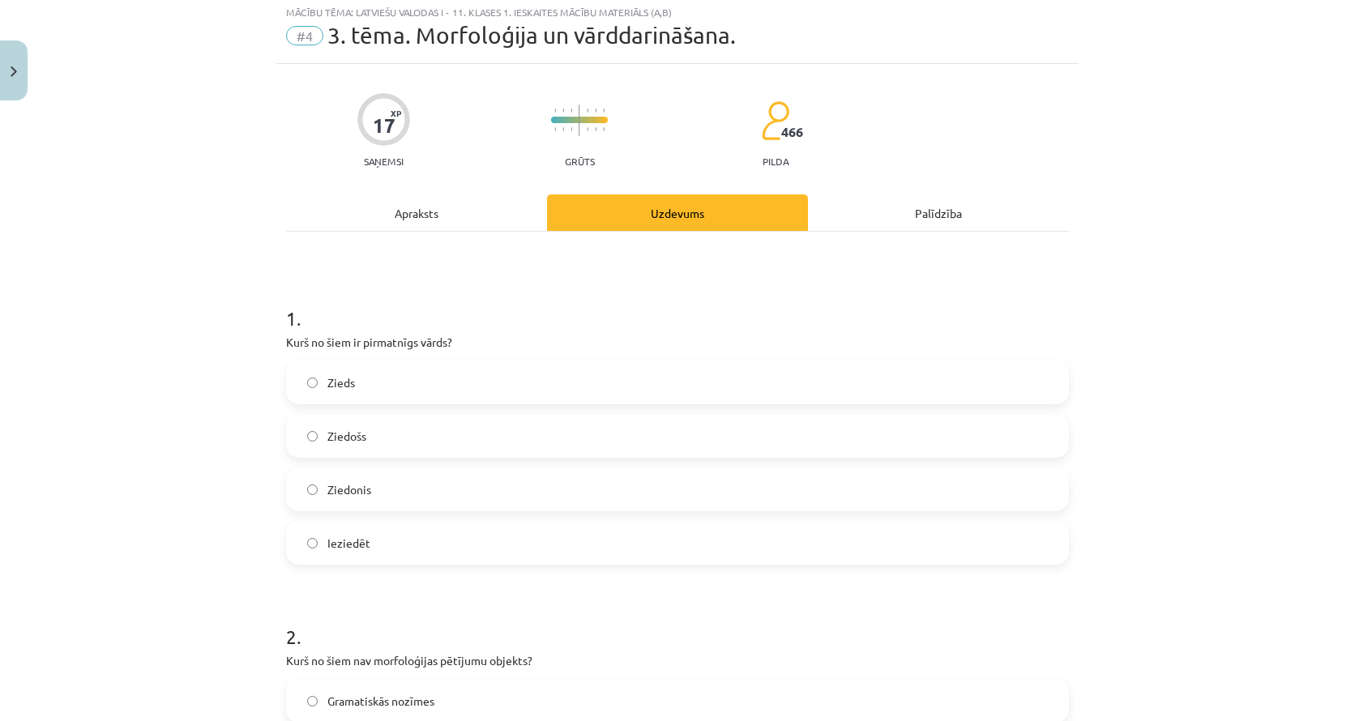
scroll to position [41, 0]
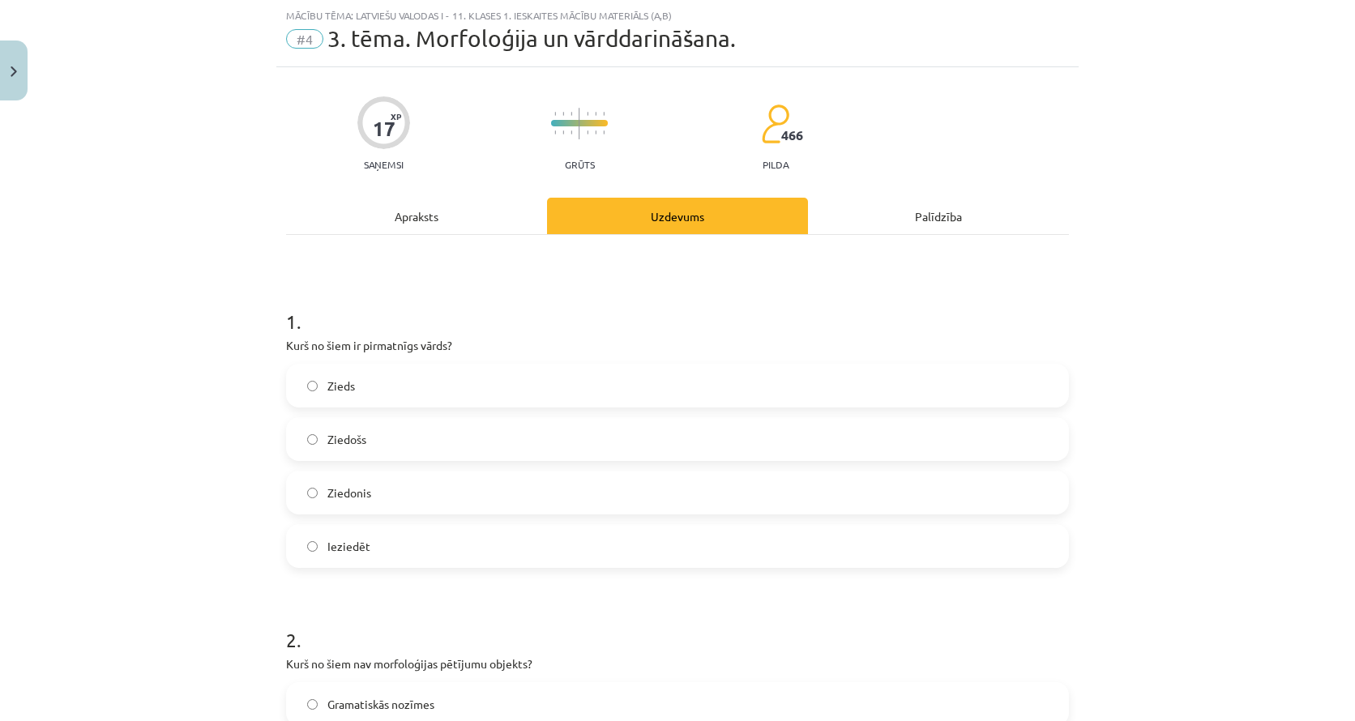
click at [447, 383] on label "Zieds" at bounding box center [678, 386] width 780 height 41
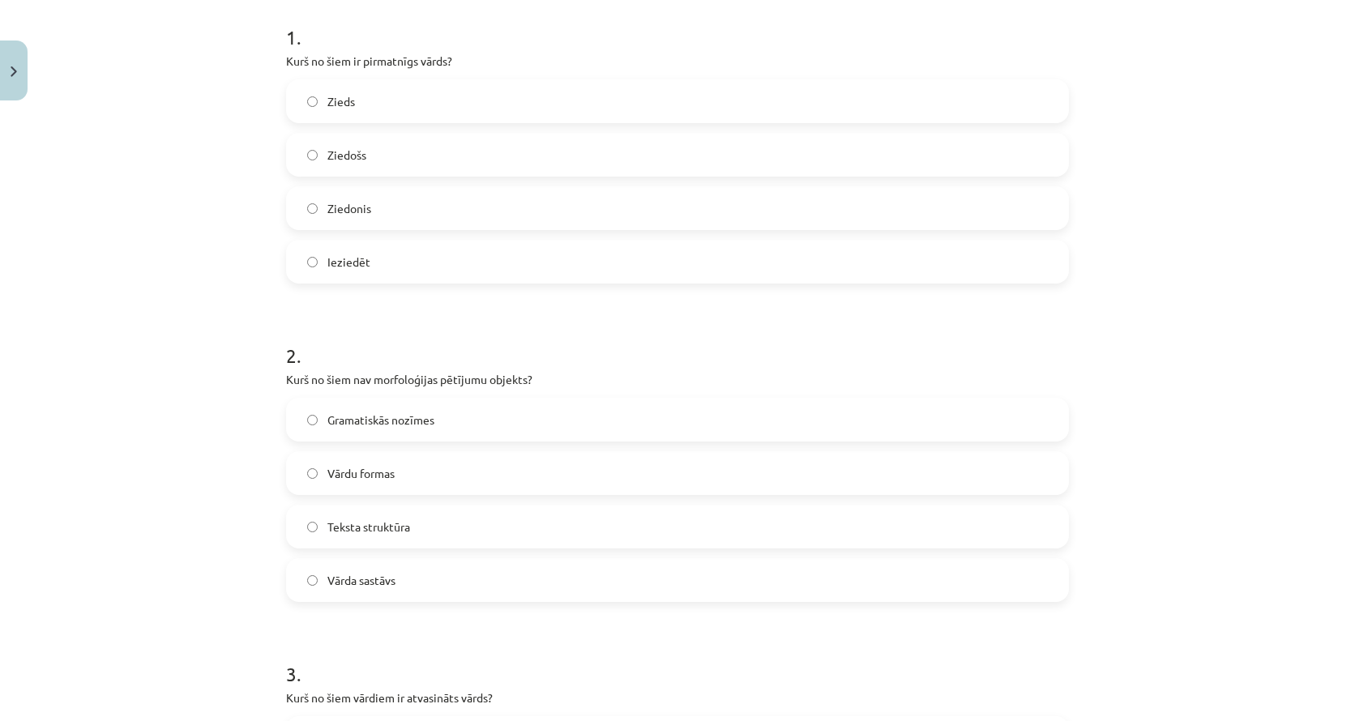
scroll to position [330, 0]
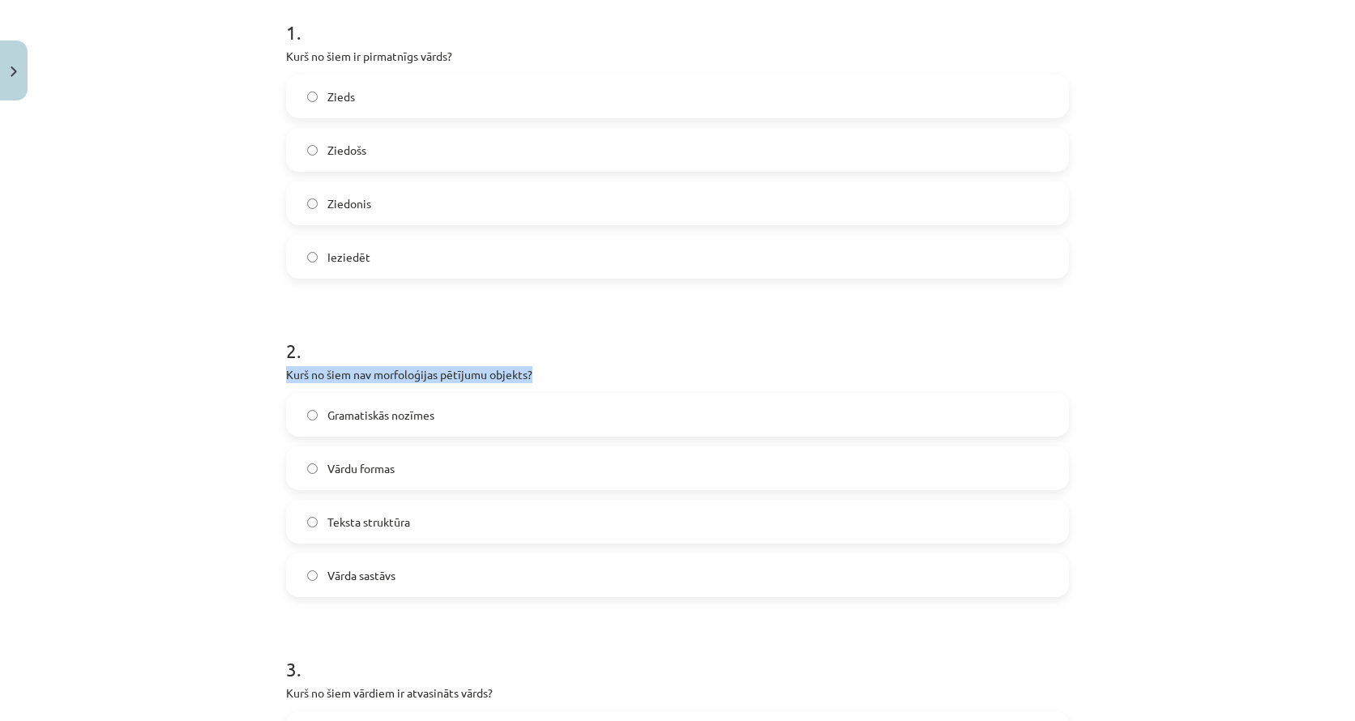
drag, startPoint x: 553, startPoint y: 370, endPoint x: 289, endPoint y: 374, distance: 263.5
click at [289, 374] on p "Kurš no šiem nav morfoloģijas pētījumu objekts?" at bounding box center [677, 374] width 783 height 17
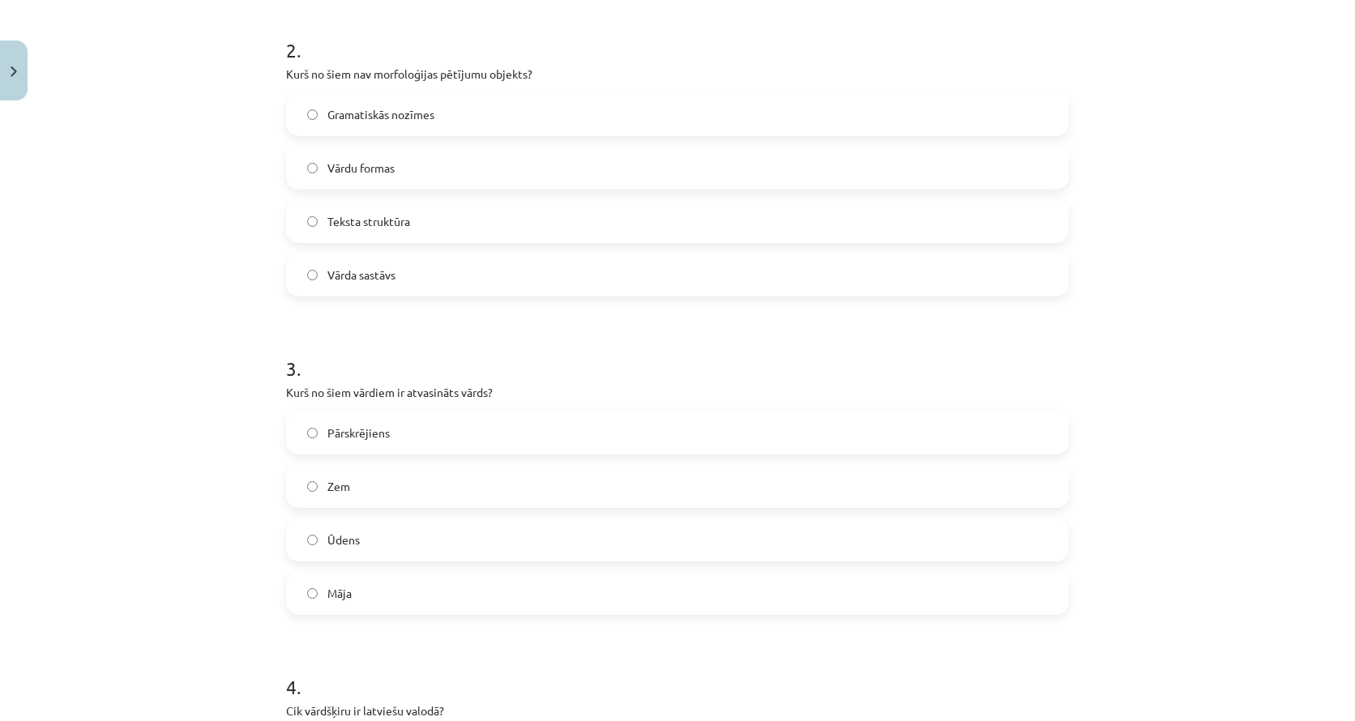
scroll to position [620, 0]
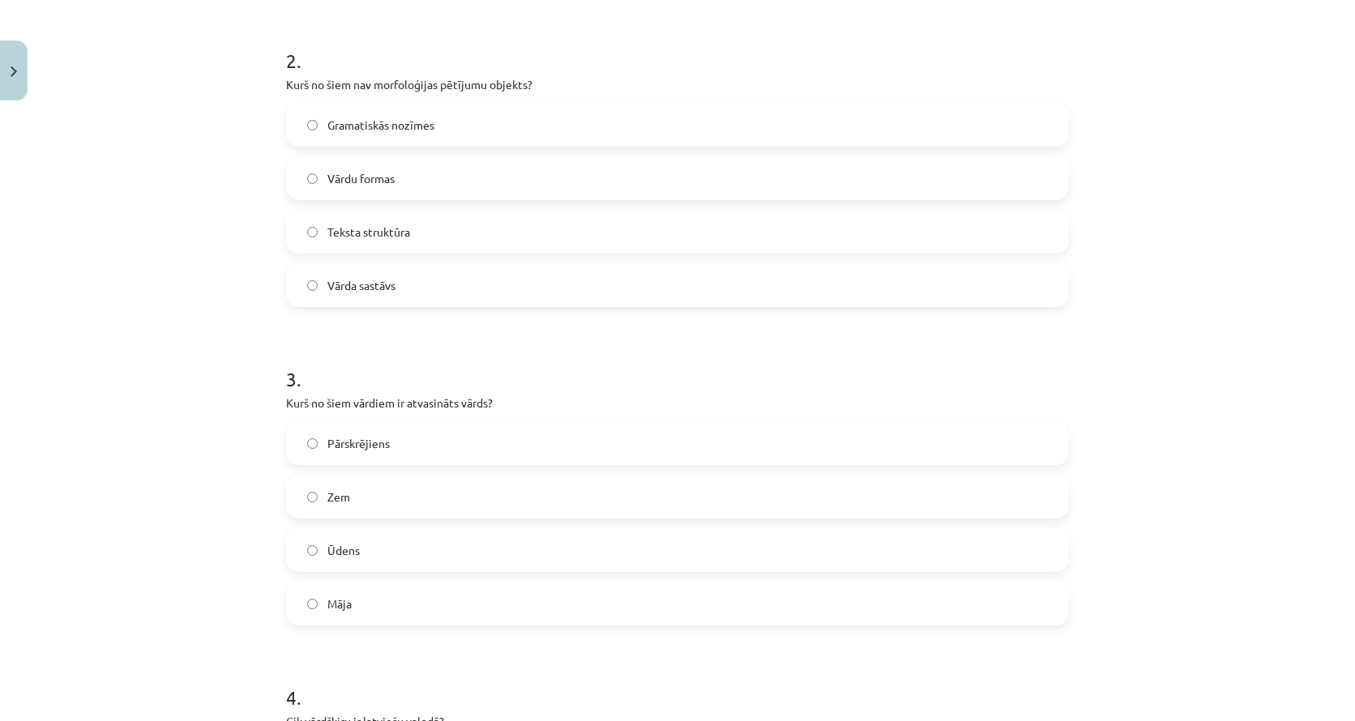
click at [410, 237] on span "Teksta struktūra" at bounding box center [368, 232] width 83 height 17
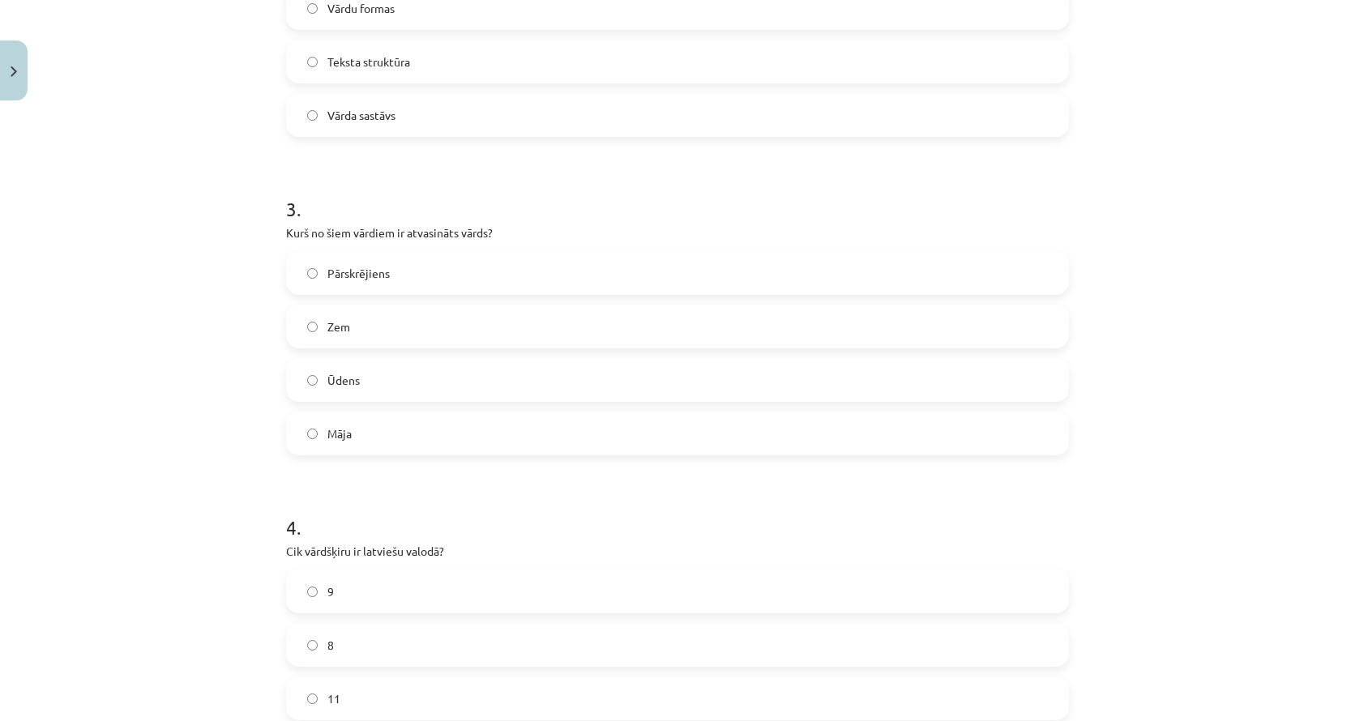
scroll to position [809, 0]
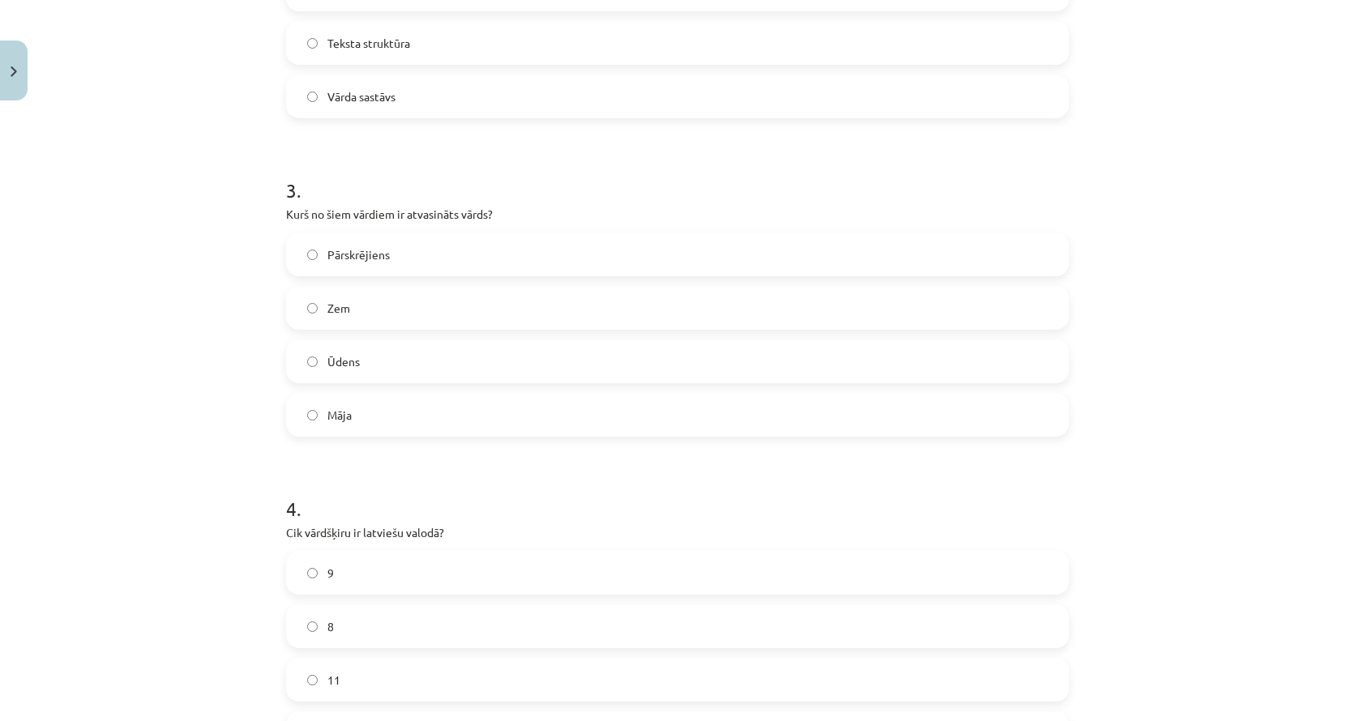
click at [342, 252] on span "Pārskrējiens" at bounding box center [358, 254] width 62 height 17
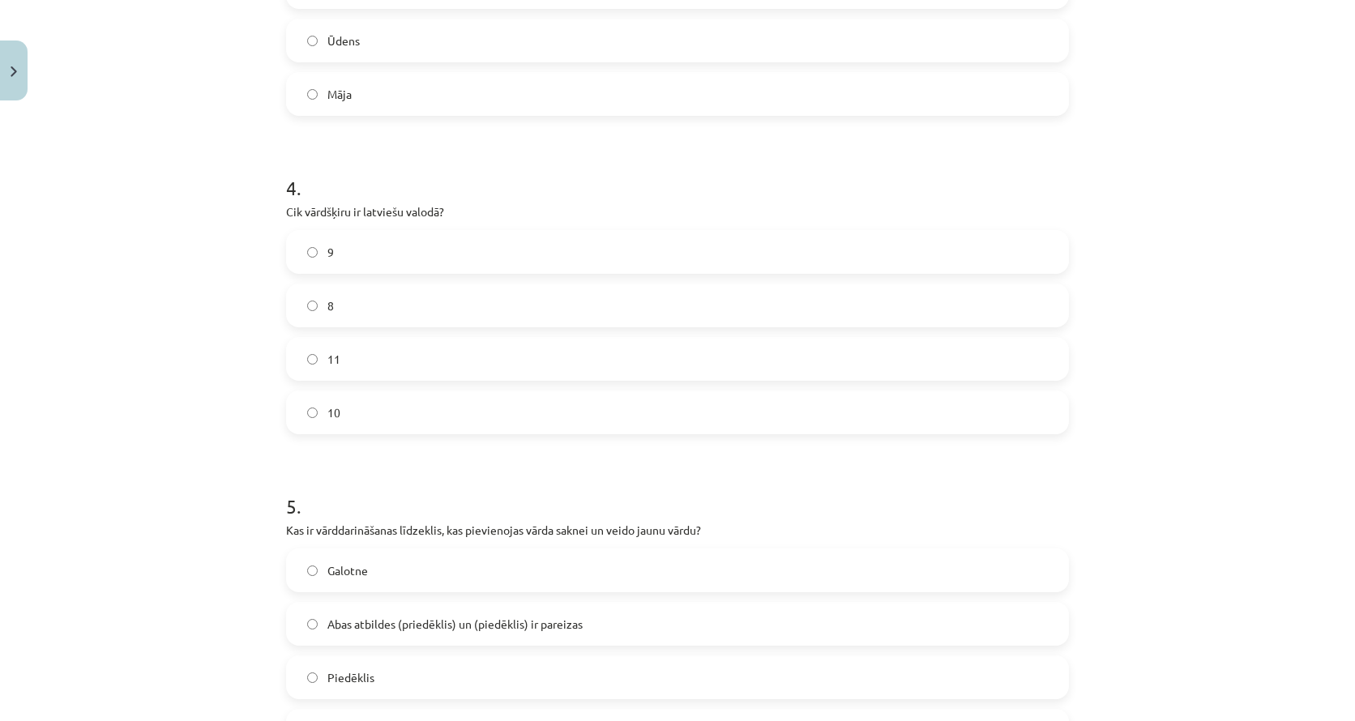
scroll to position [1140, 0]
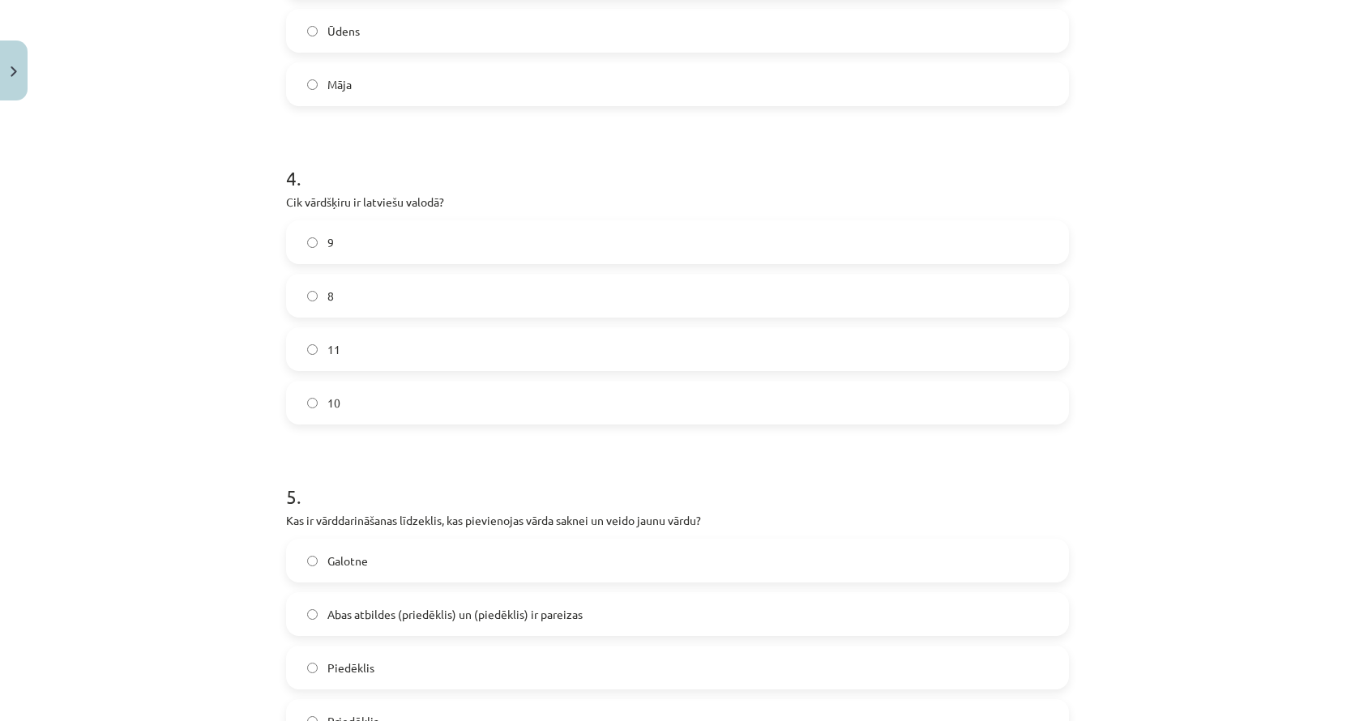
click at [343, 388] on label "10" at bounding box center [678, 403] width 780 height 41
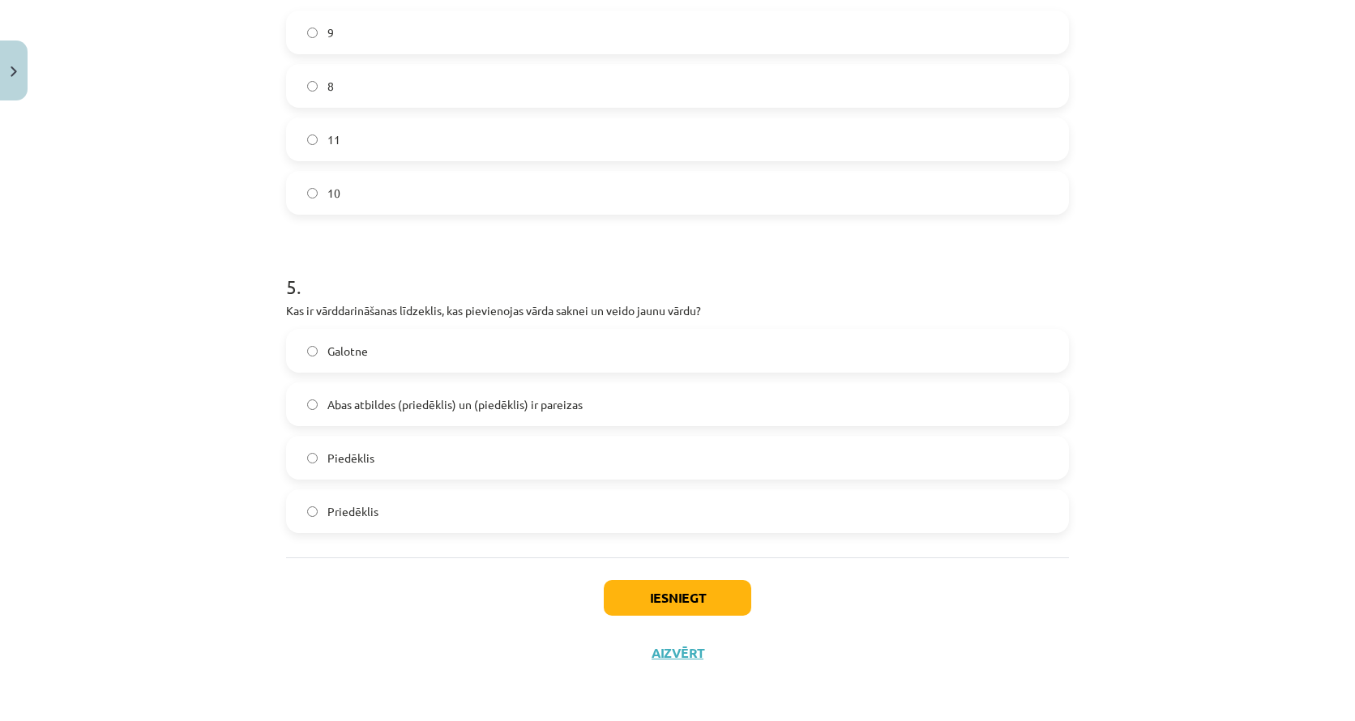
scroll to position [1352, 0]
click at [361, 409] on span "Abas atbildes (priedēklis) un (piedēklis) ir pareizas" at bounding box center [454, 404] width 255 height 17
click at [627, 590] on button "Iesniegt" at bounding box center [678, 598] width 148 height 36
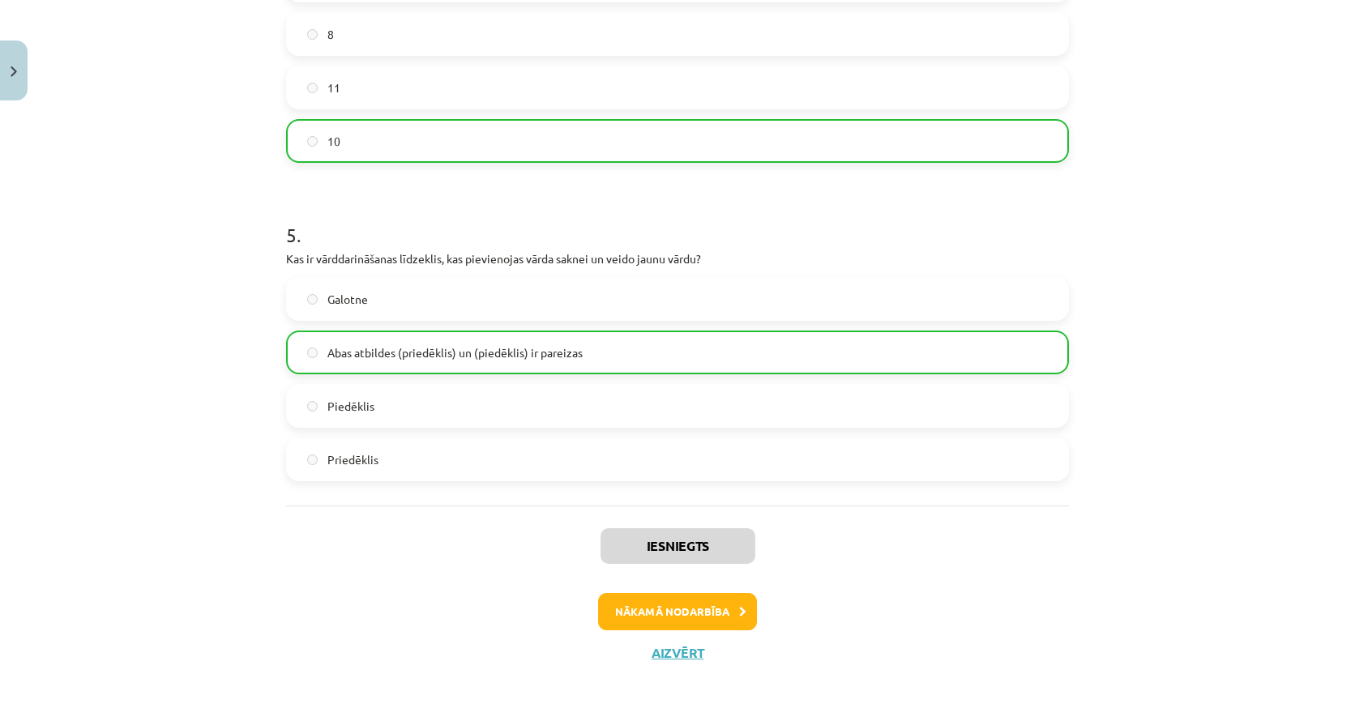
scroll to position [1403, 0]
click at [685, 610] on button "Nākamā nodarbība" at bounding box center [677, 611] width 159 height 37
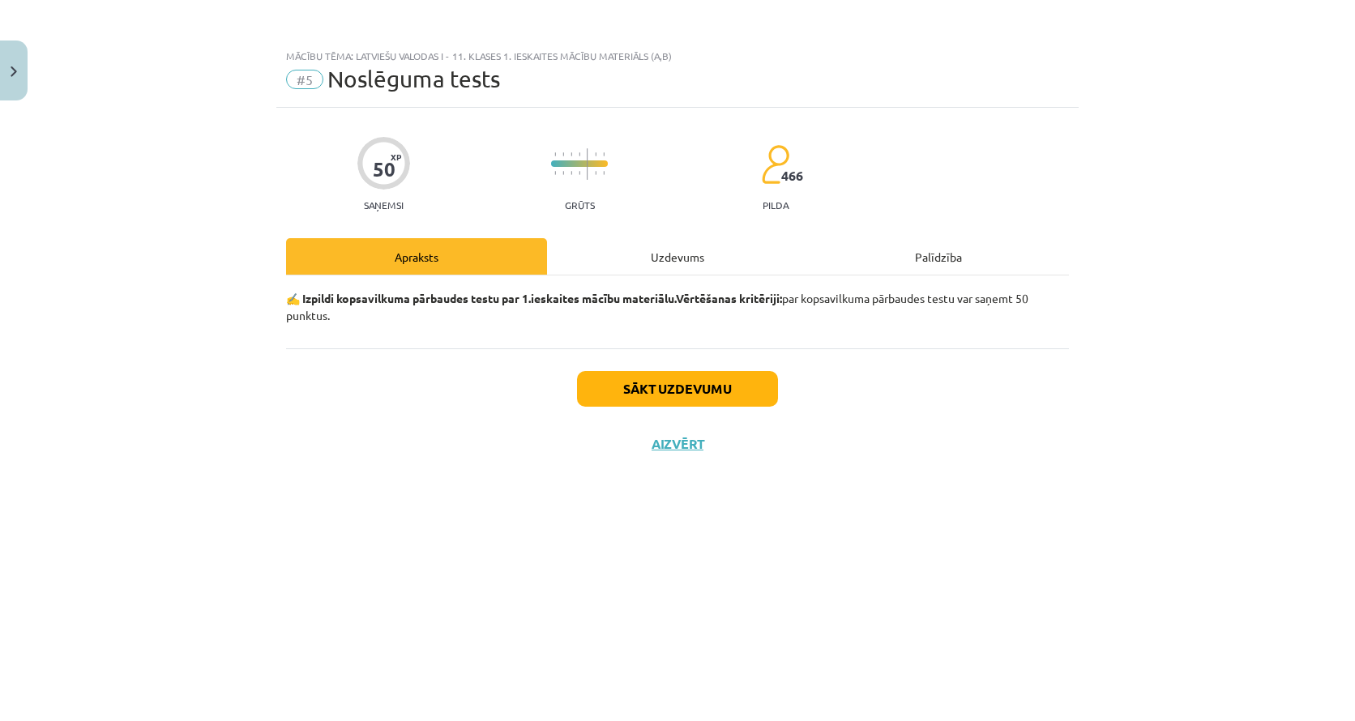
scroll to position [0, 0]
click at [12, 75] on img "Close" at bounding box center [14, 71] width 6 height 11
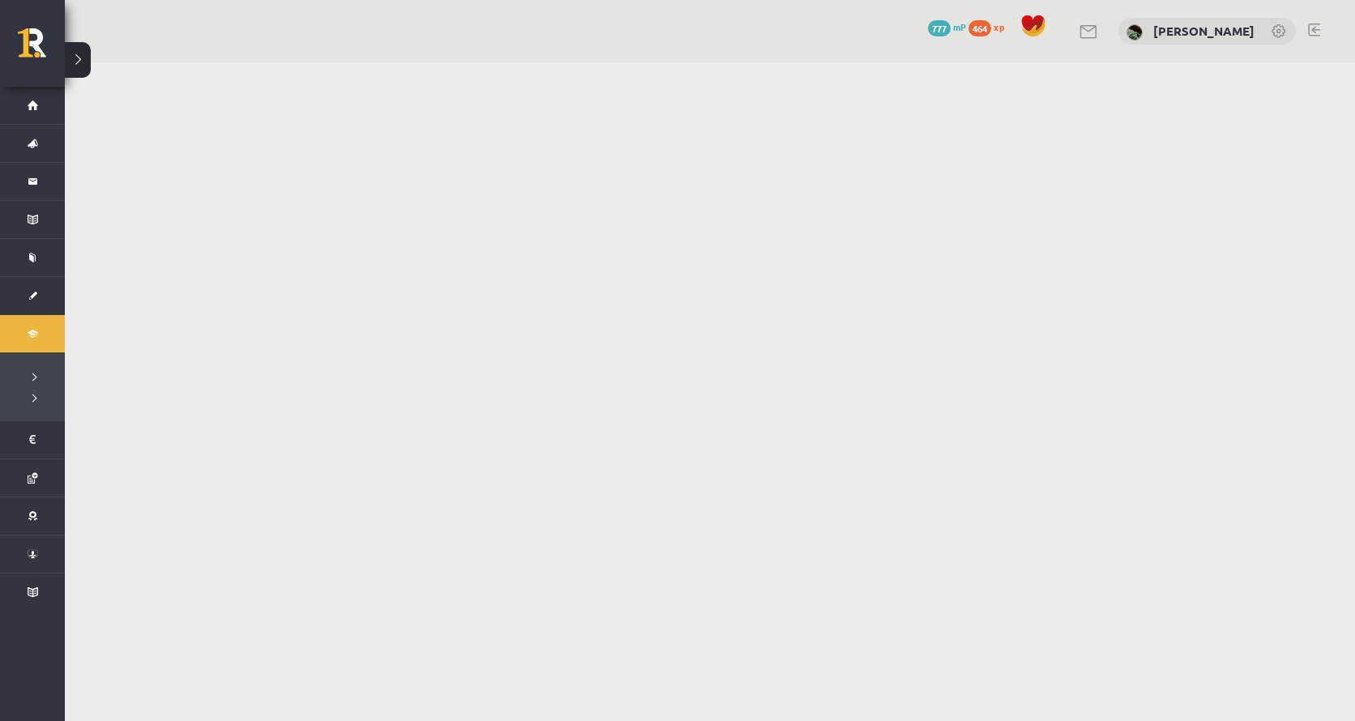
scroll to position [252, 0]
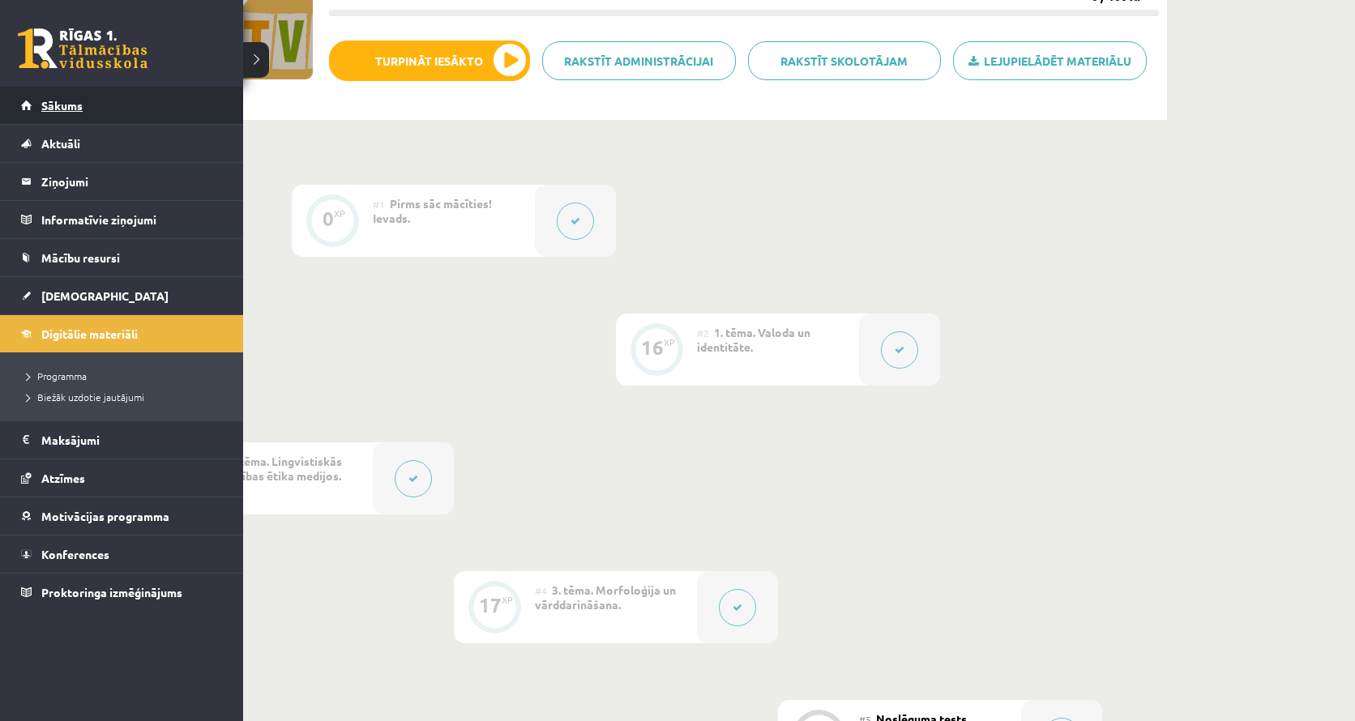
click at [60, 108] on span "Sākums" at bounding box center [61, 105] width 41 height 15
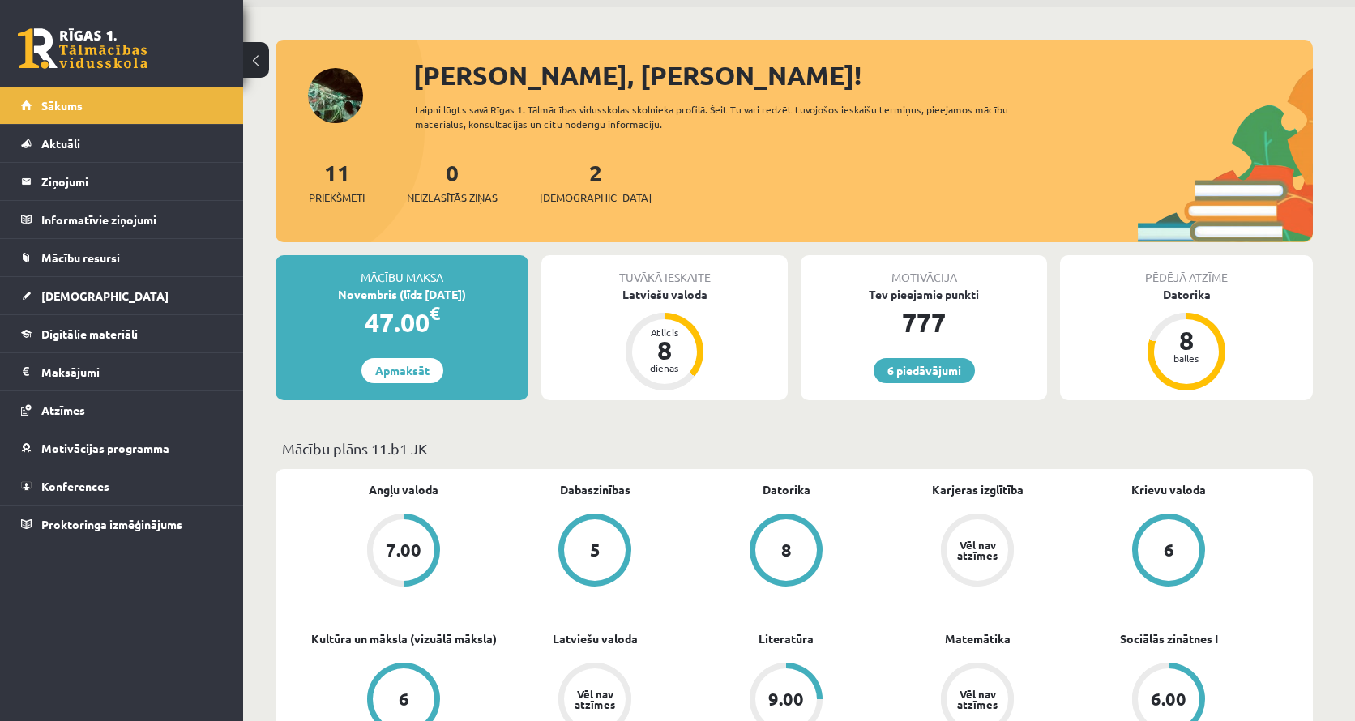
scroll to position [56, 0]
click at [203, 300] on link "[DEMOGRAPHIC_DATA]" at bounding box center [122, 295] width 202 height 37
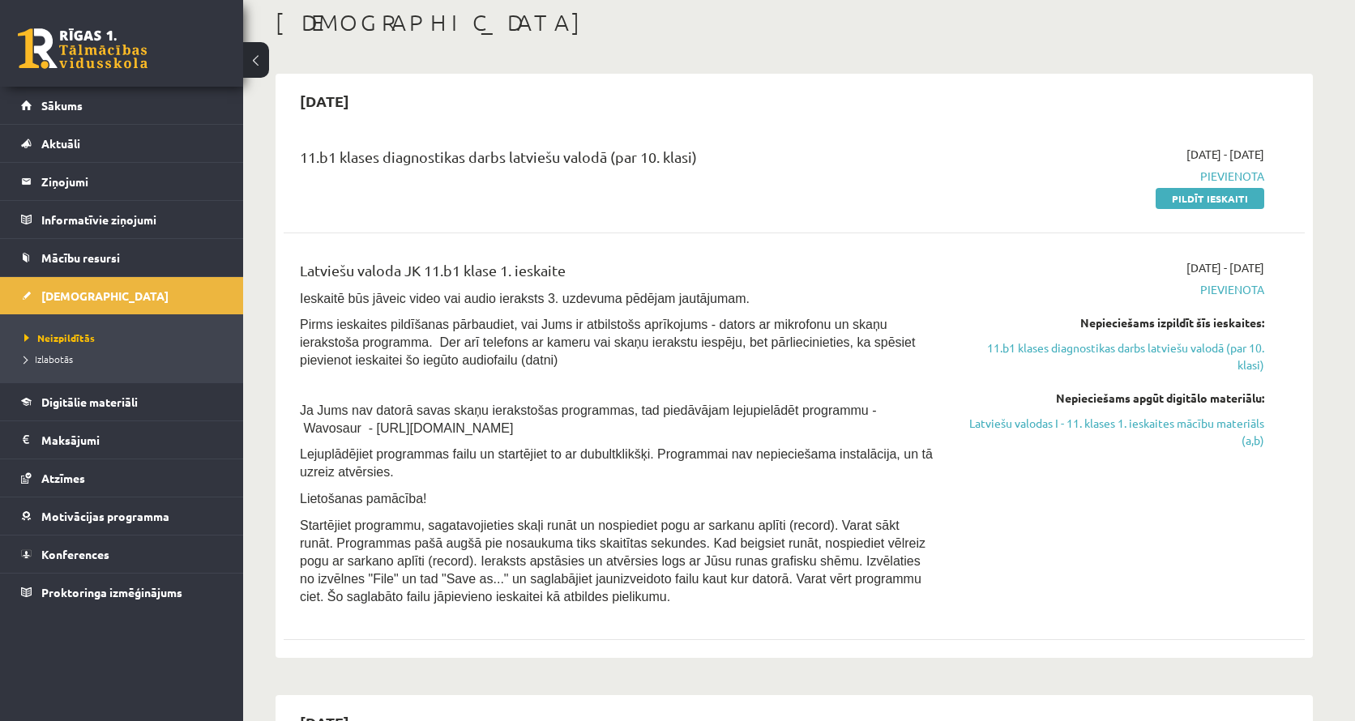
scroll to position [88, 0]
drag, startPoint x: 536, startPoint y: 422, endPoint x: 379, endPoint y: 421, distance: 156.4
click at [379, 421] on p "Ja Jums nav datorā savas skaņu ierakstošas programmas, tad piedāvājam lejupielā…" at bounding box center [617, 418] width 635 height 36
copy span "https://www.wavosaur.com/"
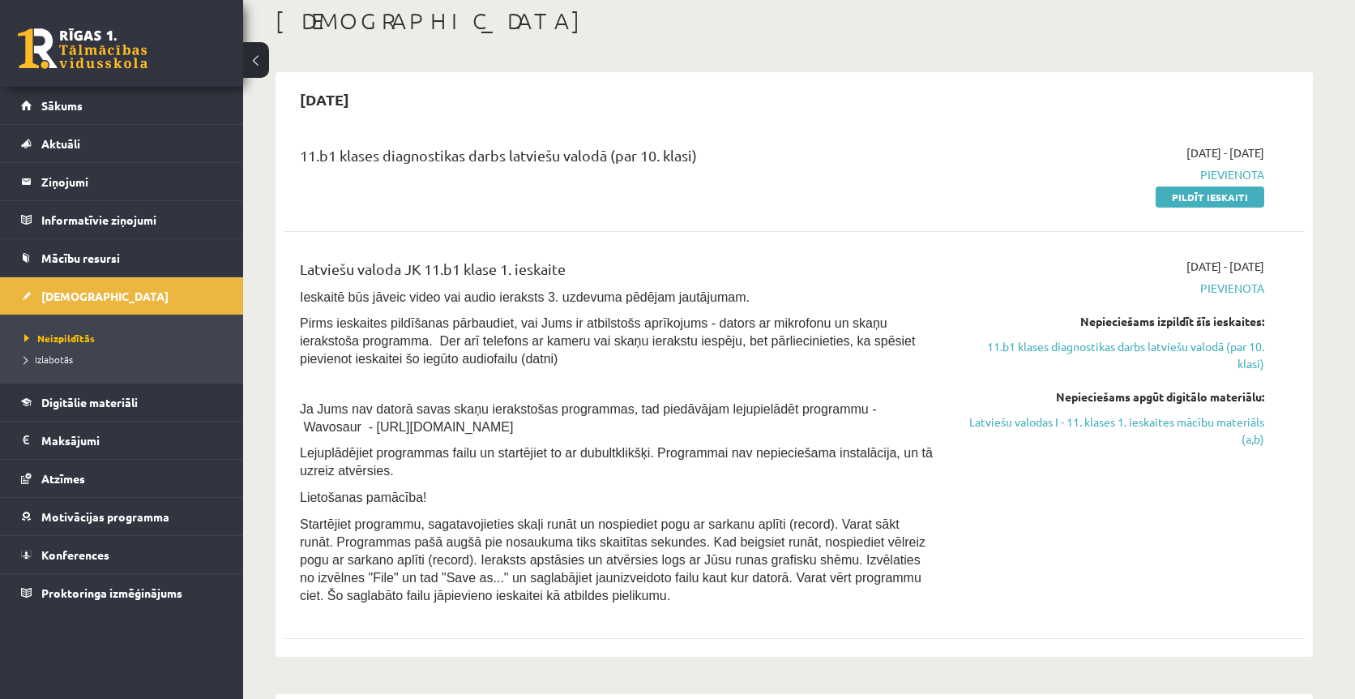
drag, startPoint x: 306, startPoint y: 391, endPoint x: 618, endPoint y: 464, distance: 320.5
click at [618, 464] on div "Latviešu valoda JK 11.b1 klase 1. ieskaite Ieskaitē būs jāveic video vai audio …" at bounding box center [617, 435] width 659 height 355
click at [618, 464] on p "Lejuplādējiet programmas failu un startējiet to ar dubultklikšķi. Programmai na…" at bounding box center [617, 461] width 635 height 36
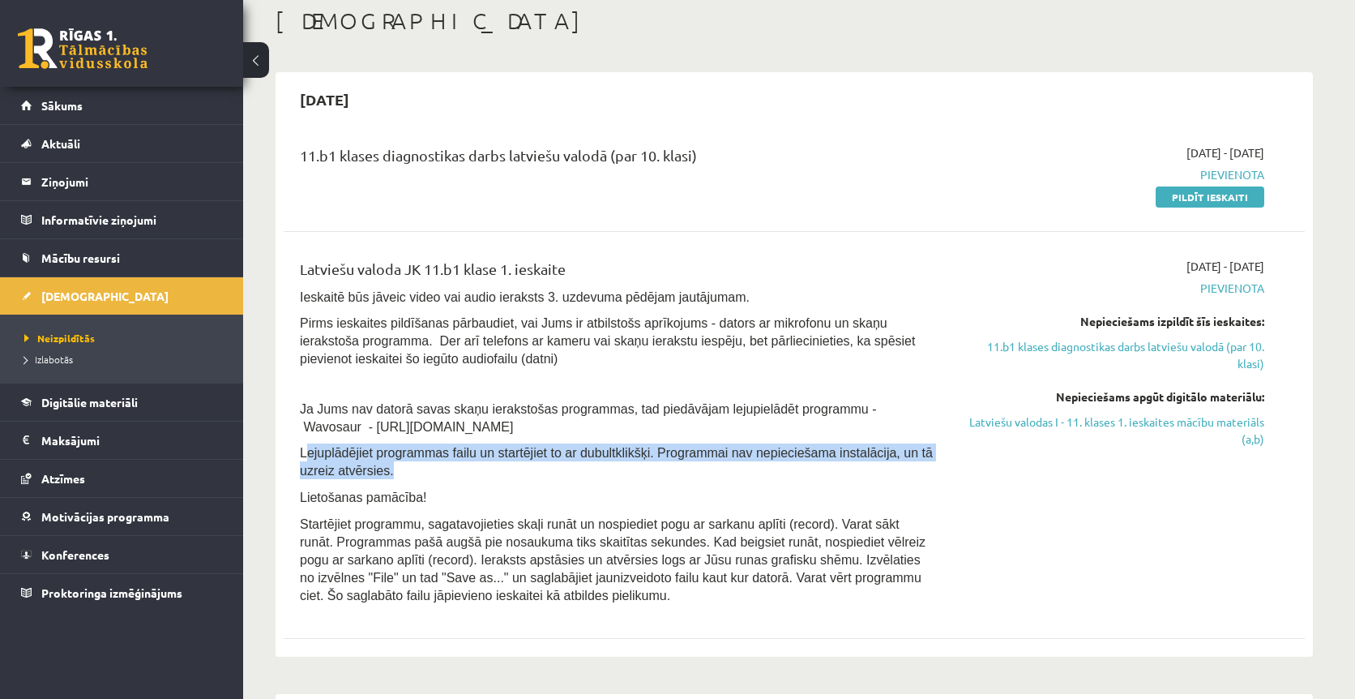
drag, startPoint x: 618, startPoint y: 464, endPoint x: 307, endPoint y: 441, distance: 312.1
click at [307, 443] on p "Lejuplādējiet programmas failu un startējiet to ar dubultklikšķi. Programmai na…" at bounding box center [617, 461] width 635 height 36
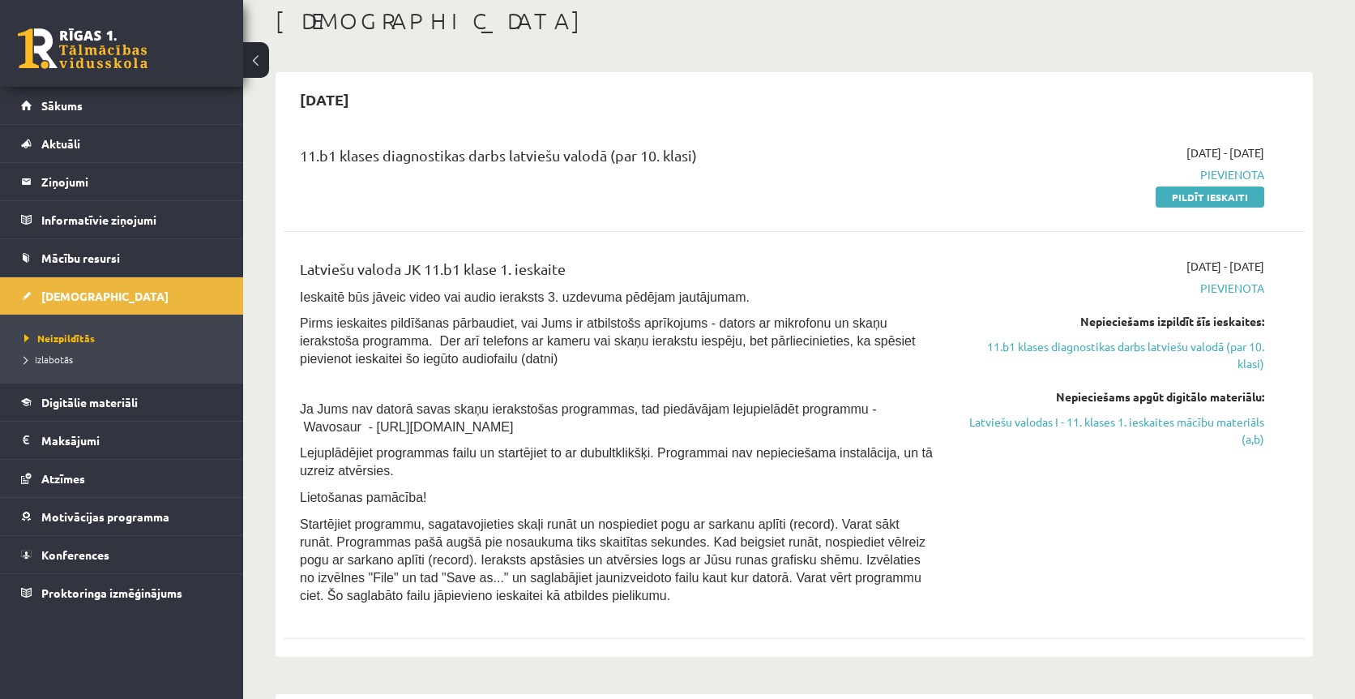
click at [531, 417] on span "Ja Jums nav datorā savas skaņu ierakstošas programmas, tad piedāvājam lejupielā…" at bounding box center [588, 418] width 576 height 32
drag, startPoint x: 563, startPoint y: 421, endPoint x: 285, endPoint y: 392, distance: 278.8
click at [285, 392] on div "Latviešu valoda JK 11.b1 klase 1. ieskaite Ieskaitē būs jāveic video vai audio …" at bounding box center [794, 435] width 1021 height 387
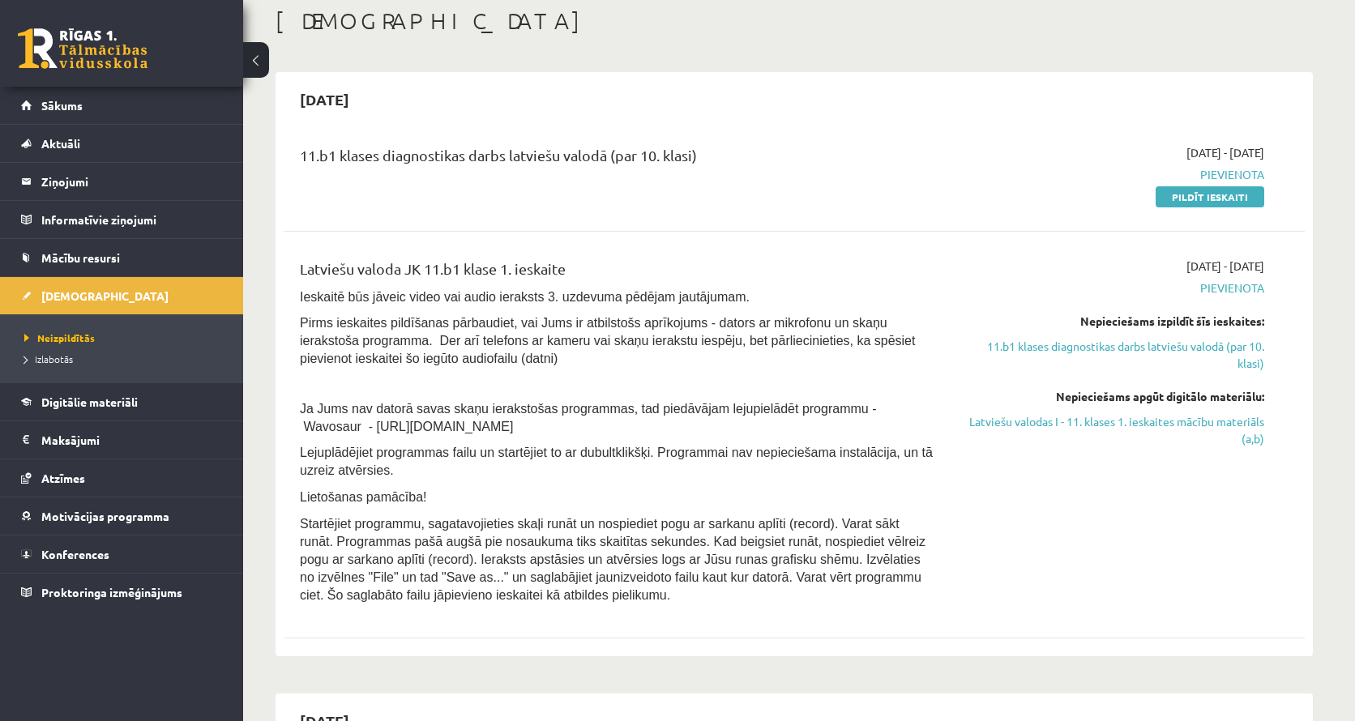
scroll to position [158, 0]
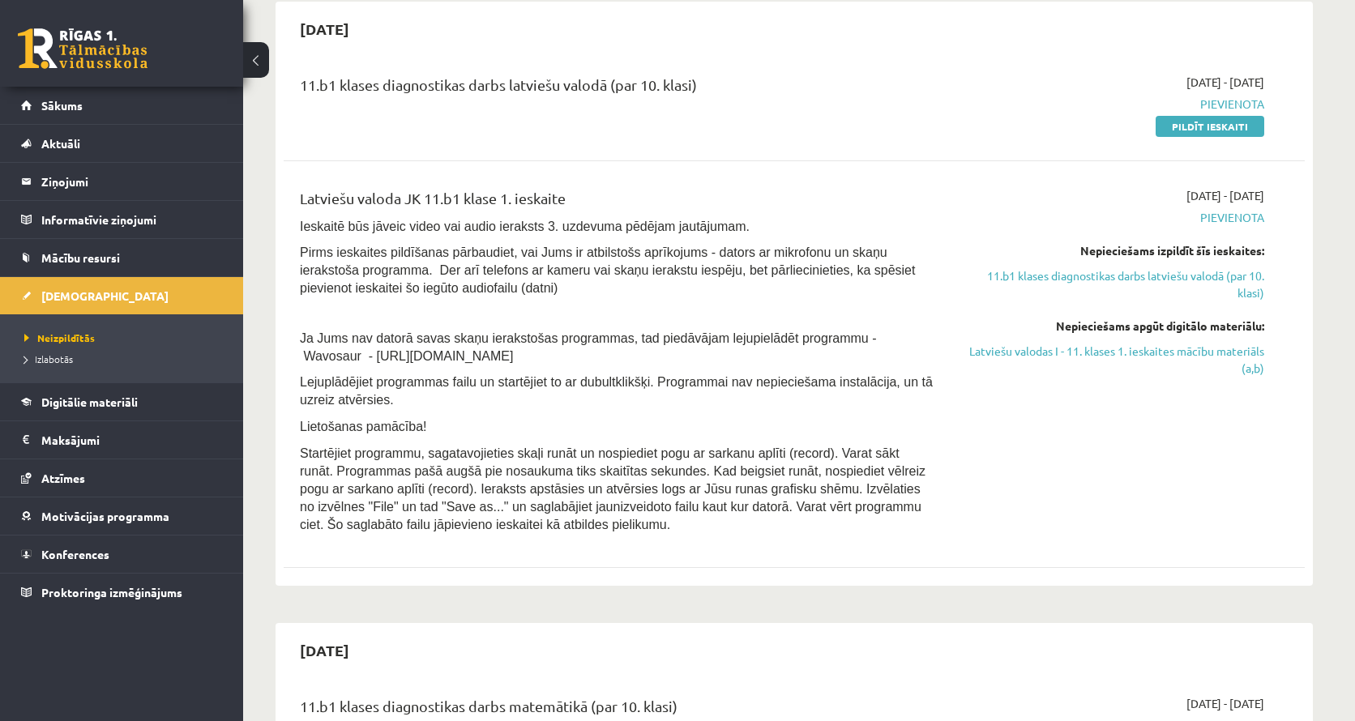
click at [635, 285] on p "Pirms ieskaites pildīšanas pārbaudiet, vai Jums ir atbilstošs aprīkojums - dato…" at bounding box center [617, 269] width 635 height 53
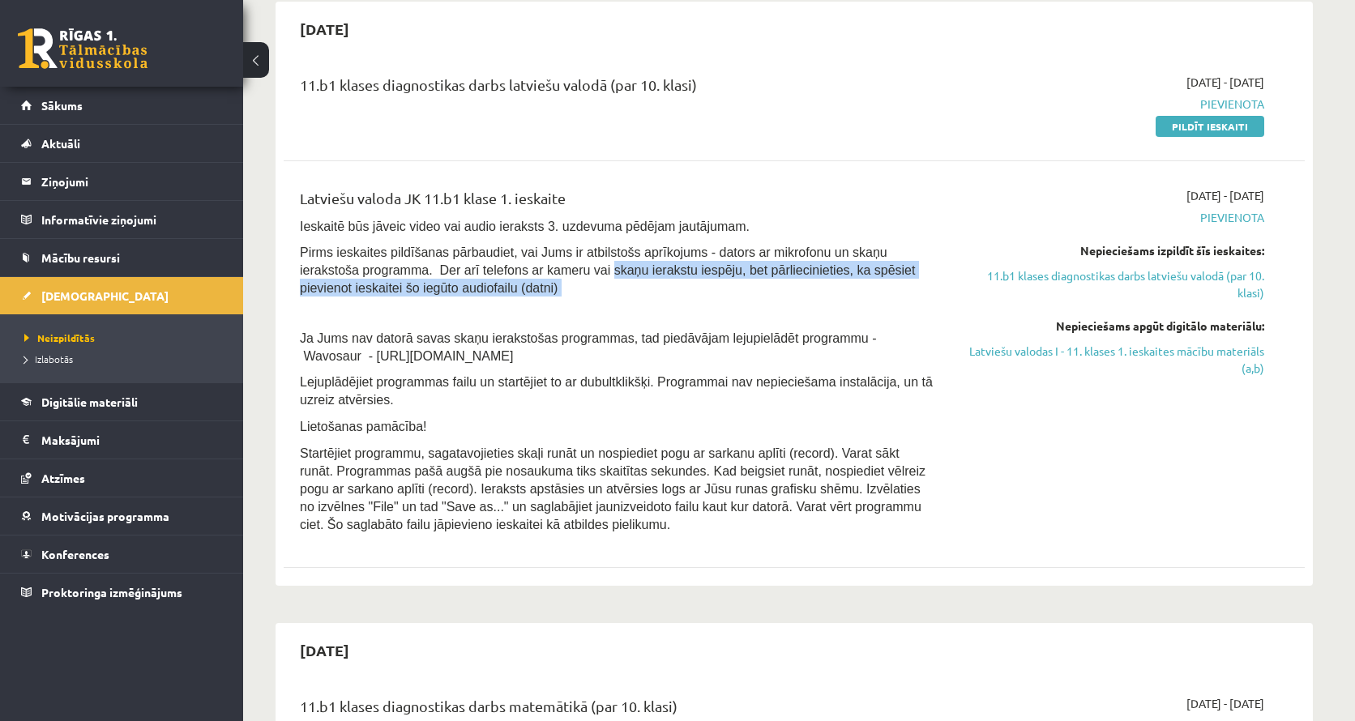
drag, startPoint x: 635, startPoint y: 285, endPoint x: 630, endPoint y: 267, distance: 19.3
click at [630, 267] on p "Pirms ieskaites pildīšanas pārbaudiet, vai Jums ir atbilstošs aprīkojums - dato…" at bounding box center [617, 269] width 635 height 53
click at [630, 267] on span "Pirms ieskaites pildīšanas pārbaudiet, vai Jums ir atbilstošs aprīkojums - dato…" at bounding box center [607, 270] width 615 height 49
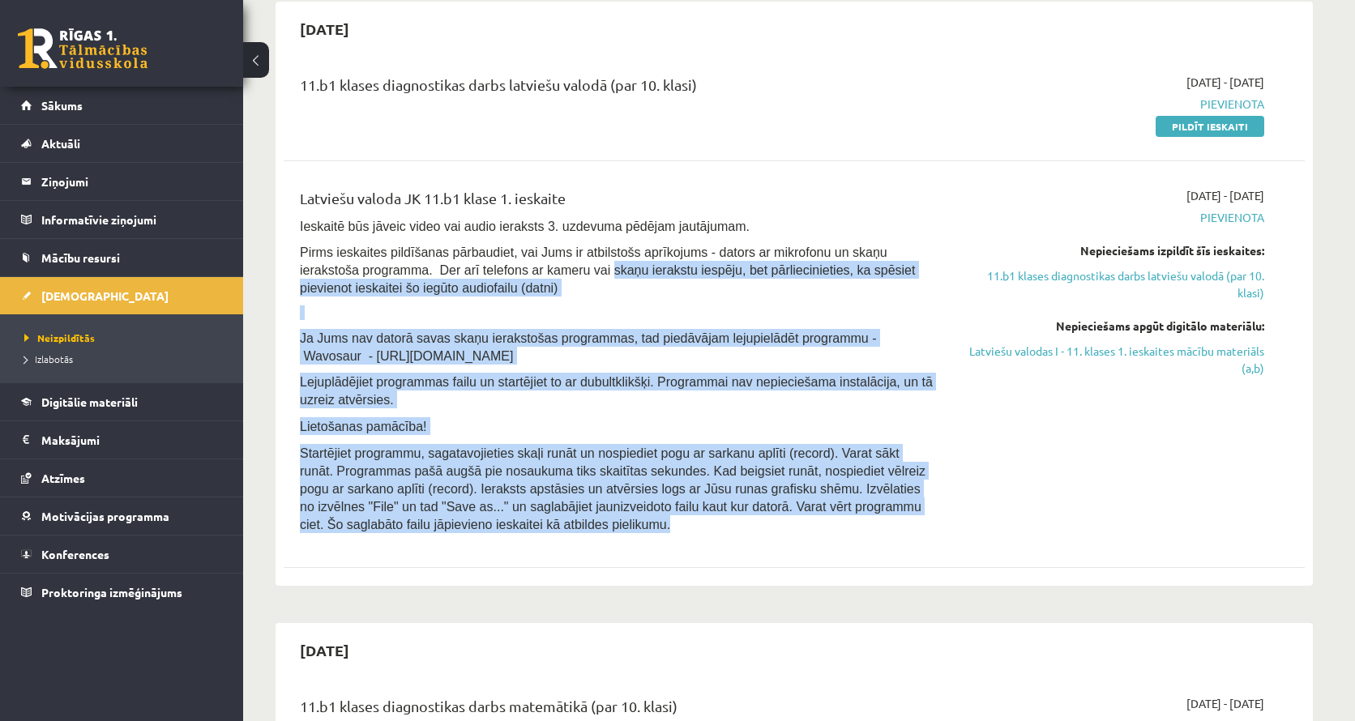
drag, startPoint x: 630, startPoint y: 267, endPoint x: 724, endPoint y: 514, distance: 264.5
click at [724, 514] on div "Latviešu valoda JK 11.b1 klase 1. ieskaite Ieskaitē būs jāveic video vai audio …" at bounding box center [617, 364] width 659 height 355
click at [724, 514] on p "Startējiet programmu, sagatavojieties skaļi runāt un nospiediet pogu ar sarkanu…" at bounding box center [617, 488] width 635 height 89
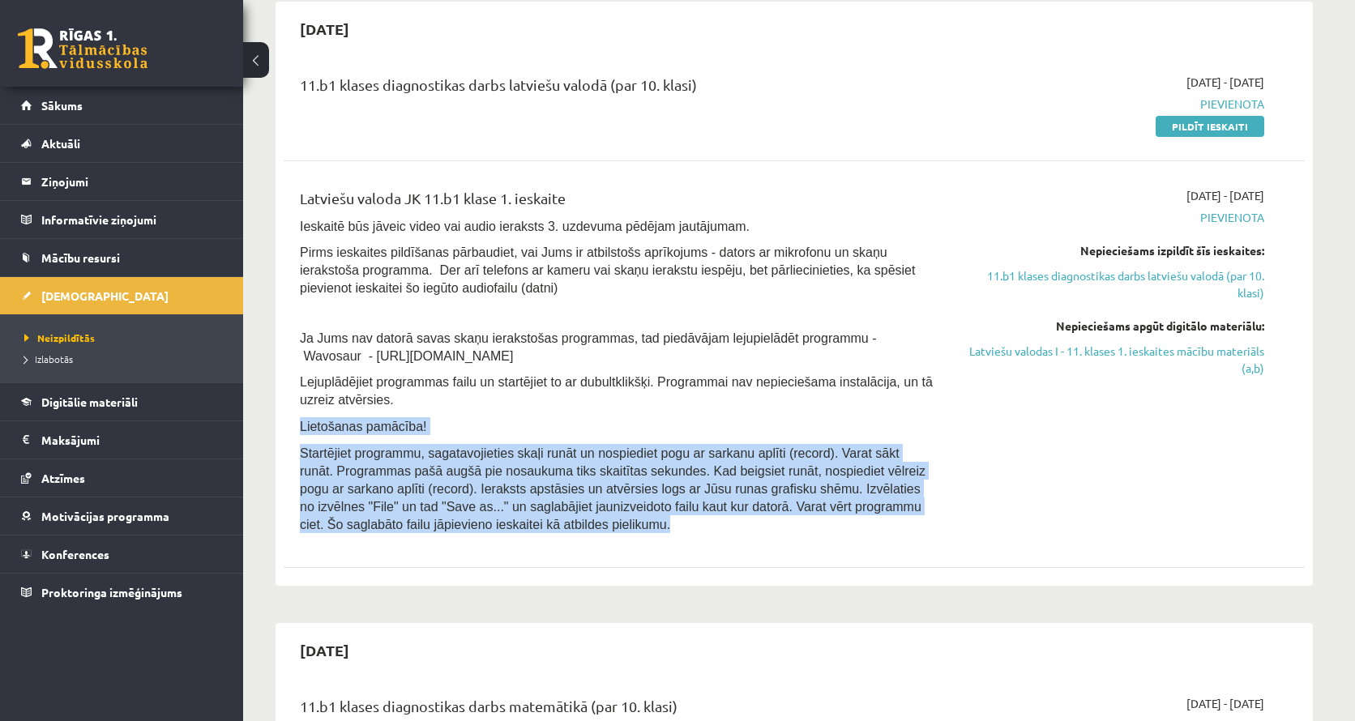
drag, startPoint x: 724, startPoint y: 514, endPoint x: 567, endPoint y: 411, distance: 188.0
click at [559, 409] on div "Latviešu valoda JK 11.b1 klase 1. ieskaite Ieskaitē būs jāveic video vai audio …" at bounding box center [617, 364] width 659 height 355
click at [580, 417] on p "Lietošanas pamācība!" at bounding box center [617, 426] width 635 height 18
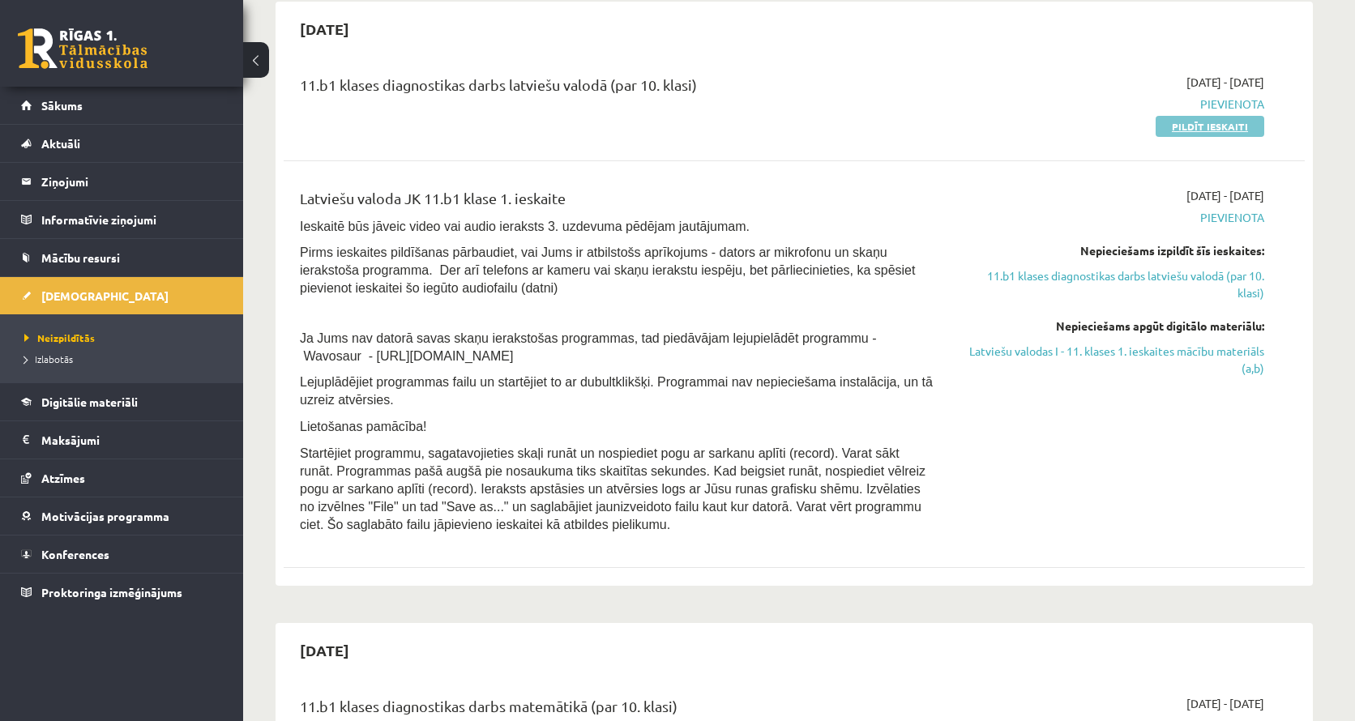
click at [1158, 124] on link "Pildīt ieskaiti" at bounding box center [1210, 126] width 109 height 21
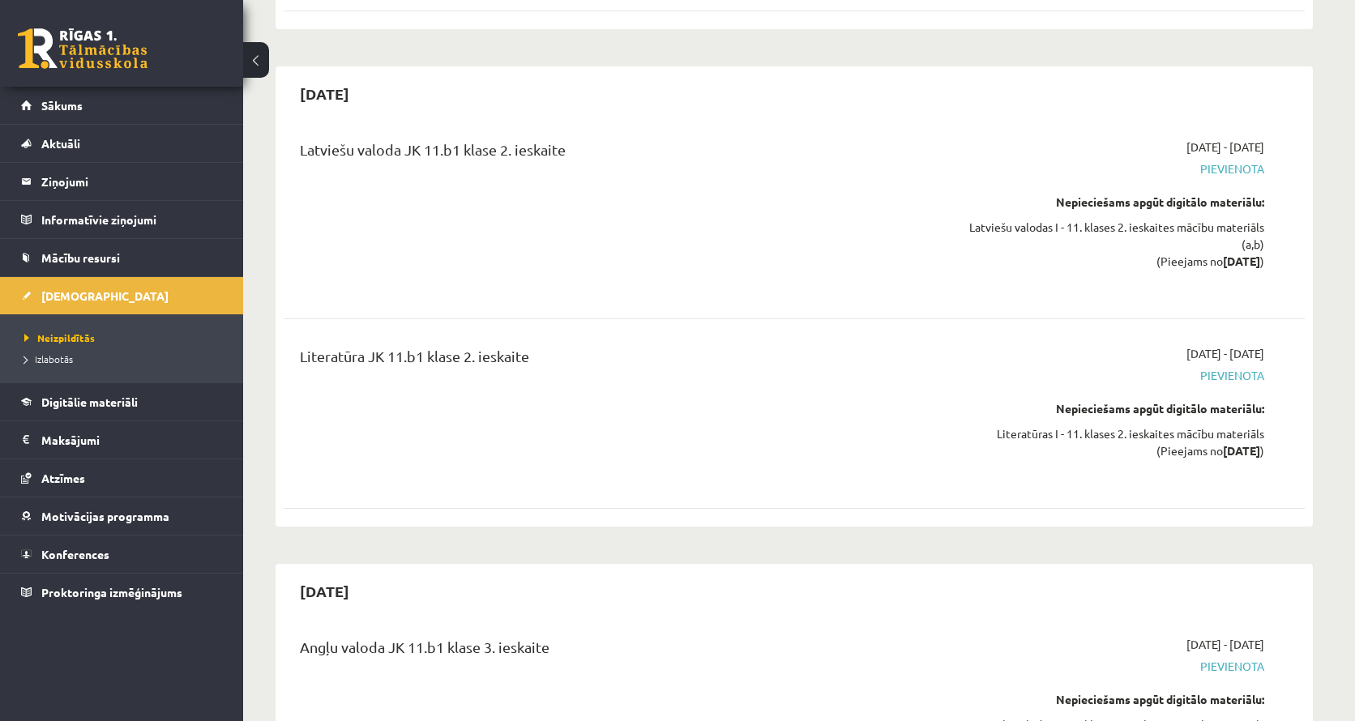
scroll to position [2239, 0]
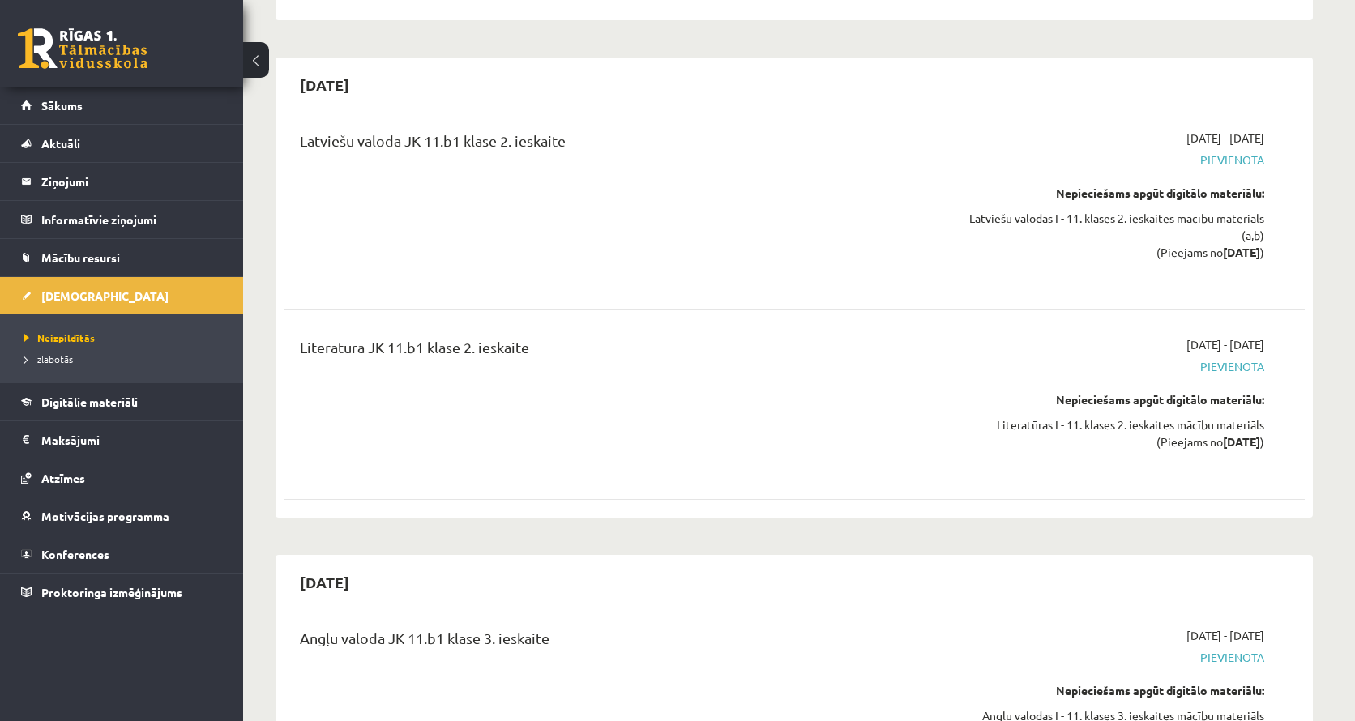
drag, startPoint x: 807, startPoint y: 304, endPoint x: 388, endPoint y: 57, distance: 486.6
click at [388, 58] on div "2025-12-15 Latviešu valoda JK 11.b1 klase 2. ieskaite 2025-12-01 - 2025-12-15 P…" at bounding box center [795, 288] width 1038 height 460
click at [366, 66] on h2 "2025-12-15" at bounding box center [325, 85] width 82 height 38
drag, startPoint x: 388, startPoint y: 57, endPoint x: 820, endPoint y: 470, distance: 597.4
click at [820, 470] on div "2025-12-15 Latviešu valoda JK 11.b1 klase 2. ieskaite 2025-12-01 - 2025-12-15 P…" at bounding box center [795, 288] width 1038 height 460
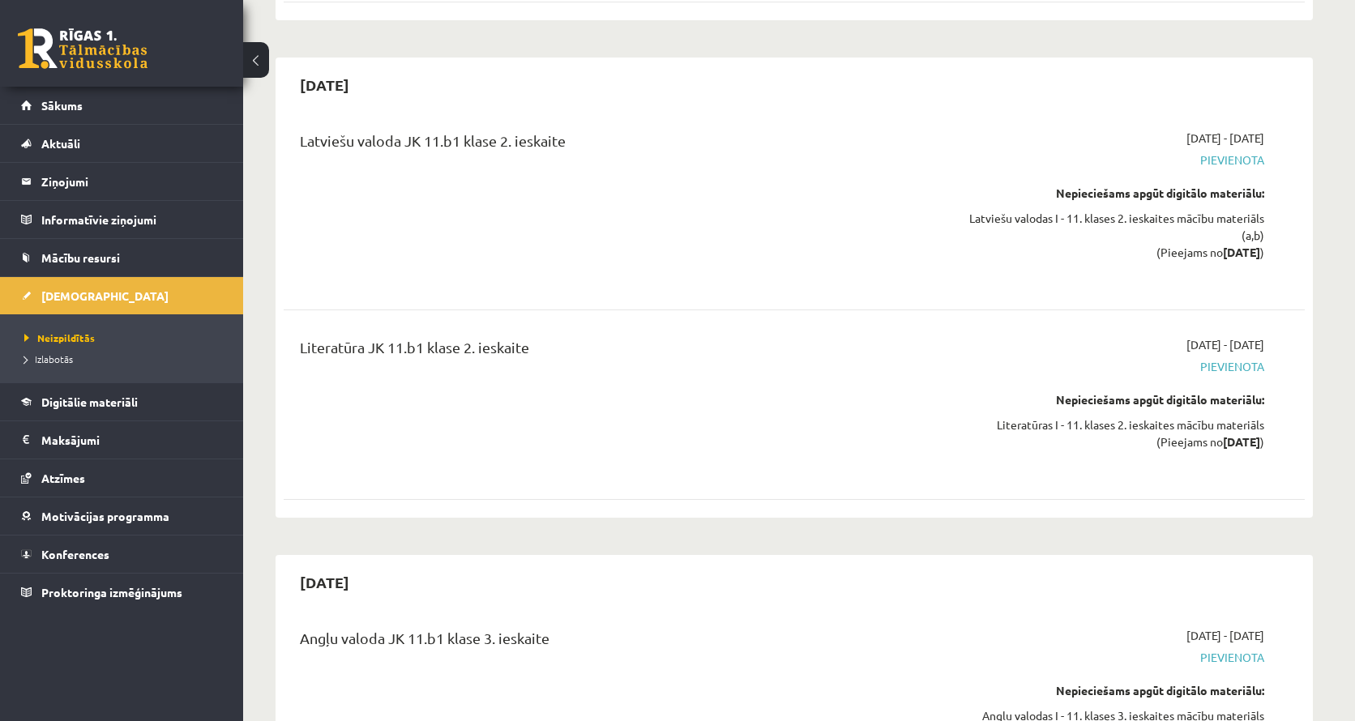
click at [820, 470] on div "2025-12-15 Latviešu valoda JK 11.b1 klase 2. ieskaite 2025-12-01 - 2025-12-15 P…" at bounding box center [795, 288] width 1038 height 460
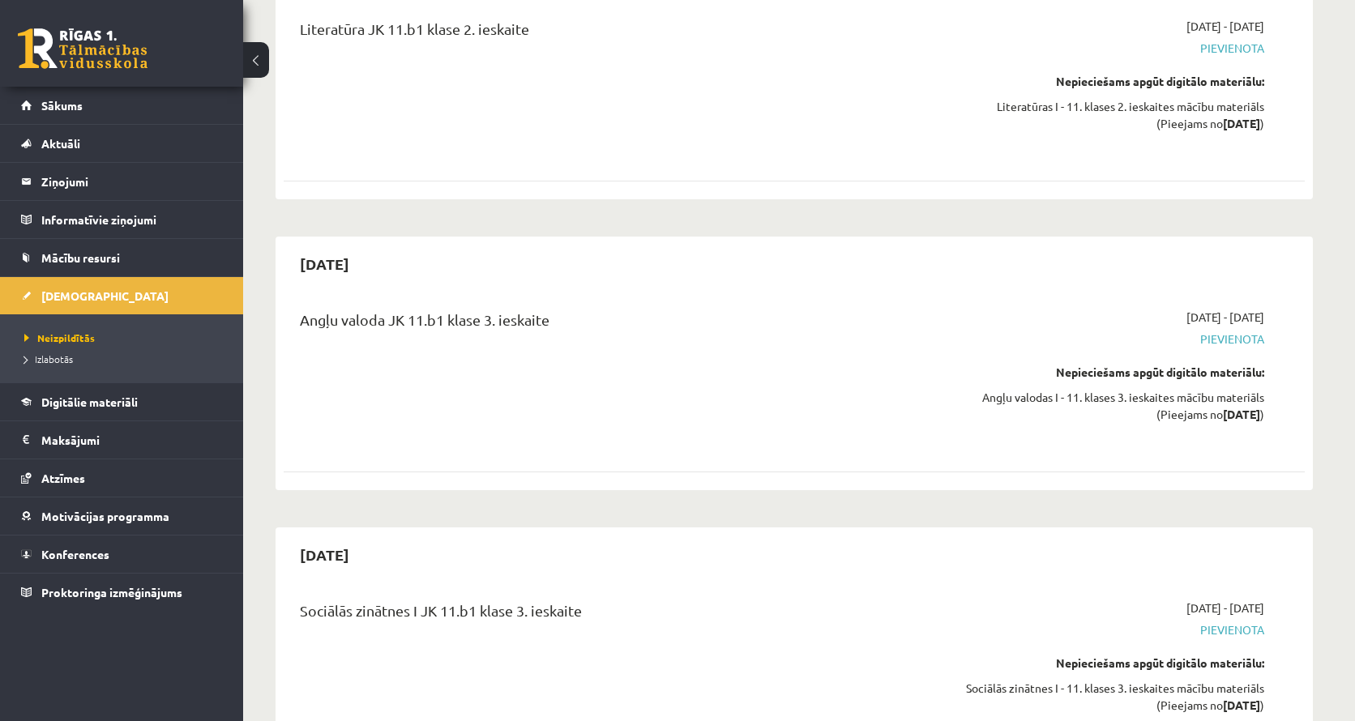
scroll to position [2566, 0]
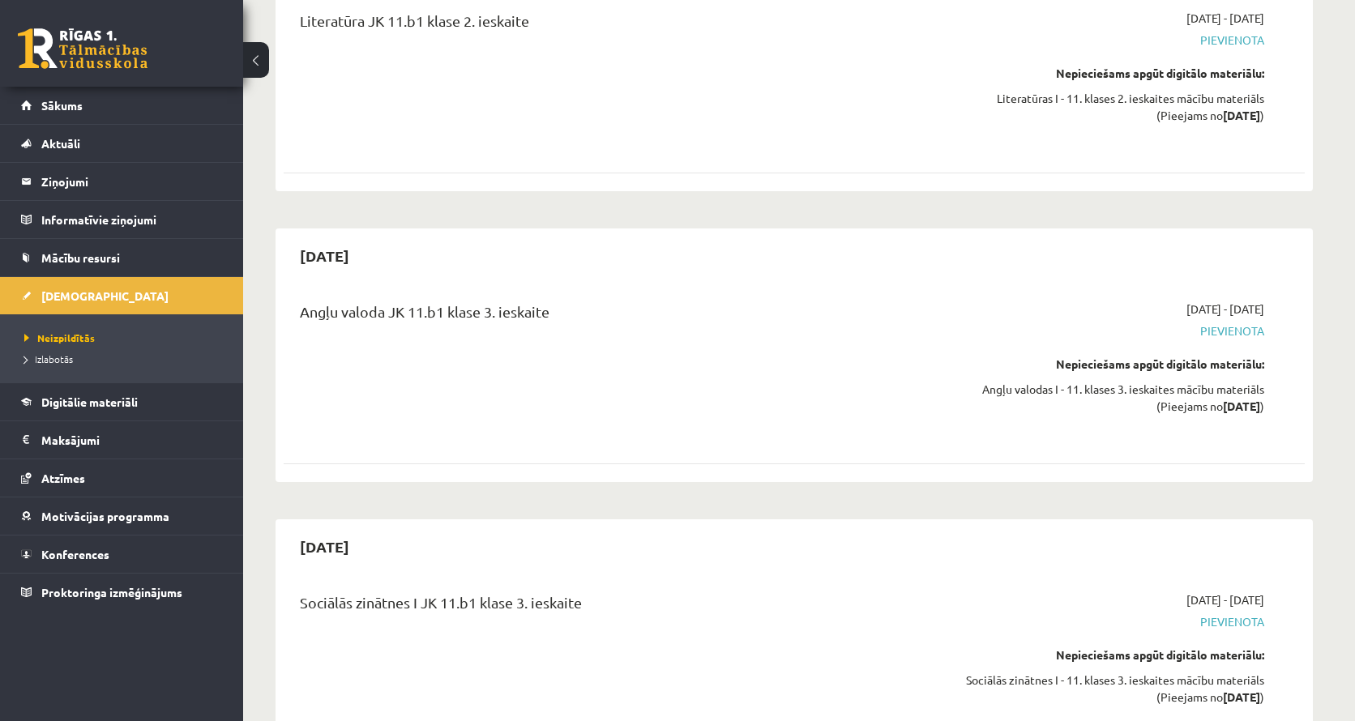
drag, startPoint x: 623, startPoint y: 312, endPoint x: 380, endPoint y: 240, distance: 252.9
click at [380, 240] on div "2026-01-15 Angļu valoda JK 11.b1 klase 3. ieskaite 2026-01-01 - 2026-01-15 Piev…" at bounding box center [795, 356] width 1038 height 254
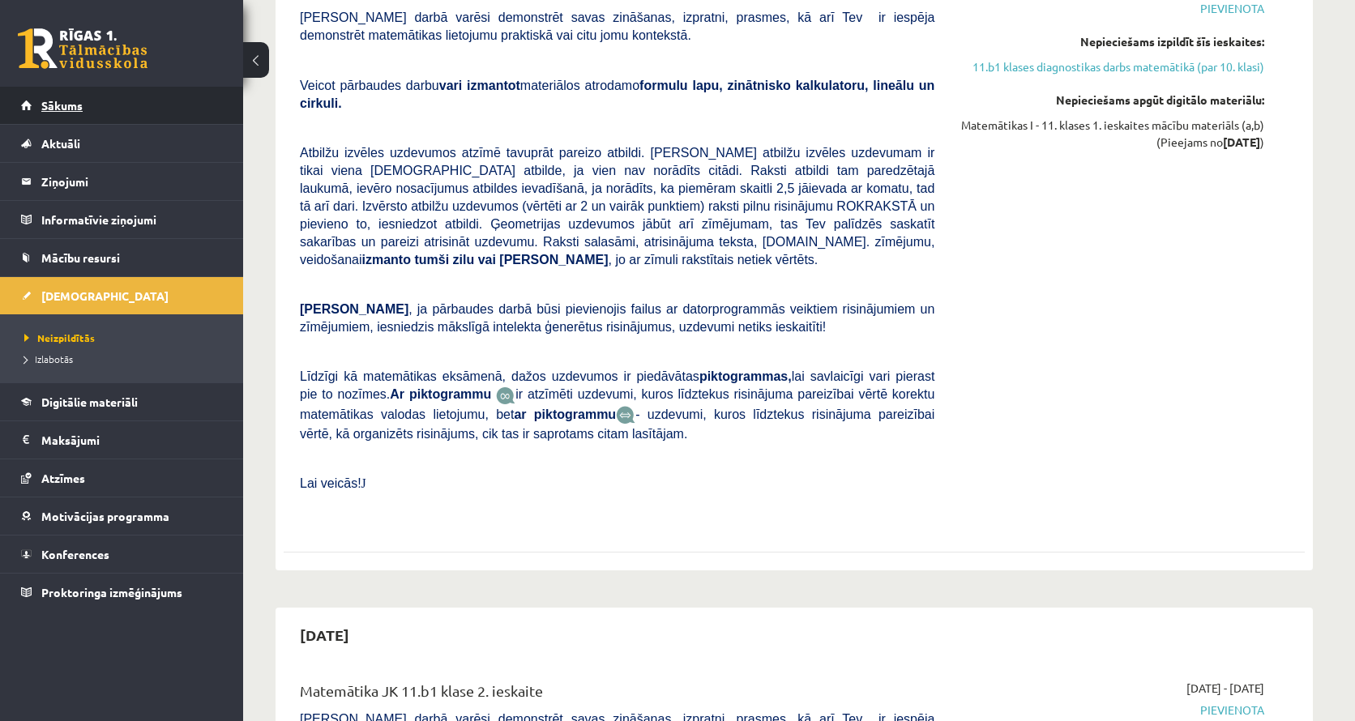
scroll to position [896, 0]
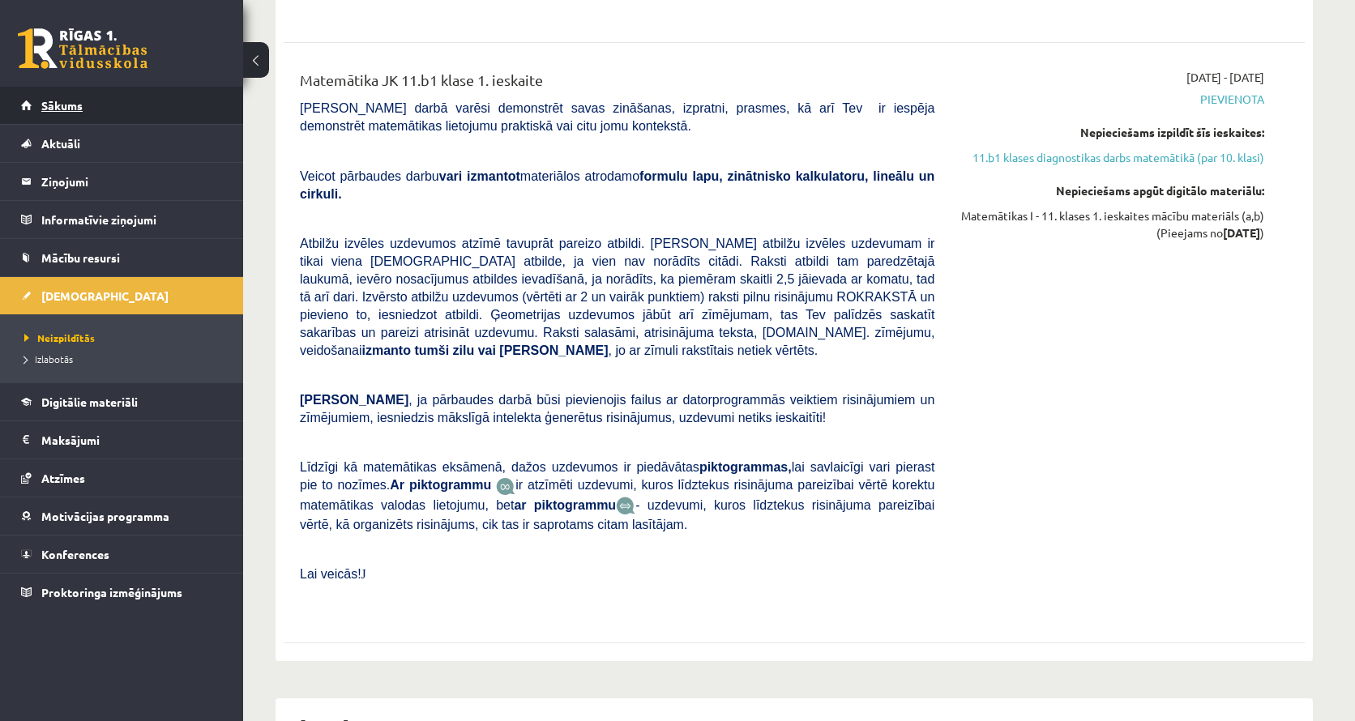
click at [173, 94] on link "Sākums" at bounding box center [122, 105] width 202 height 37
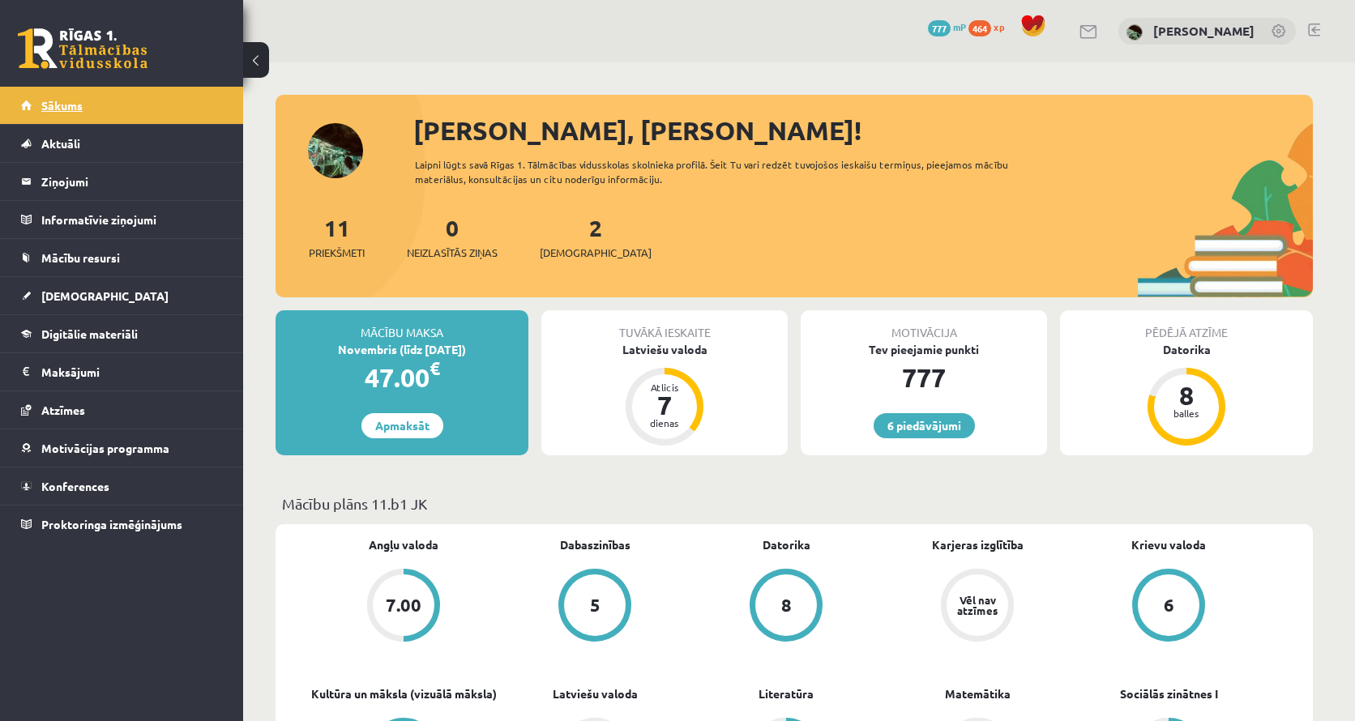
click at [79, 113] on link "Sākums" at bounding box center [122, 105] width 202 height 37
click at [109, 346] on link "Digitālie materiāli" at bounding box center [122, 333] width 202 height 37
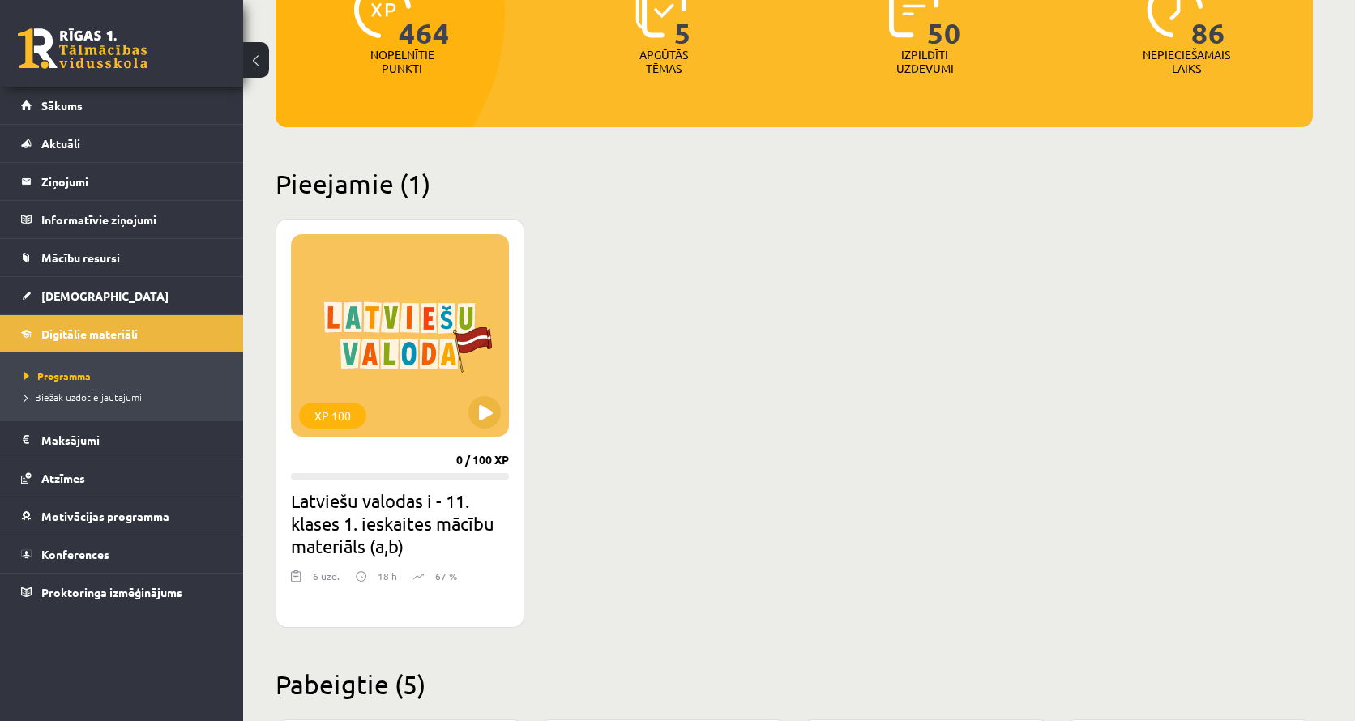
scroll to position [244, 0]
click at [472, 413] on button at bounding box center [485, 412] width 32 height 32
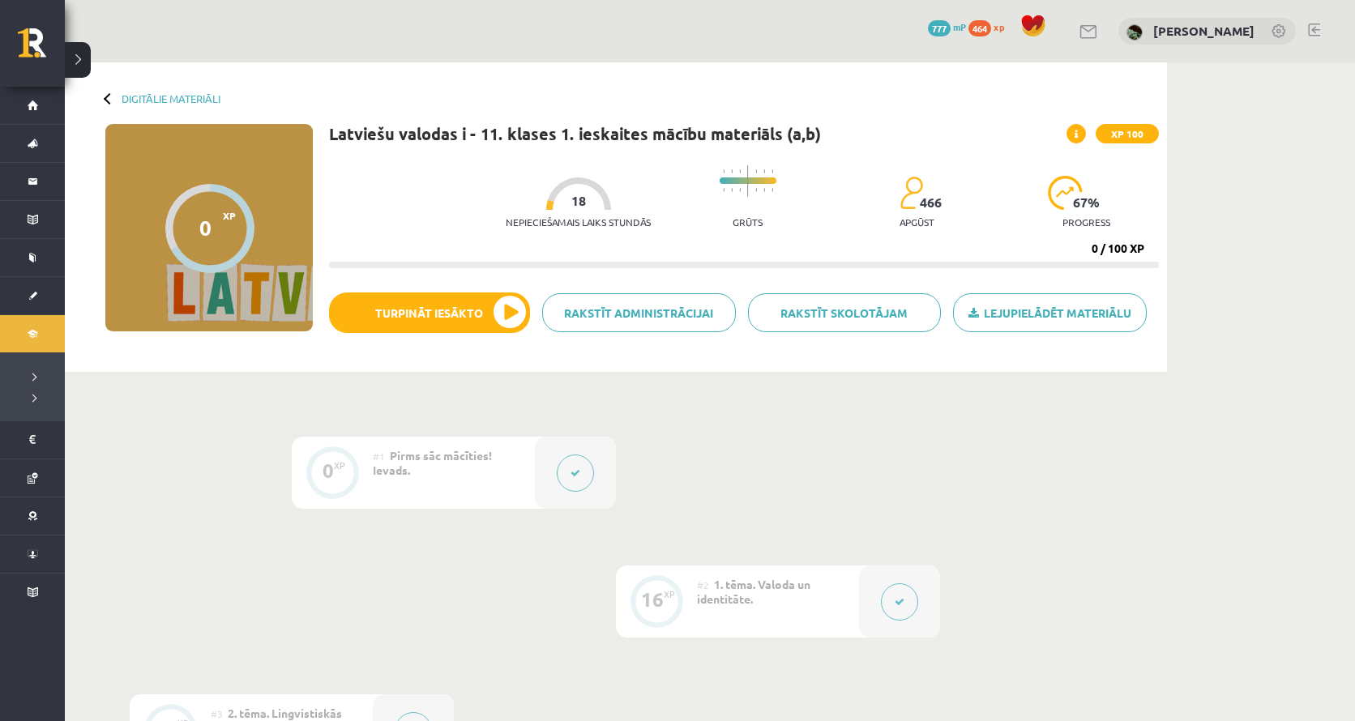
click at [66, 110] on div "Digitālie materiāli 0 XP XP 100 0 / 100 XP Latviešu valodas i - 11. klases 1. i…" at bounding box center [616, 217] width 1102 height 310
click at [27, 96] on link "Sākums" at bounding box center [32, 105] width 65 height 37
